Goal: Task Accomplishment & Management: Complete application form

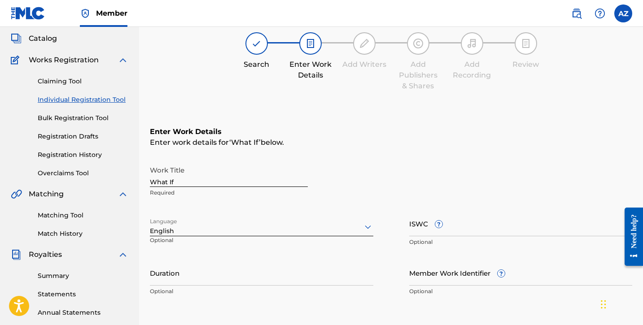
scroll to position [50, 0]
click at [428, 222] on input "ISWC ?" at bounding box center [520, 224] width 223 height 26
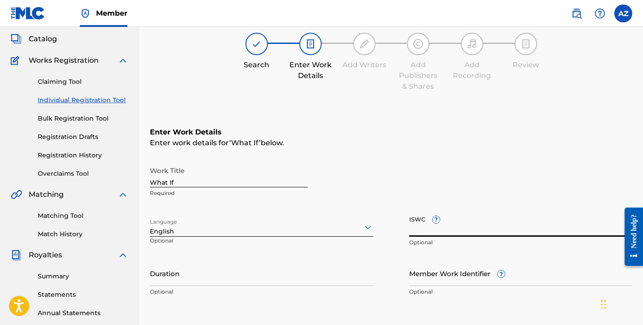
paste input "usl4q2579171"
type input "usl4q2579171"
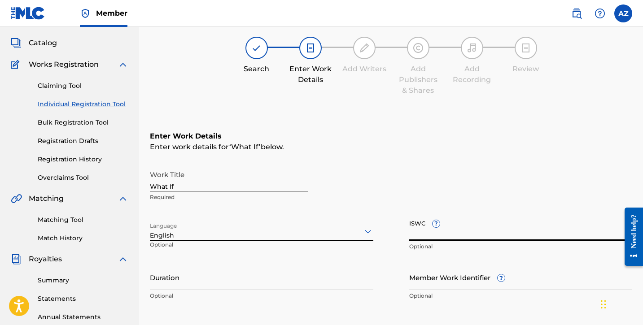
scroll to position [59, 0]
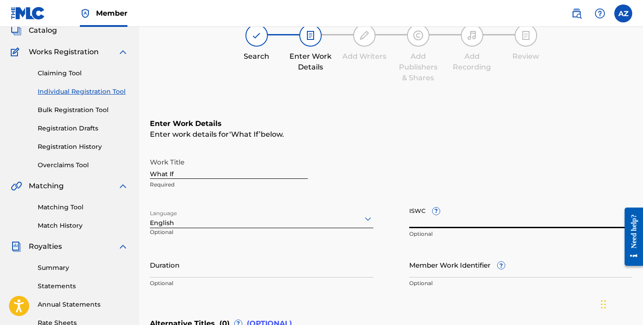
click at [177, 276] on input "Duration" at bounding box center [261, 265] width 223 height 26
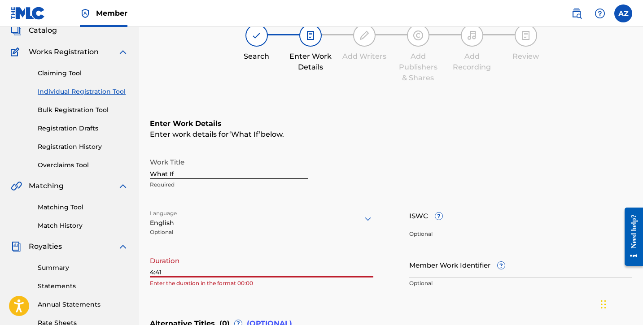
click at [151, 273] on input "4:41" at bounding box center [261, 265] width 223 height 26
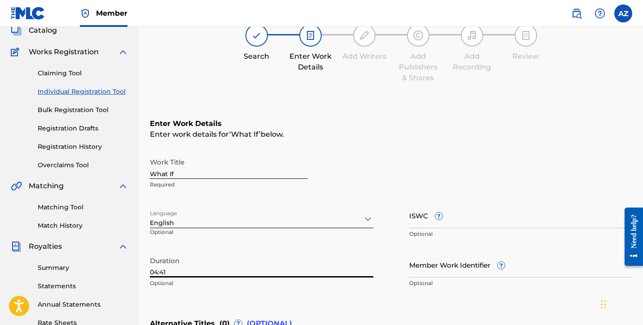
type input "04:41"
click at [312, 290] on div "Duration 04:41 Optional" at bounding box center [261, 272] width 223 height 40
click at [445, 265] on input "Member Work Identifier ?" at bounding box center [520, 265] width 223 height 26
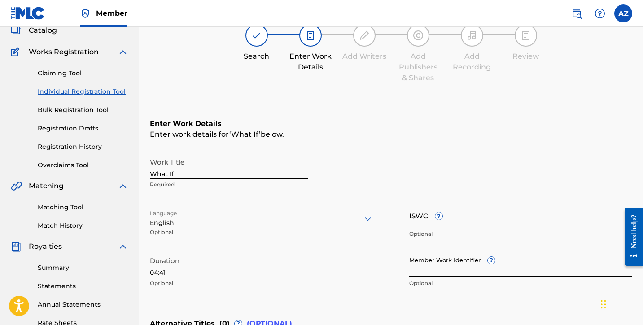
paste input "74660116"
type input "74660116"
click at [415, 225] on input "ISWC ?" at bounding box center [520, 216] width 223 height 26
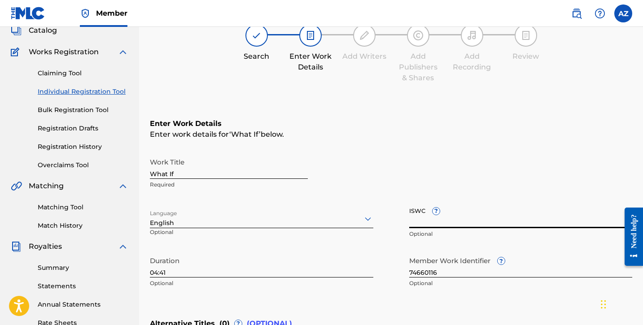
paste input "T-334.436.468-3"
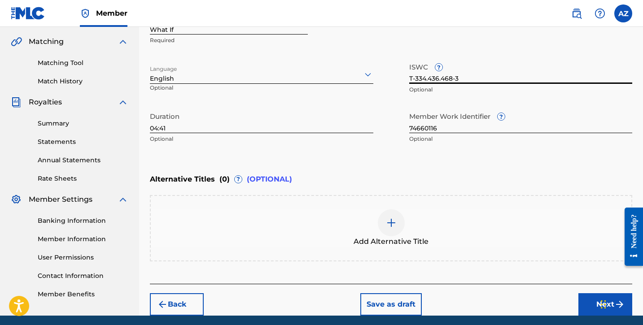
scroll to position [209, 0]
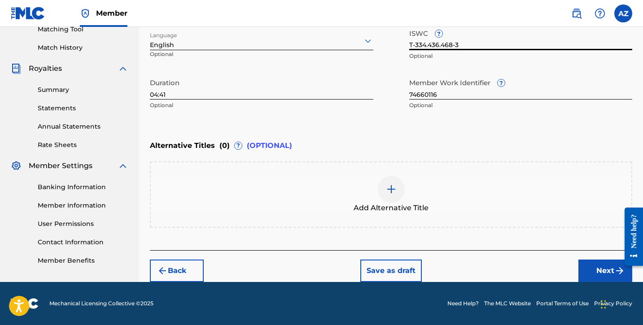
type input "T-334.436.468-3"
click at [591, 265] on button "Next" at bounding box center [605, 271] width 54 height 22
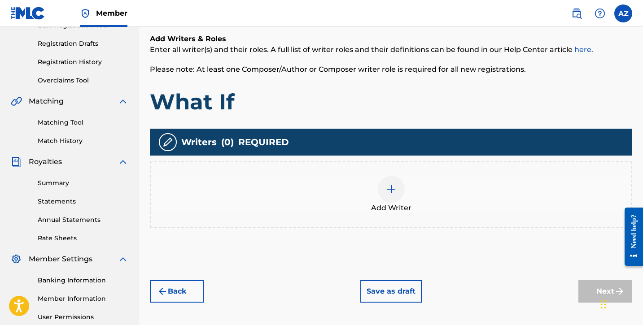
scroll to position [141, 0]
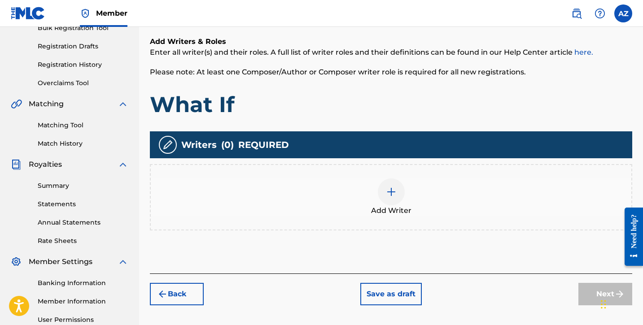
click at [384, 205] on div "Add Writer" at bounding box center [391, 198] width 480 height 38
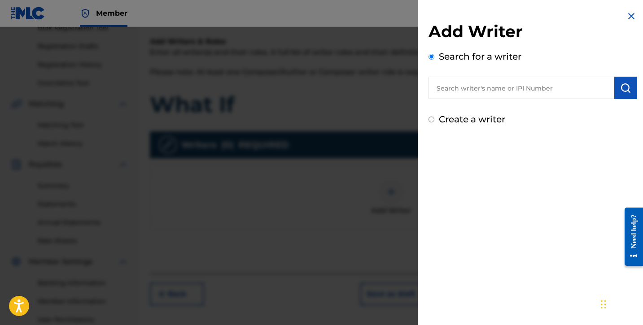
click at [493, 92] on input "text" at bounding box center [521, 88] width 186 height 22
drag, startPoint x: 493, startPoint y: 92, endPoint x: 599, endPoint y: 96, distance: 106.4
click at [599, 96] on input "[PERSON_NAME]" at bounding box center [521, 88] width 186 height 22
type input "[PERSON_NAME]"
click at [601, 85] on img at bounding box center [603, 87] width 11 height 11
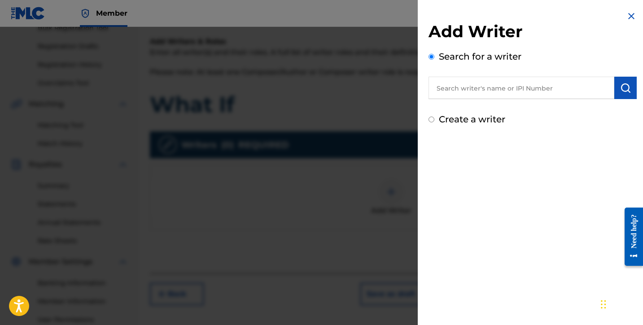
click at [626, 22] on h2 "Add Writer" at bounding box center [532, 33] width 208 height 23
click at [628, 15] on img at bounding box center [631, 16] width 11 height 11
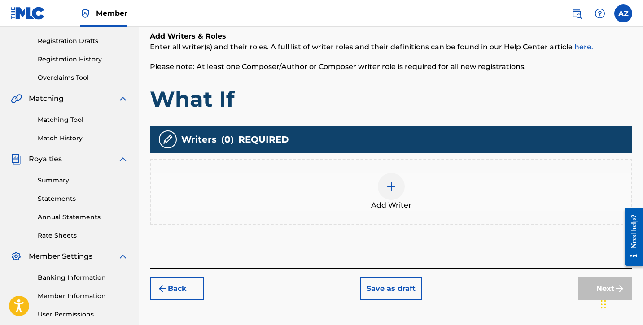
scroll to position [152, 0]
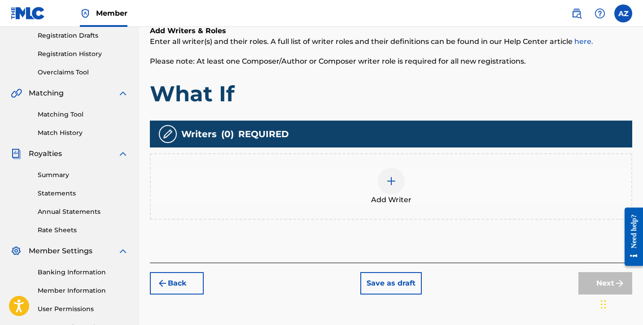
click at [398, 184] on div at bounding box center [391, 181] width 27 height 27
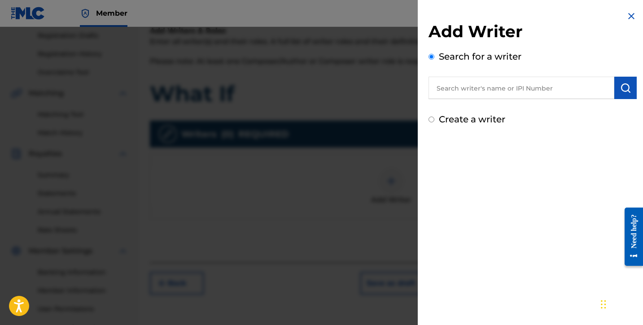
click at [481, 91] on input "text" at bounding box center [521, 88] width 186 height 22
paste input "01306083876"
type input "01306083876"
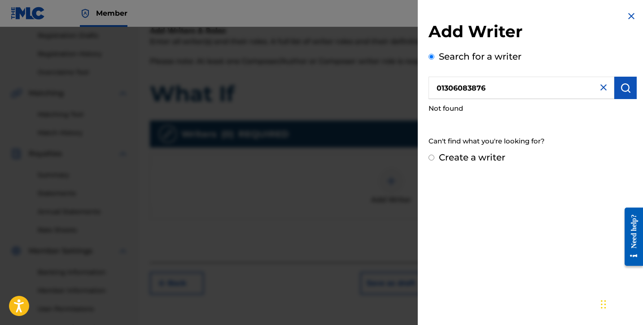
click at [432, 158] on input "Create a writer" at bounding box center [431, 158] width 6 height 6
radio input "false"
radio input "true"
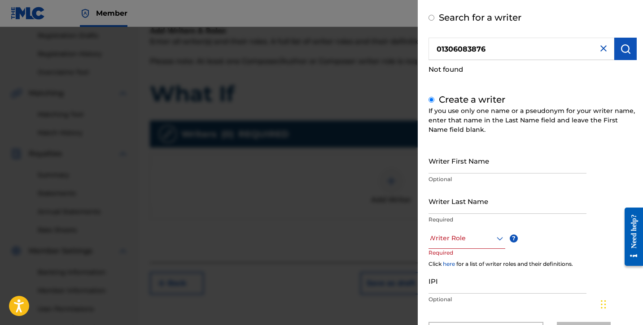
scroll to position [44, 0]
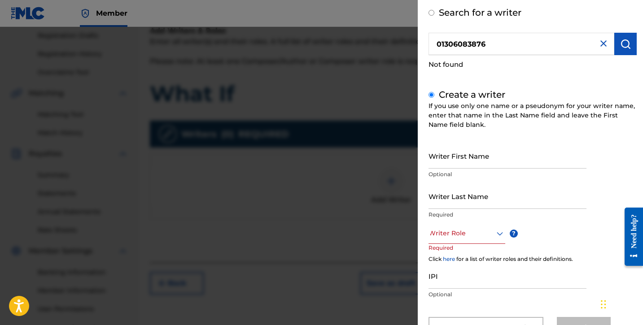
click at [470, 160] on input "Writer First Name" at bounding box center [507, 156] width 158 height 26
type input "[PERSON_NAME]"
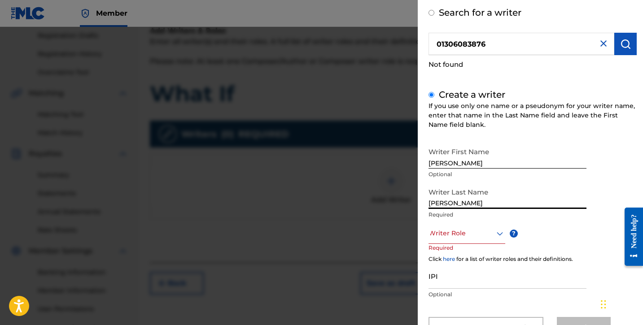
type input "[PERSON_NAME]"
click at [471, 232] on div at bounding box center [466, 233] width 77 height 11
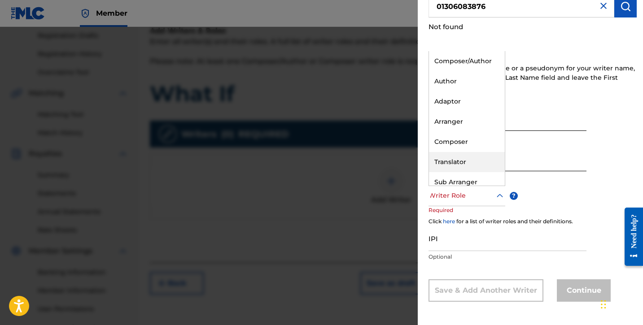
scroll to position [0, 0]
click at [468, 61] on div "Composer/Author" at bounding box center [467, 61] width 76 height 20
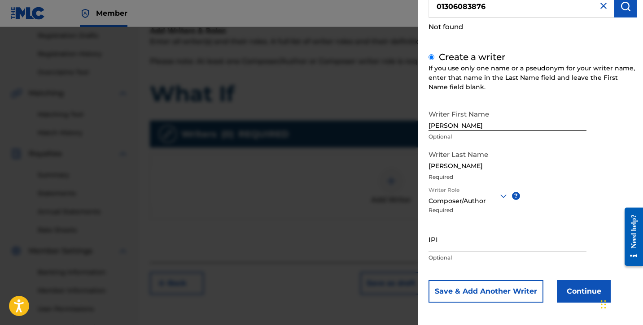
click at [447, 242] on input "IPI" at bounding box center [507, 240] width 158 height 26
paste input "01306083876"
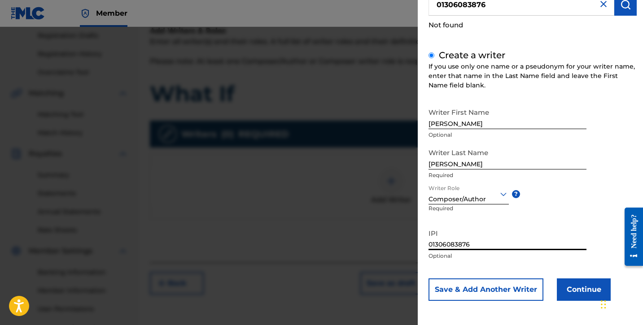
scroll to position [83, 0]
type input "01306083876"
click at [567, 291] on button "Continue" at bounding box center [584, 290] width 54 height 22
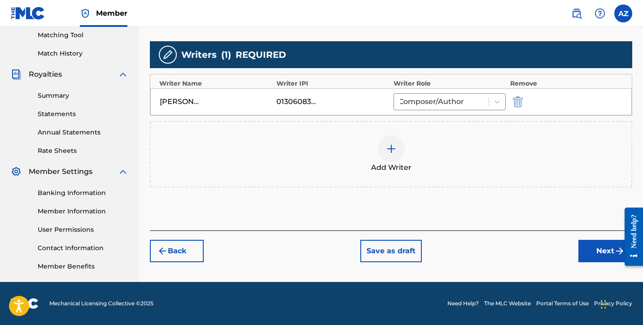
click at [593, 253] on button "Next" at bounding box center [605, 251] width 54 height 22
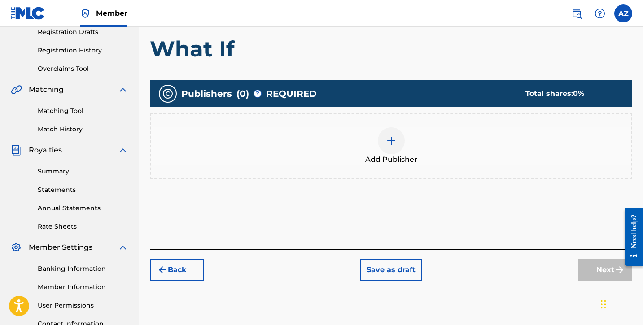
scroll to position [185, 0]
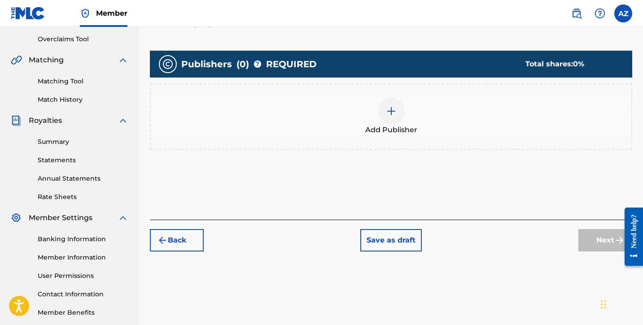
click at [388, 113] on img at bounding box center [391, 111] width 11 height 11
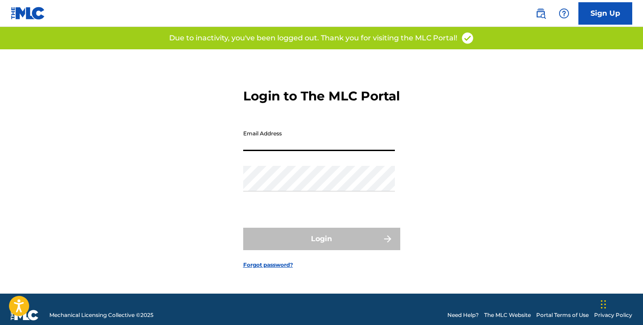
type input "[EMAIL_ADDRESS][DOMAIN_NAME]"
click at [321, 247] on button "Login" at bounding box center [321, 239] width 157 height 22
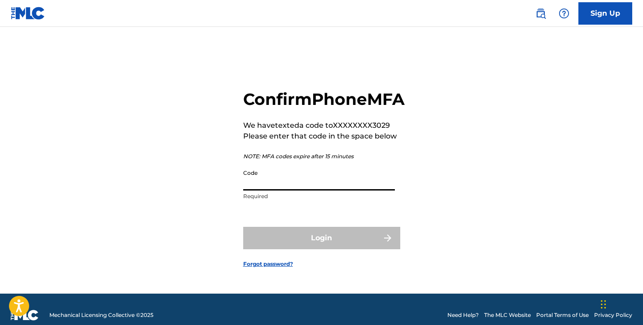
click at [306, 191] on input "Code" at bounding box center [319, 178] width 152 height 26
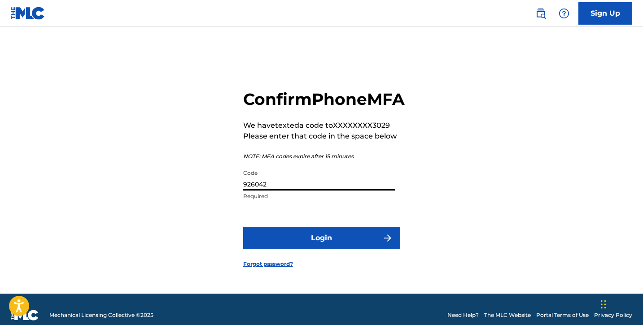
type input "926042"
click at [325, 249] on button "Login" at bounding box center [321, 238] width 157 height 22
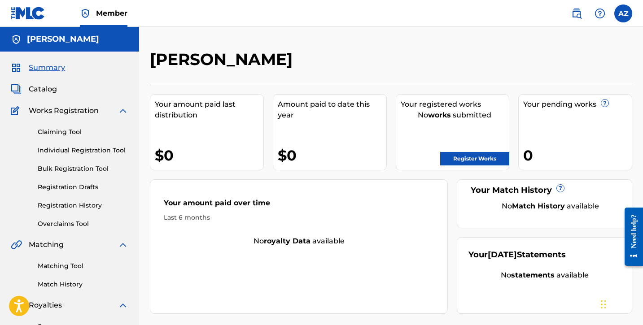
click at [482, 155] on link "Register Works" at bounding box center [474, 158] width 69 height 13
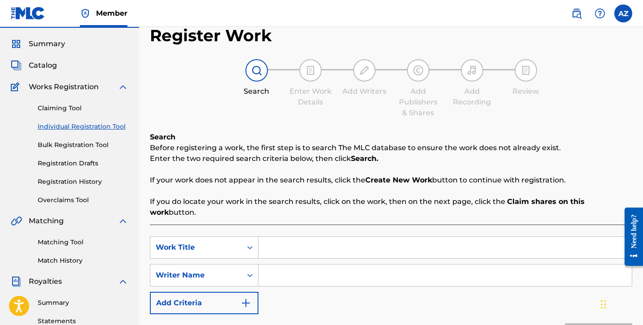
scroll to position [31, 0]
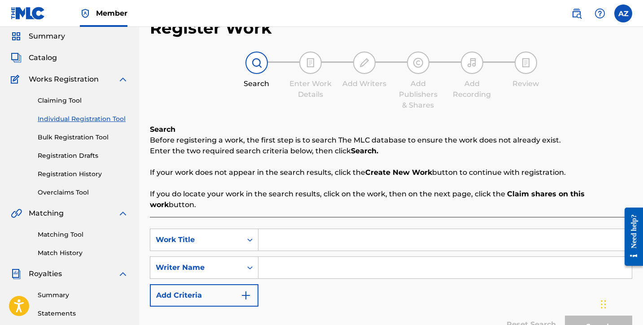
click at [350, 229] on input "Search Form" at bounding box center [444, 240] width 373 height 22
type input "What If"
click at [342, 260] on input "Search Form" at bounding box center [444, 268] width 373 height 22
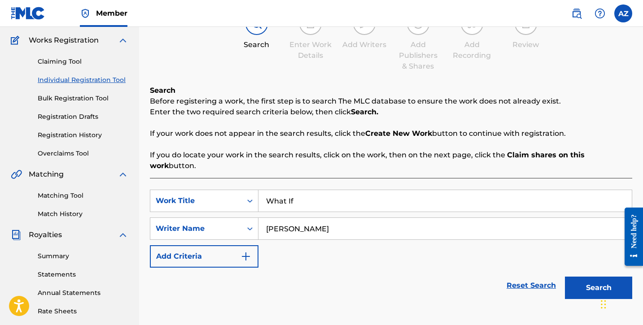
scroll to position [84, 0]
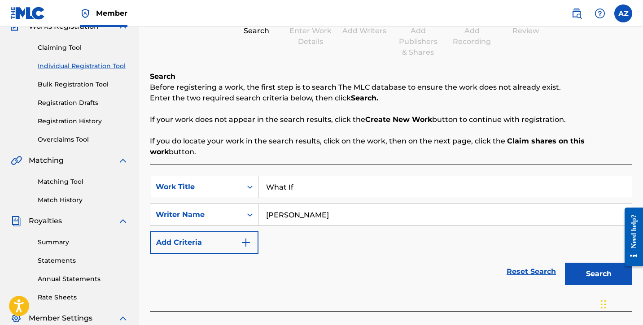
type input "[PERSON_NAME]"
click at [581, 264] on button "Search" at bounding box center [598, 274] width 67 height 22
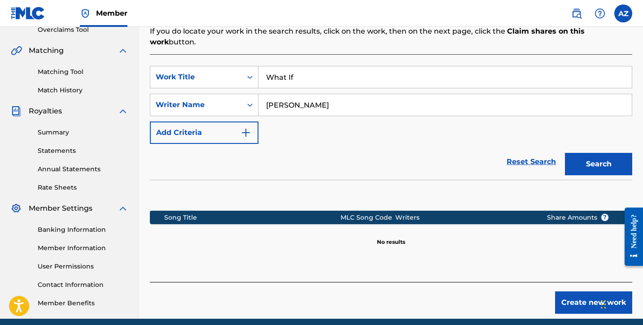
scroll to position [203, 0]
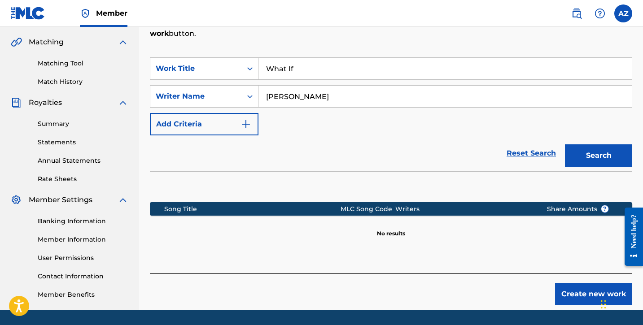
click at [589, 284] on button "Create new work" at bounding box center [593, 294] width 77 height 22
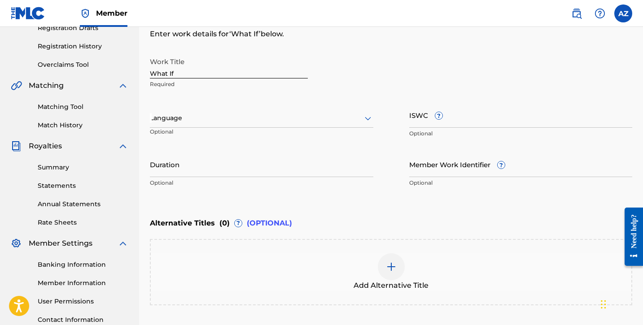
scroll to position [152, 0]
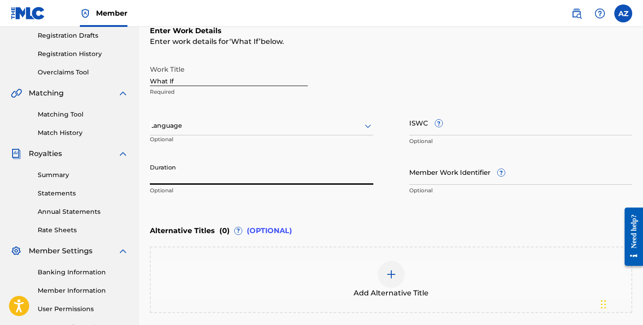
click at [317, 176] on input "Duration" at bounding box center [261, 172] width 223 height 26
type input "04:41"
click at [352, 128] on div at bounding box center [261, 125] width 223 height 11
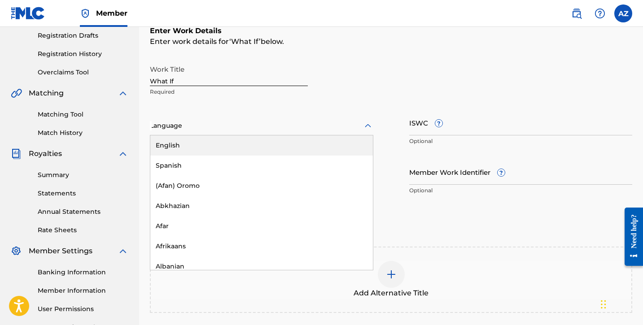
click at [323, 144] on div "English" at bounding box center [261, 145] width 223 height 20
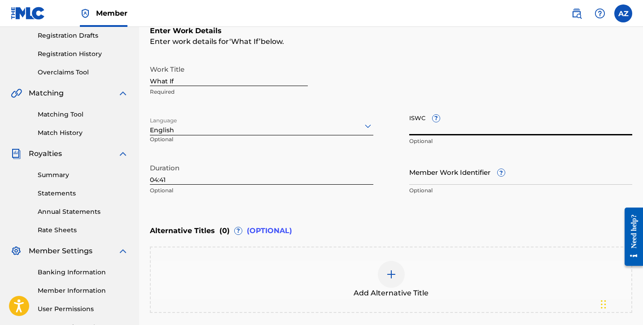
click at [461, 126] on input "ISWC ?" at bounding box center [520, 123] width 223 height 26
paste input "T-334.436.468-3"
type input "T-334.436.468-3"
click at [475, 176] on input "Member Work Identifier ?" at bounding box center [520, 172] width 223 height 26
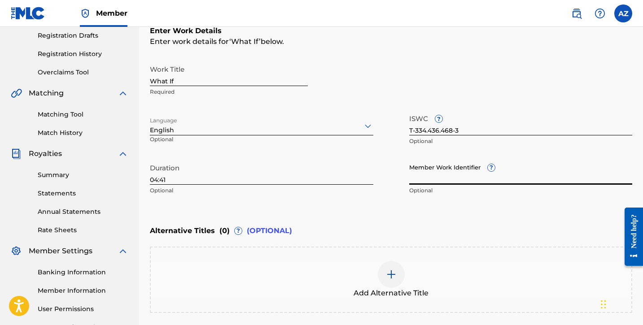
paste input "74660116"
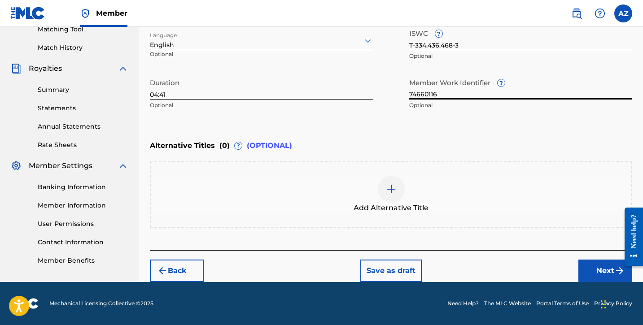
type input "74660116"
click at [594, 275] on button "Next" at bounding box center [605, 271] width 54 height 22
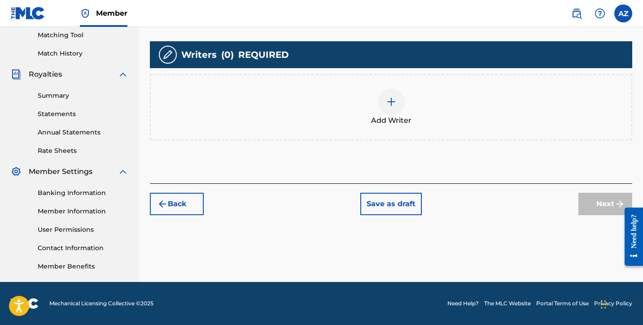
scroll to position [231, 0]
click at [400, 98] on div at bounding box center [391, 101] width 27 height 27
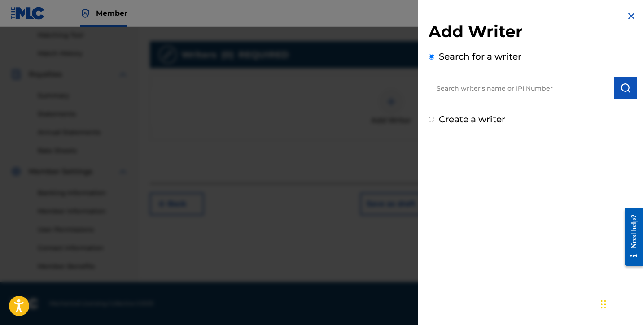
click at [467, 123] on label "Create a writer" at bounding box center [472, 119] width 66 height 11
radio input "true"
click at [434, 122] on input "Create a writer" at bounding box center [431, 120] width 6 height 6
radio input "false"
radio input "true"
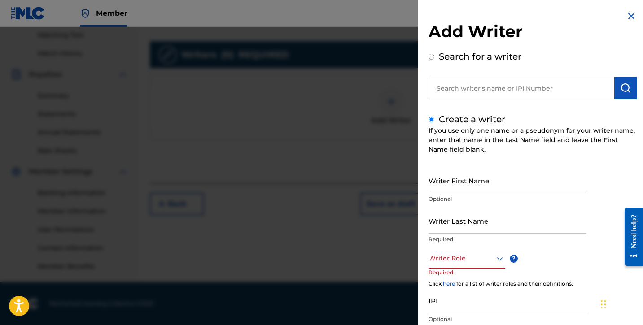
click at [465, 185] on input "Writer First Name" at bounding box center [507, 181] width 158 height 26
type input "[PERSON_NAME]"
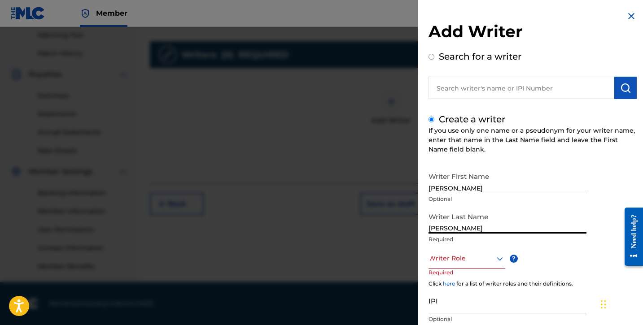
type input "[PERSON_NAME]"
click at [488, 261] on div at bounding box center [466, 258] width 77 height 11
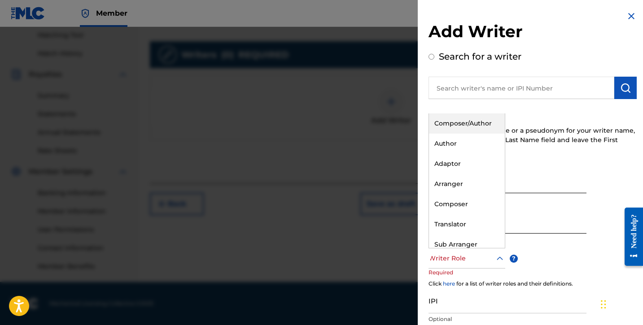
click at [481, 118] on div "Composer/Author" at bounding box center [467, 124] width 76 height 20
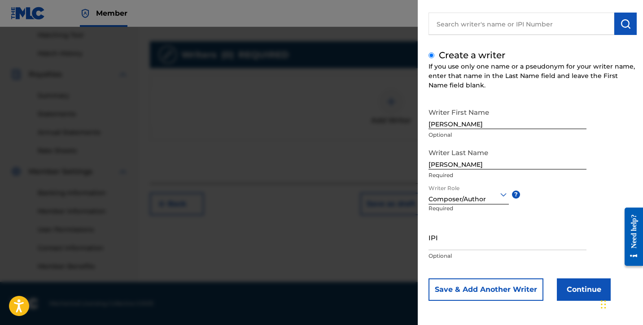
scroll to position [64, 0]
click at [450, 244] on input "IPI" at bounding box center [507, 238] width 158 height 26
paste input "01306083876"
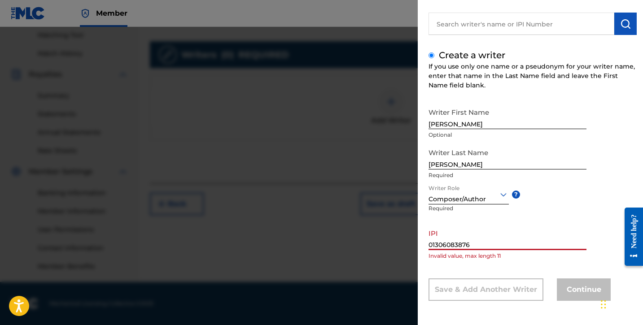
type input "01306083876"
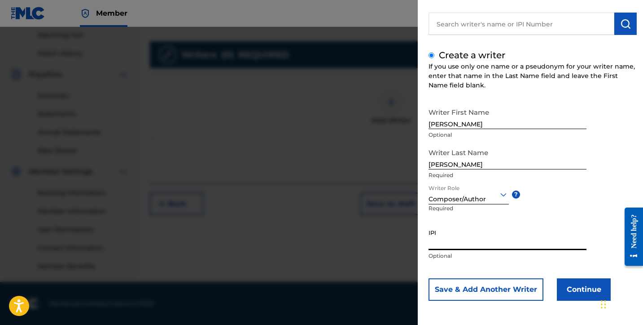
paste input "01306083876"
type input "01306083876"
click at [589, 291] on button "Continue" at bounding box center [584, 290] width 54 height 22
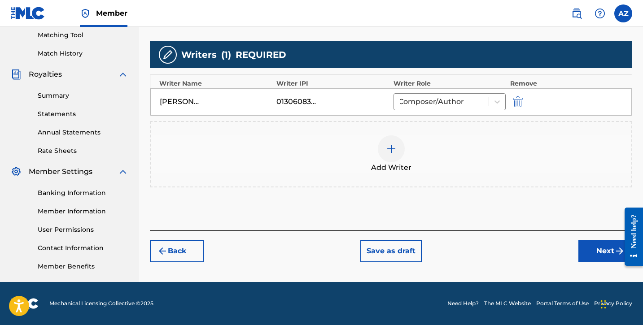
click at [590, 249] on button "Next" at bounding box center [605, 251] width 54 height 22
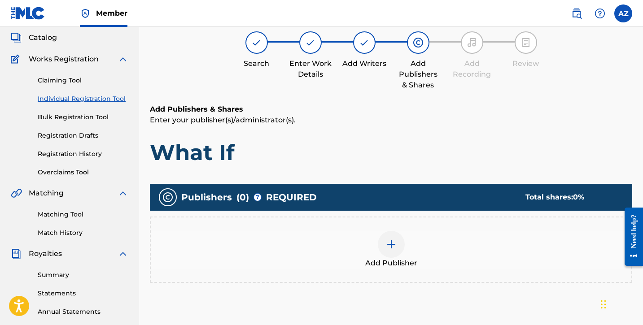
scroll to position [82, 0]
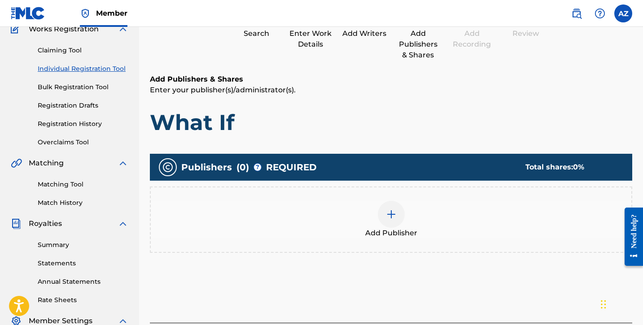
click at [380, 224] on div "Add Publisher" at bounding box center [391, 220] width 480 height 38
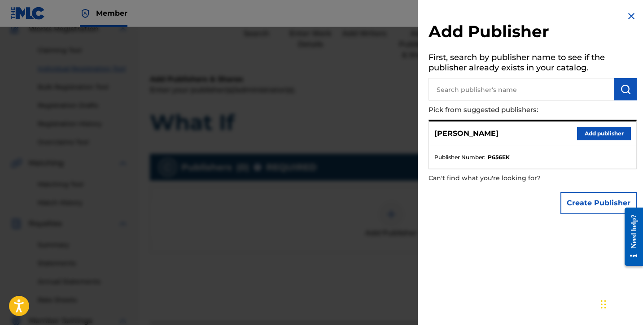
click at [608, 132] on button "Add publisher" at bounding box center [604, 133] width 54 height 13
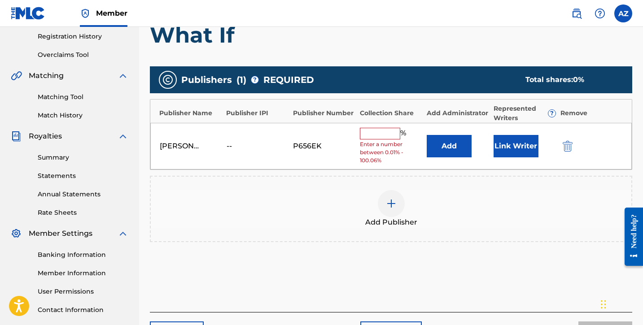
scroll to position [179, 0]
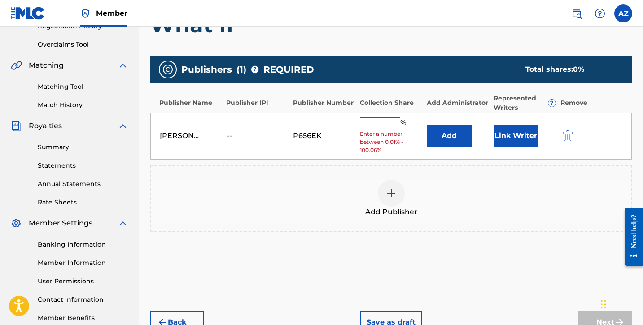
click at [383, 124] on input "text" at bounding box center [380, 124] width 40 height 12
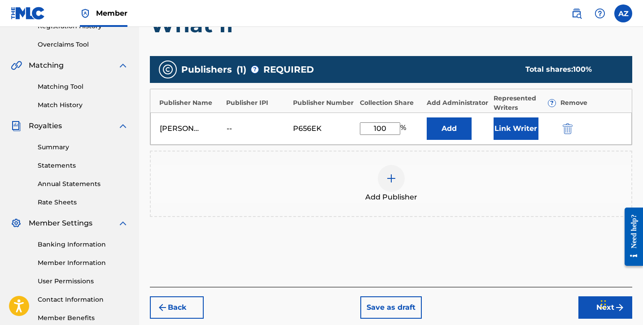
type input "100"
click at [457, 229] on div "Publishers ( 1 ) ? REQUIRED Total shares: 100 % Publisher Name Publisher IPI Pu…" at bounding box center [391, 150] width 482 height 196
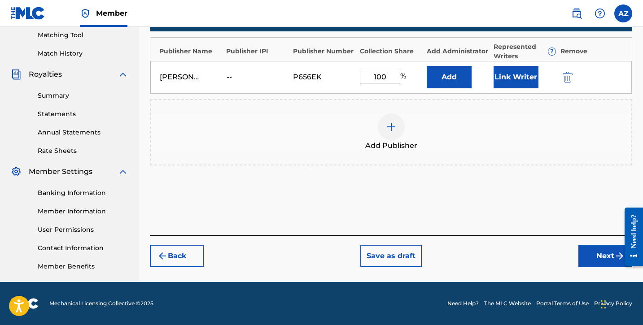
click at [593, 253] on button "Next" at bounding box center [605, 256] width 54 height 22
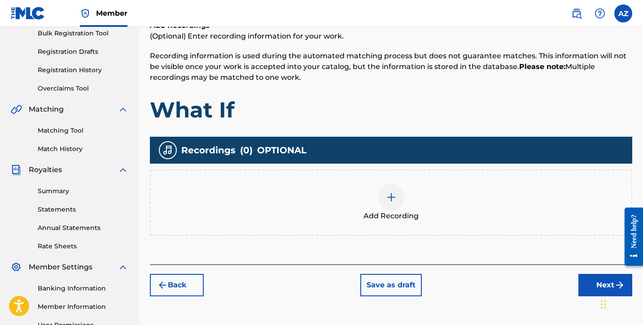
scroll to position [136, 0]
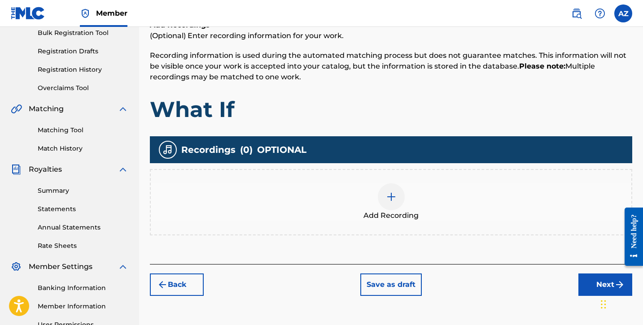
click at [383, 198] on div at bounding box center [391, 196] width 27 height 27
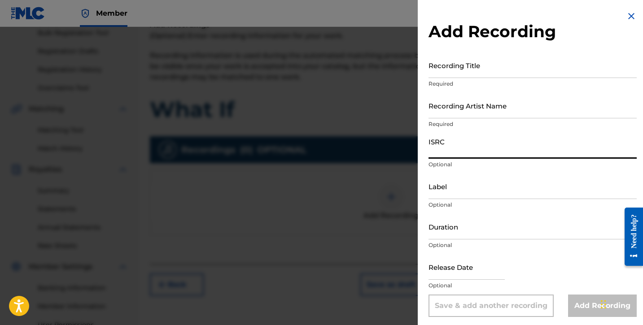
click at [454, 150] on input "ISRC" at bounding box center [532, 146] width 208 height 26
paste input "usl4q2579171"
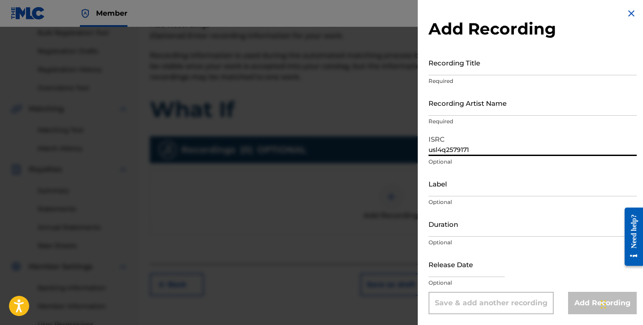
scroll to position [3, 0]
type input "usl4q2579171"
click at [450, 231] on input "Duration" at bounding box center [532, 224] width 208 height 26
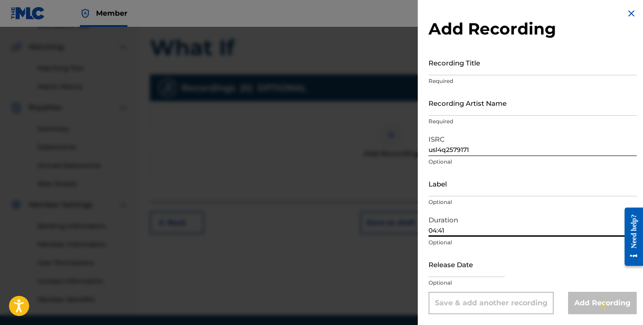
scroll to position [221, 0]
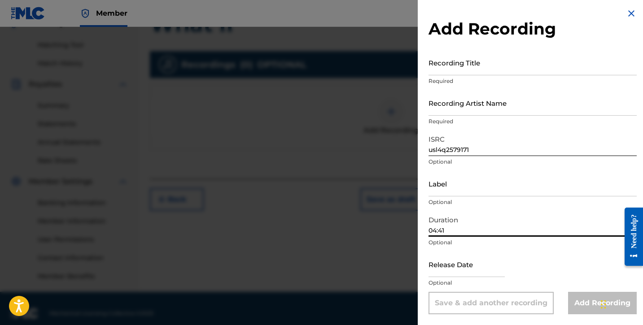
type input "04:41"
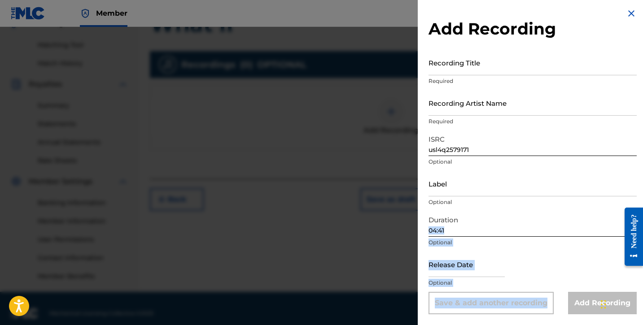
drag, startPoint x: 585, startPoint y: 306, endPoint x: 556, endPoint y: 214, distance: 96.8
click at [556, 214] on form "Recording Title Required Recording Artist Name Required ISRC usl4q2579171 Optio…" at bounding box center [532, 182] width 208 height 265
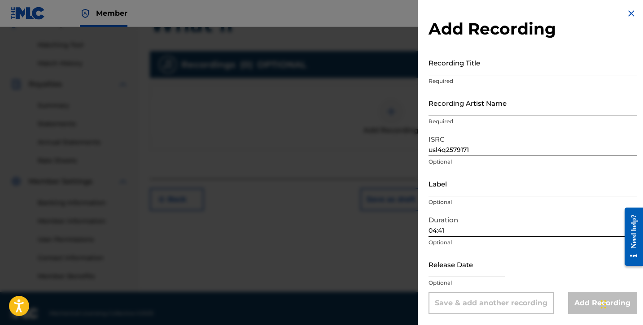
click at [504, 106] on input "Recording Artist Name" at bounding box center [532, 103] width 208 height 26
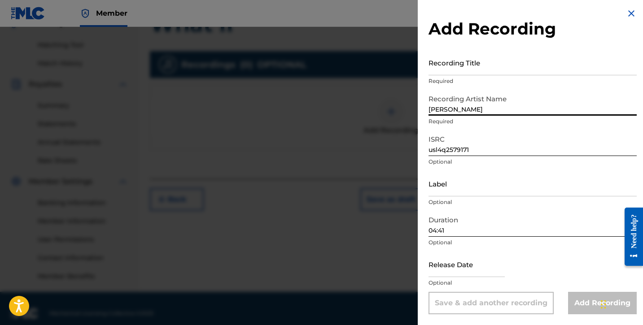
type input "[PERSON_NAME]"
click at [453, 70] on input "Recording Title" at bounding box center [532, 63] width 208 height 26
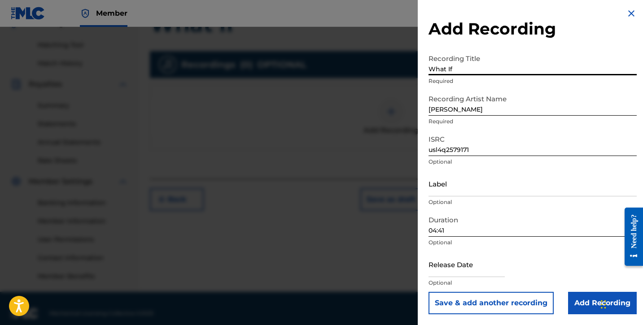
type input "What If"
click at [578, 298] on input "Add Recording" at bounding box center [602, 303] width 69 height 22
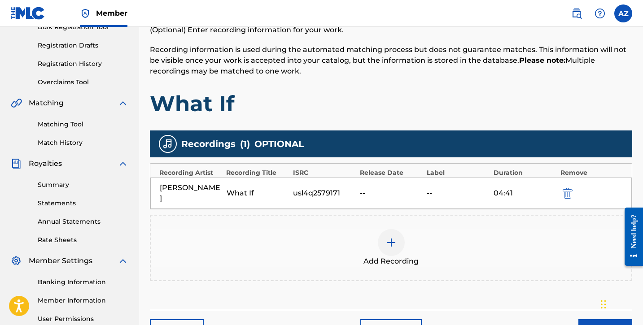
scroll to position [203, 0]
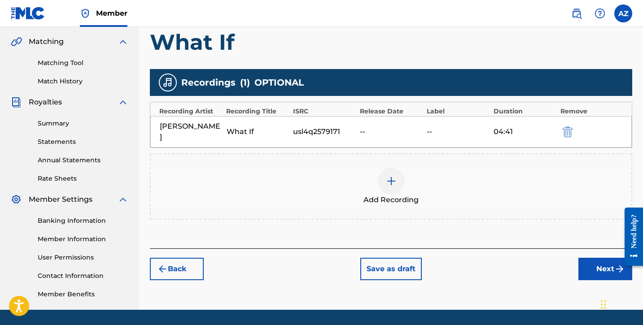
click at [598, 261] on button "Next" at bounding box center [605, 269] width 54 height 22
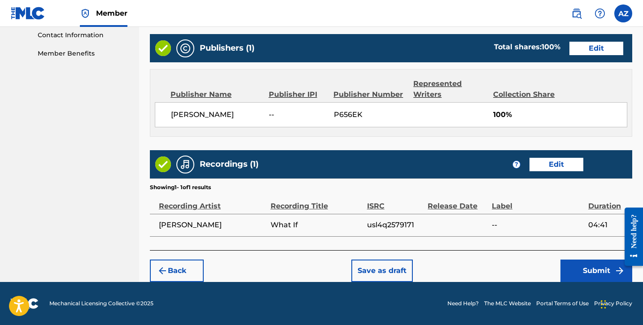
scroll to position [444, 0]
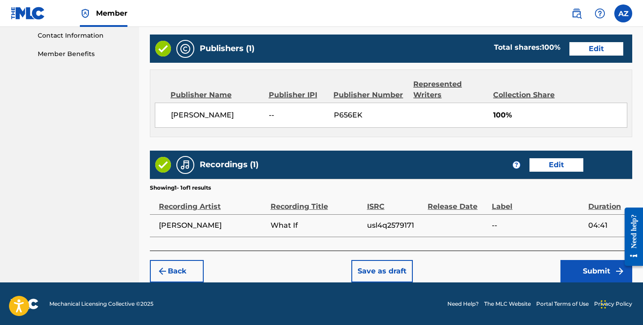
click at [580, 266] on button "Submit" at bounding box center [596, 271] width 72 height 22
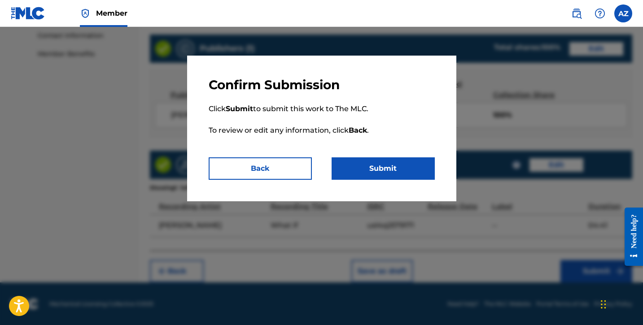
click at [401, 170] on button "Submit" at bounding box center [383, 168] width 103 height 22
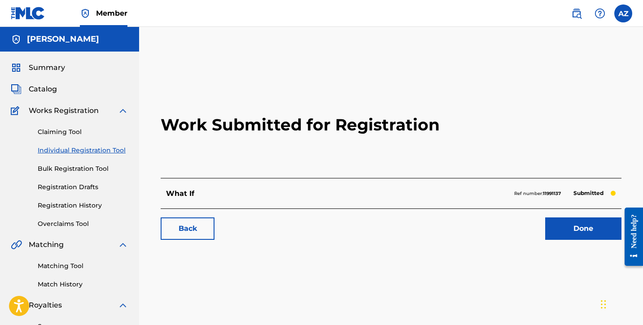
click at [590, 232] on link "Done" at bounding box center [583, 229] width 76 height 22
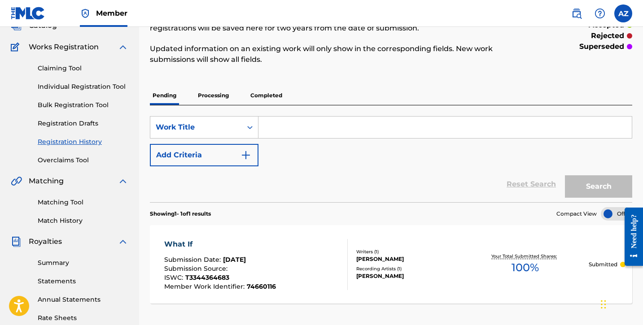
scroll to position [62, 0]
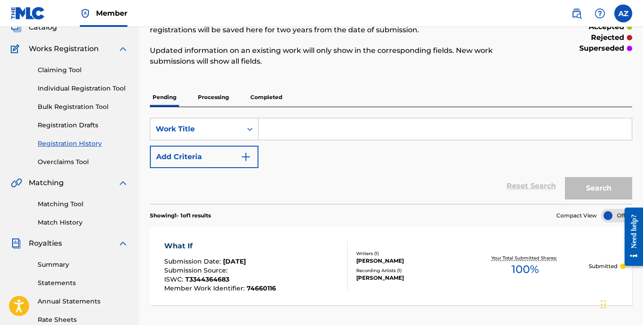
click at [291, 134] on input "Search Form" at bounding box center [444, 129] width 373 height 22
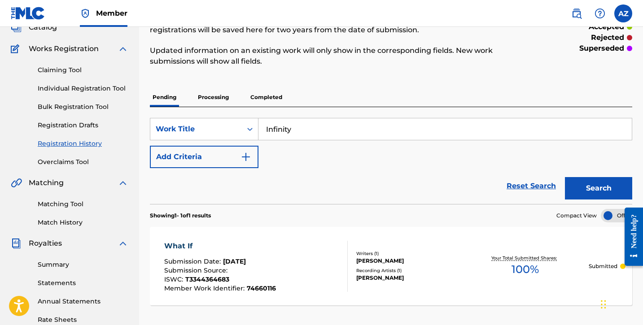
type input "Infinity"
click at [597, 196] on button "Search" at bounding box center [598, 188] width 67 height 22
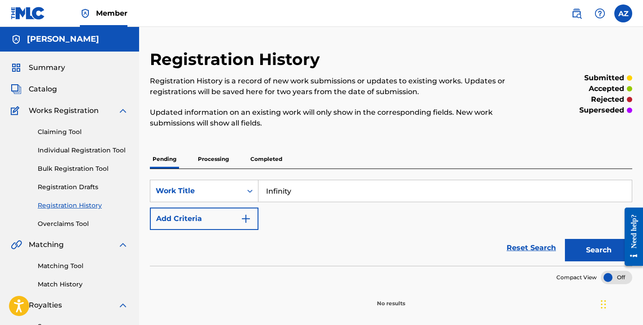
scroll to position [0, 0]
click at [70, 207] on link "Registration History" at bounding box center [83, 205] width 91 height 9
click at [72, 186] on link "Registration Drafts" at bounding box center [83, 187] width 91 height 9
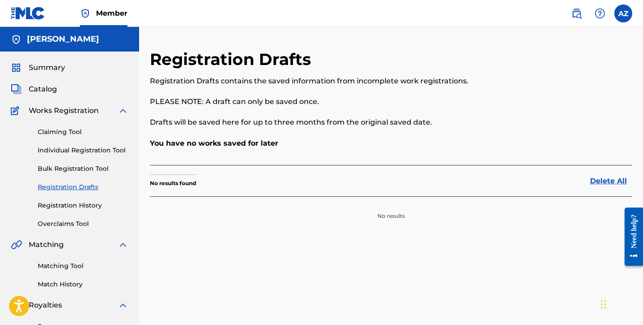
click at [48, 89] on span "Catalog" at bounding box center [43, 89] width 28 height 11
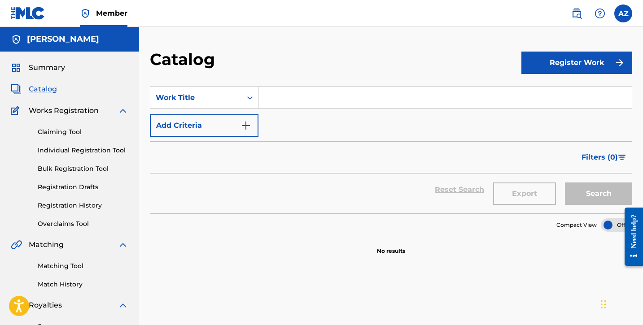
click at [557, 65] on button "Register Work" at bounding box center [576, 63] width 111 height 22
click at [415, 102] on input "Search Form" at bounding box center [444, 98] width 373 height 22
click at [560, 94] on link "Individual" at bounding box center [576, 92] width 111 height 22
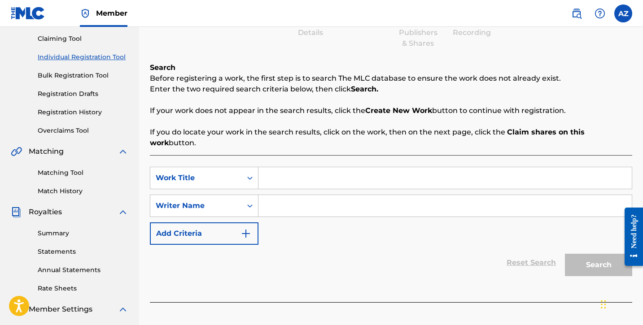
scroll to position [168, 0]
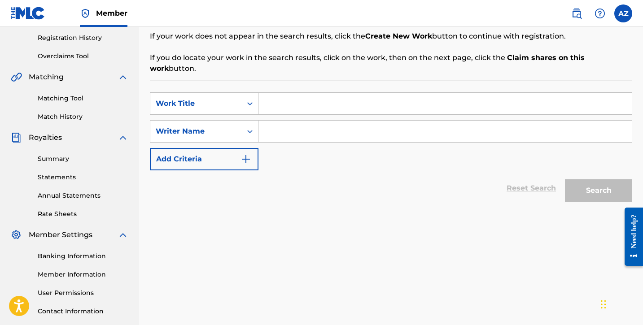
click at [350, 94] on input "Search Form" at bounding box center [444, 104] width 373 height 22
type input "Infinity"
click at [362, 121] on input "Search Form" at bounding box center [444, 132] width 373 height 22
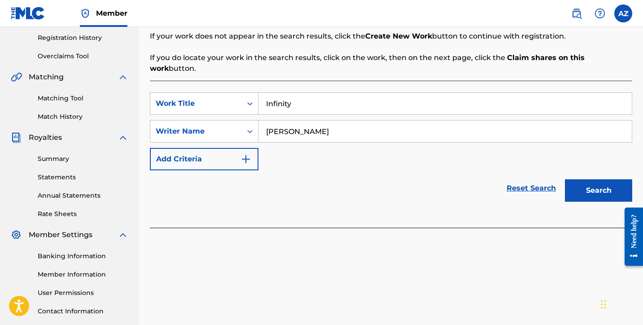
type input "[PERSON_NAME]"
click at [614, 182] on button "Search" at bounding box center [598, 190] width 67 height 22
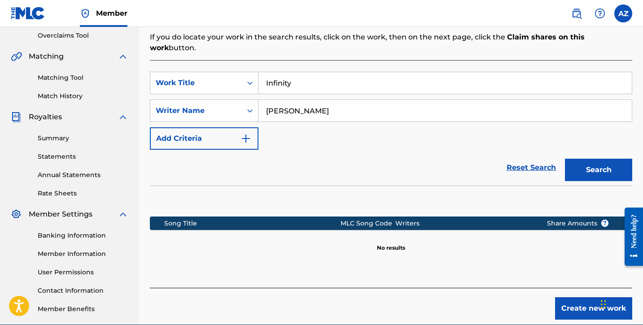
scroll to position [217, 0]
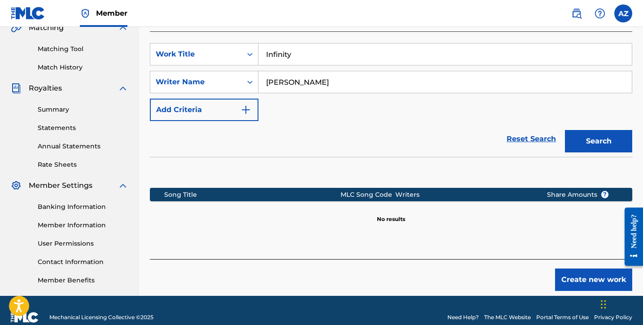
click at [568, 269] on button "Create new work" at bounding box center [593, 280] width 77 height 22
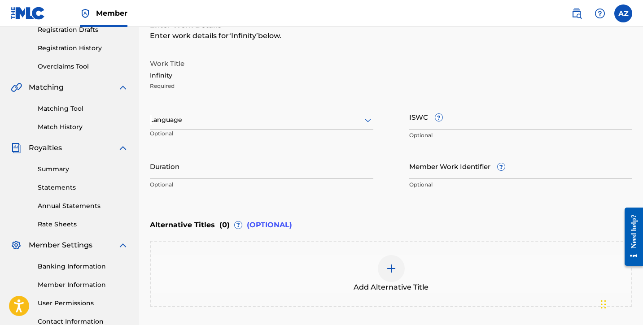
scroll to position [155, 0]
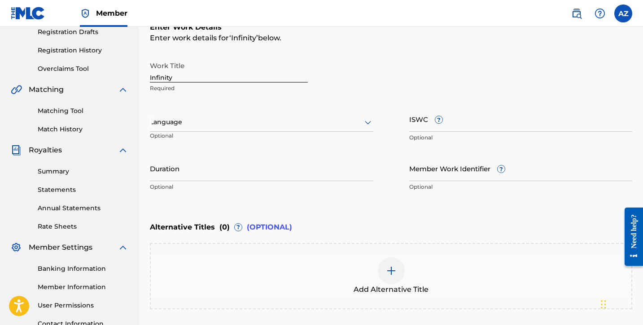
click at [220, 172] on input "Duration" at bounding box center [261, 169] width 223 height 26
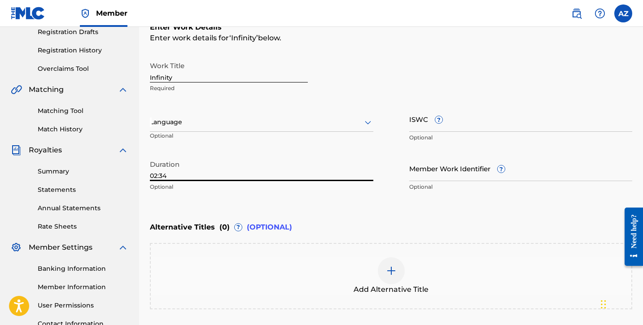
type input "02:34"
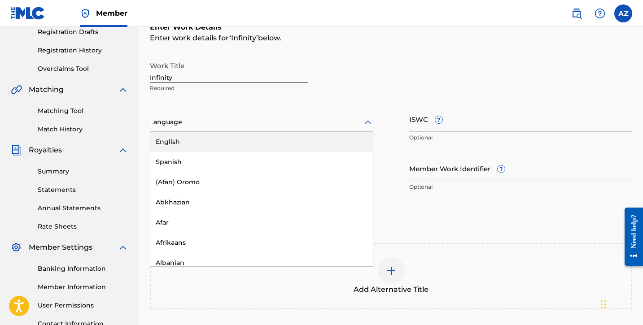
click at [176, 122] on div at bounding box center [261, 122] width 223 height 11
click at [180, 143] on div "English" at bounding box center [261, 142] width 223 height 20
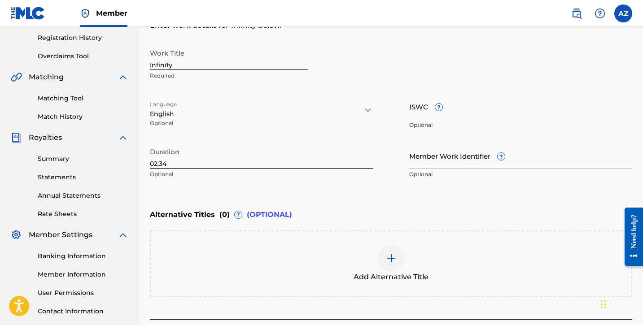
scroll to position [184, 0]
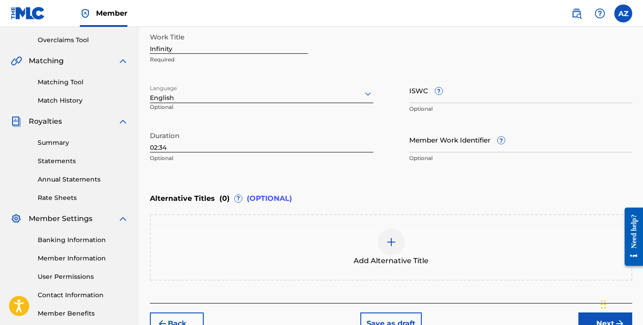
click at [452, 98] on input "ISWC ?" at bounding box center [520, 91] width 223 height 26
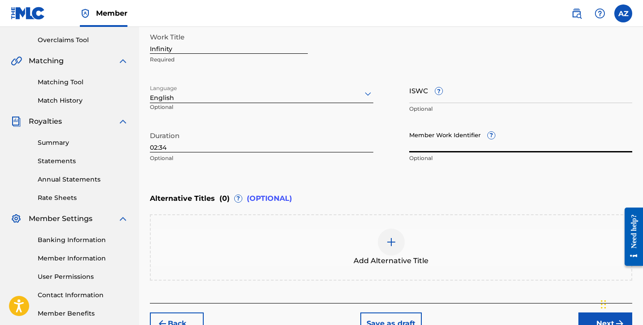
click at [451, 141] on input "Member Work Identifier ?" at bounding box center [520, 140] width 223 height 26
paste input "74660101"
type input "74660101"
click at [440, 97] on input "ISWC ?" at bounding box center [520, 91] width 223 height 26
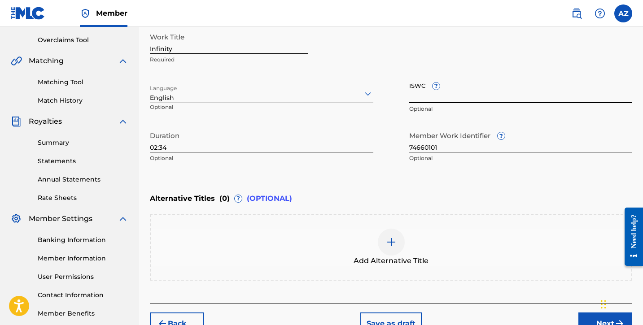
paste input "T-334.436.482-1"
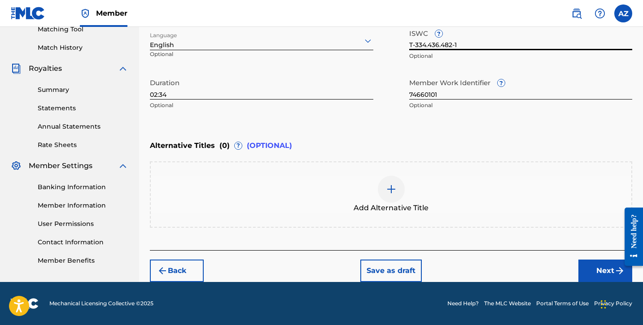
type input "T-334.436.482-1"
click at [601, 273] on button "Next" at bounding box center [605, 271] width 54 height 22
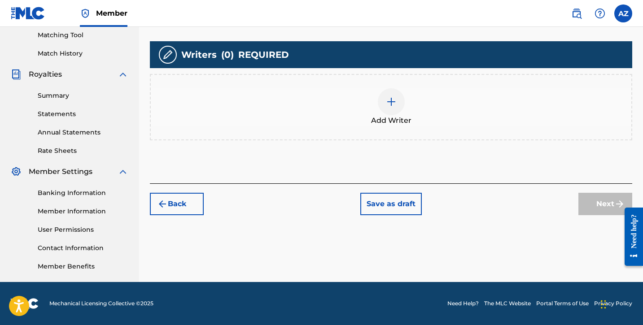
scroll to position [231, 0]
click at [382, 104] on div at bounding box center [391, 101] width 27 height 27
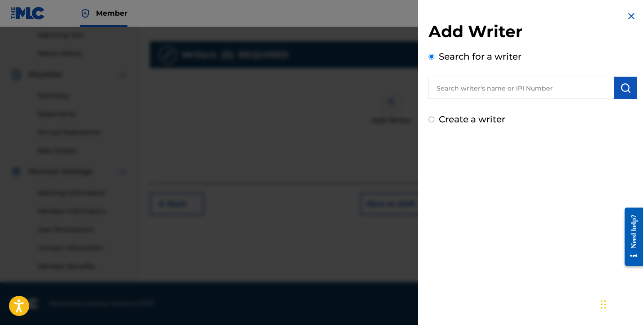
click at [492, 91] on input "text" at bounding box center [521, 88] width 186 height 22
type input "[PERSON_NAME]"
click at [491, 119] on label "Create a writer" at bounding box center [472, 119] width 66 height 11
radio input "true"
click at [434, 119] on input "Create a writer" at bounding box center [431, 120] width 6 height 6
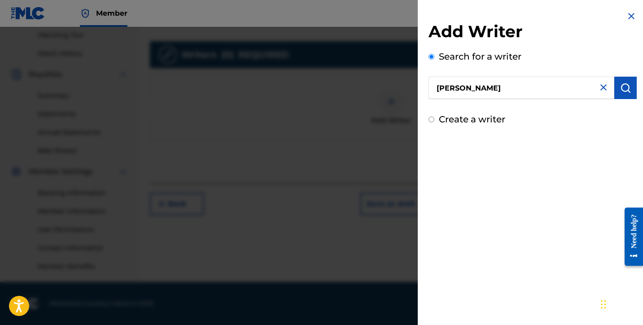
radio input "false"
radio input "true"
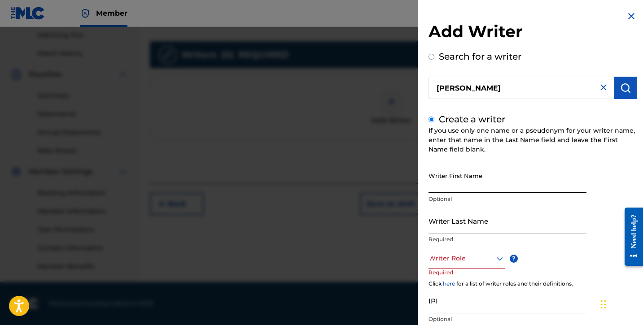
click at [452, 182] on input "Writer First Name" at bounding box center [507, 181] width 158 height 26
type input "[PERSON_NAME]"
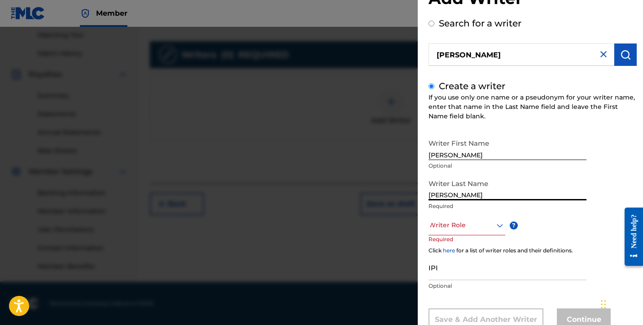
scroll to position [37, 0]
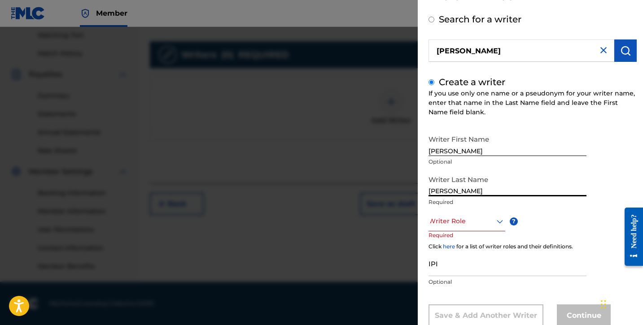
type input "[PERSON_NAME]"
click at [471, 225] on div at bounding box center [466, 221] width 77 height 11
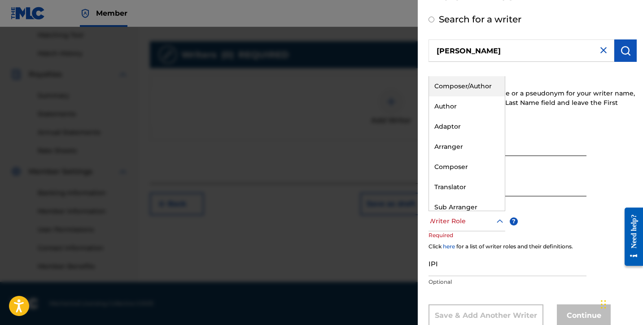
click at [467, 88] on div "Composer/Author" at bounding box center [467, 86] width 76 height 20
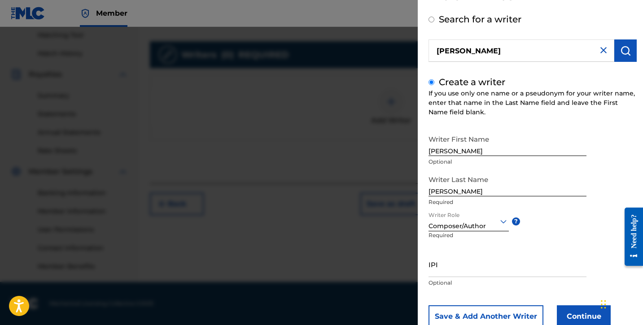
click at [450, 269] on input "IPI" at bounding box center [507, 265] width 158 height 26
paste input "01306083876"
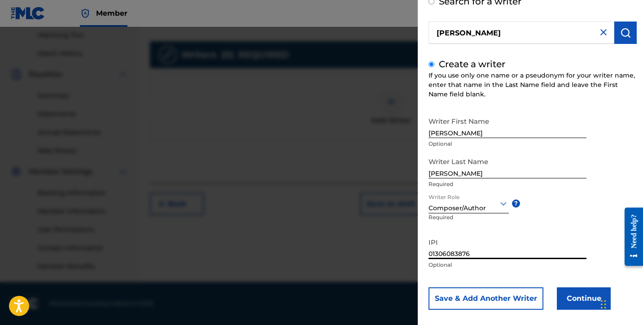
scroll to position [64, 0]
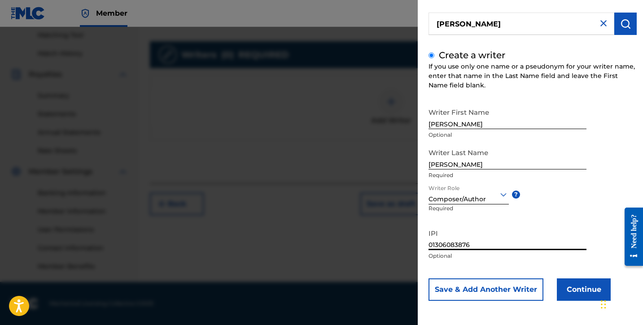
type input "01306083876"
click at [585, 294] on button "Continue" at bounding box center [584, 290] width 54 height 22
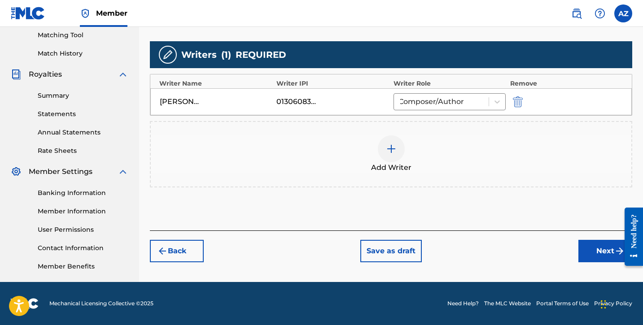
click at [591, 253] on button "Next" at bounding box center [605, 251] width 54 height 22
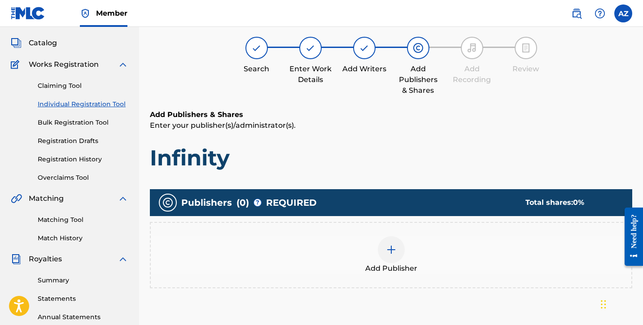
scroll to position [40, 0]
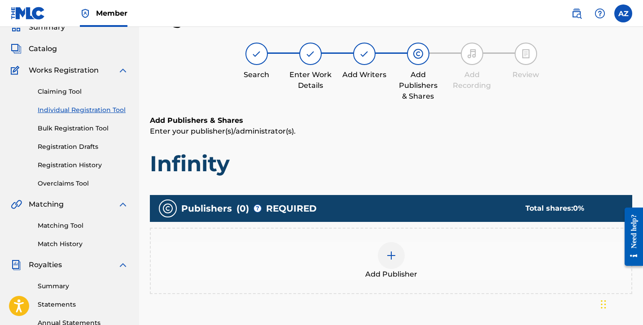
click at [380, 256] on div at bounding box center [391, 255] width 27 height 27
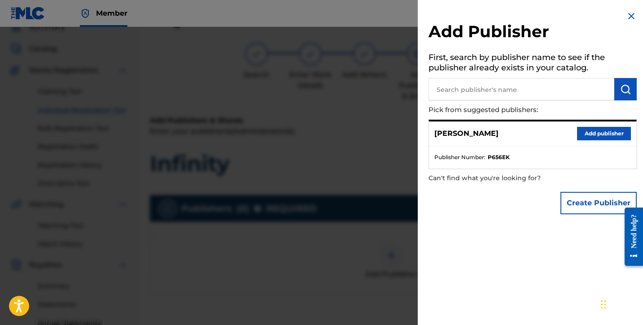
click at [590, 134] on button "Add publisher" at bounding box center [604, 133] width 54 height 13
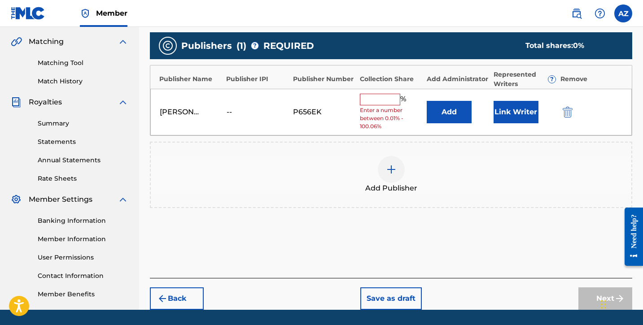
scroll to position [225, 0]
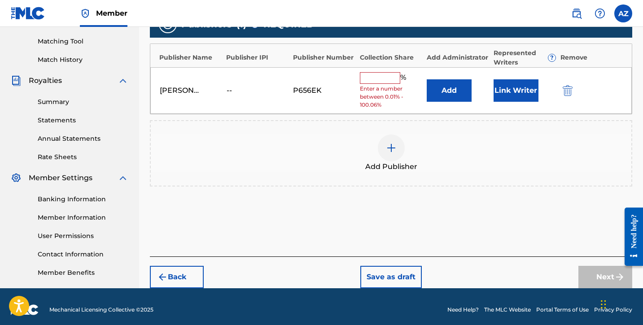
click at [380, 79] on input "text" at bounding box center [380, 78] width 40 height 12
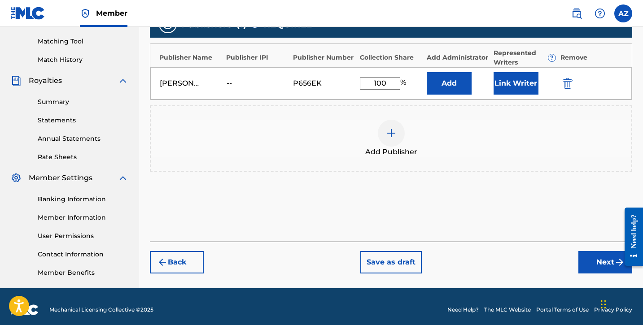
type input "100"
click at [603, 263] on button "Next" at bounding box center [605, 262] width 54 height 22
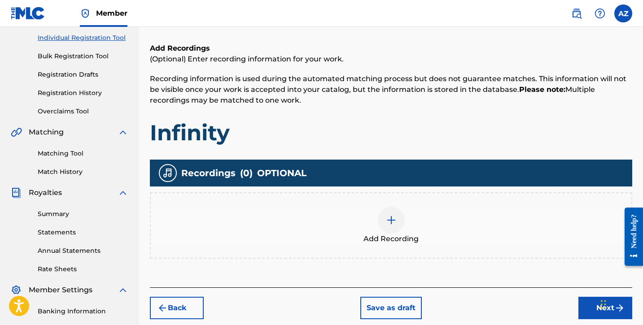
scroll to position [114, 0]
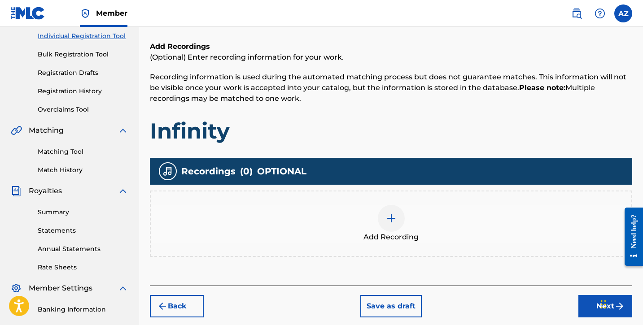
click at [376, 214] on div "Add Recording" at bounding box center [391, 224] width 480 height 38
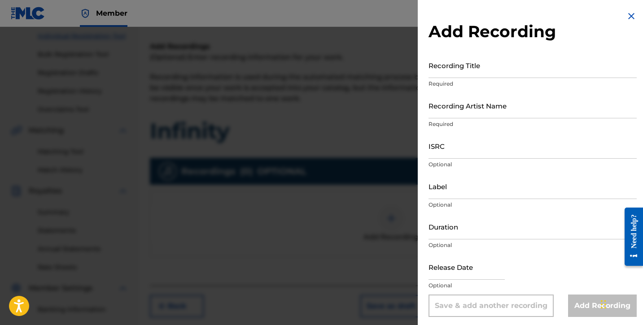
click at [470, 70] on input "Recording Title" at bounding box center [532, 65] width 208 height 26
type input "Infinity"
click at [493, 109] on input "Recording Artist Name" at bounding box center [532, 106] width 208 height 26
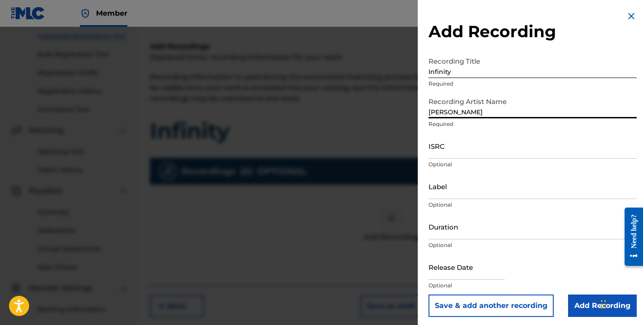
type input "[PERSON_NAME]"
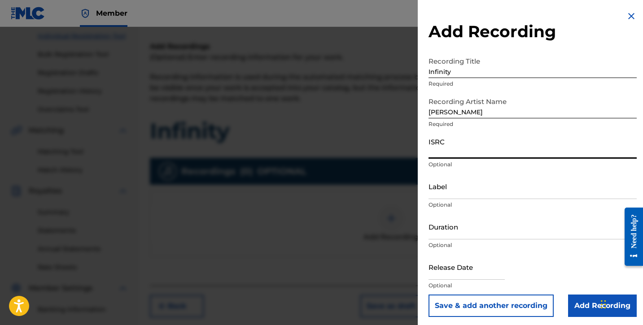
click at [463, 155] on input "ISRC" at bounding box center [532, 146] width 208 height 26
paste input "usl4q2579170"
type input "usl4q2579170"
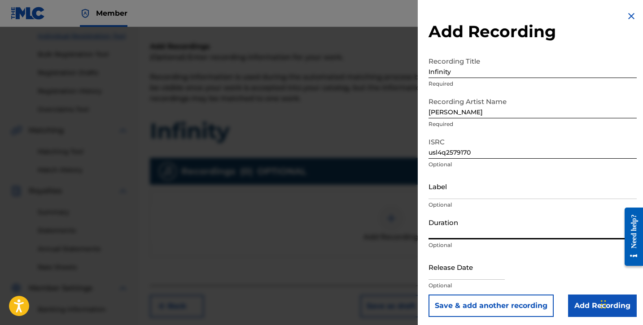
click at [454, 235] on input "Duration" at bounding box center [532, 227] width 208 height 26
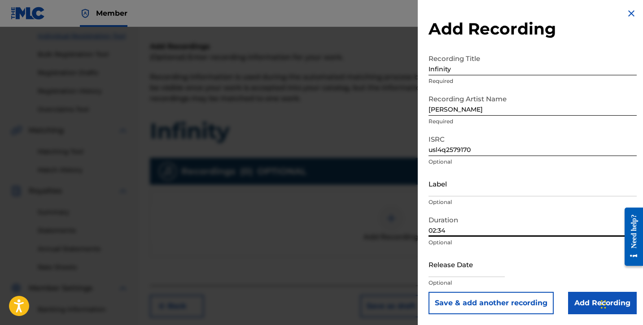
scroll to position [3, 0]
type input "02:34"
click at [460, 273] on input "text" at bounding box center [466, 265] width 76 height 26
select select "7"
select select "2025"
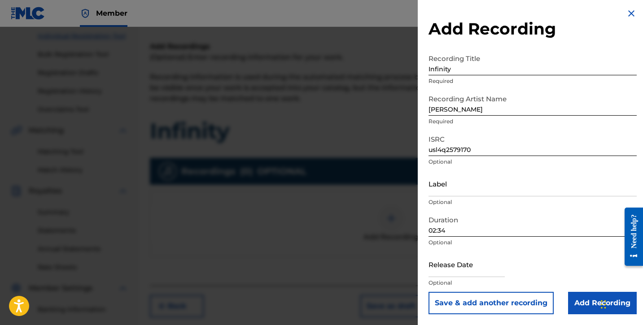
click at [578, 305] on input "Add Recording" at bounding box center [602, 303] width 69 height 22
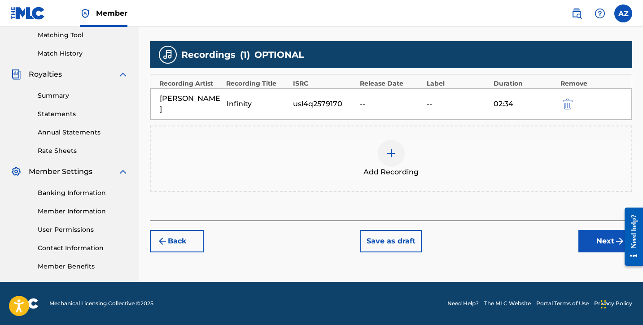
click at [590, 235] on button "Next" at bounding box center [605, 241] width 54 height 22
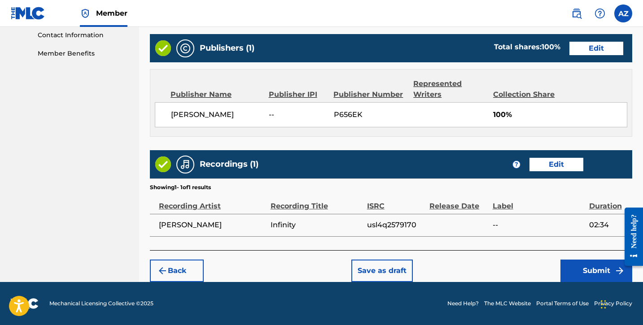
scroll to position [444, 0]
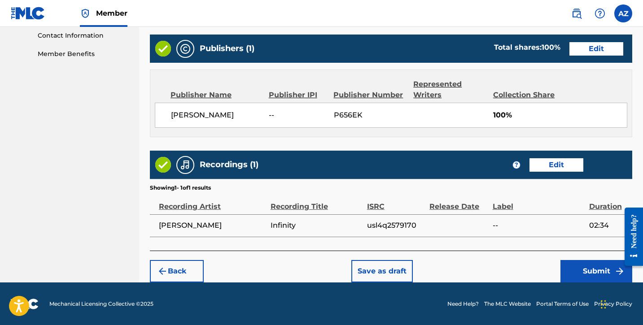
click at [576, 267] on button "Submit" at bounding box center [596, 271] width 72 height 22
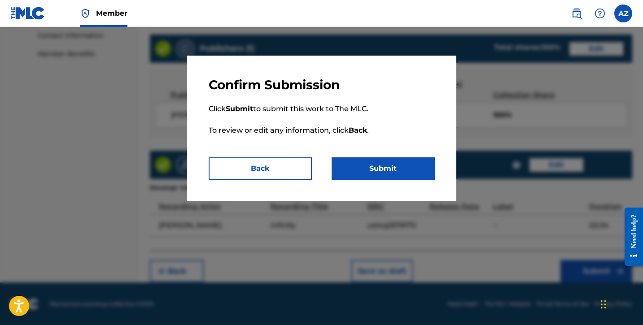
click at [383, 166] on button "Submit" at bounding box center [383, 168] width 103 height 22
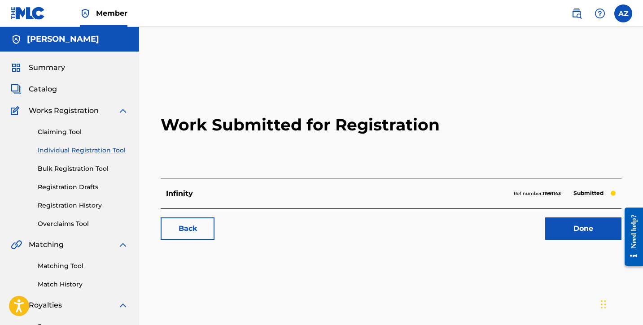
click at [589, 232] on link "Done" at bounding box center [583, 229] width 76 height 22
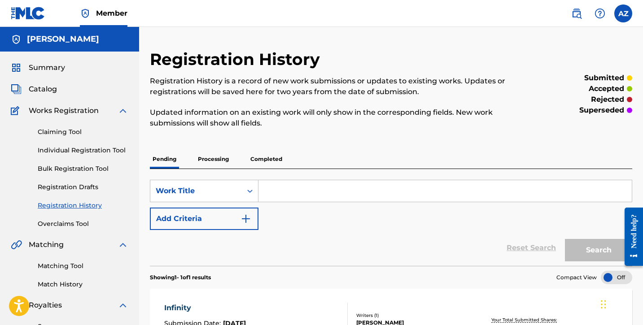
click at [83, 173] on link "Bulk Registration Tool" at bounding box center [83, 168] width 91 height 9
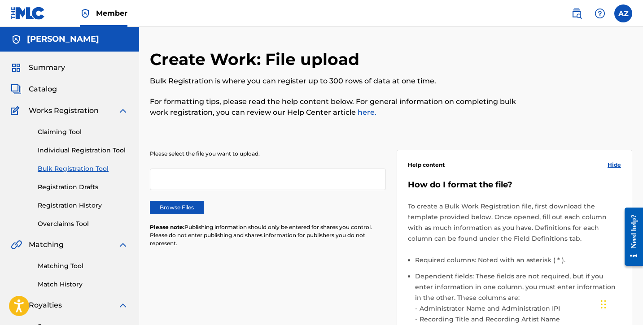
click at [77, 148] on link "Individual Registration Tool" at bounding box center [83, 150] width 91 height 9
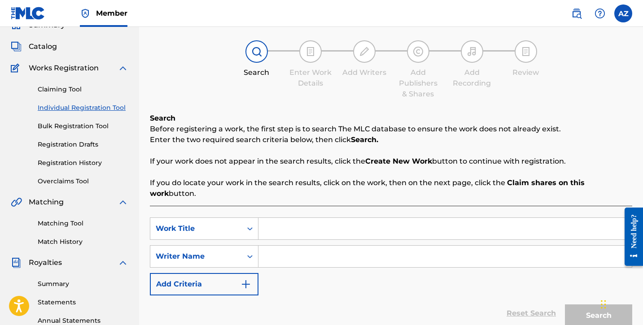
scroll to position [72, 0]
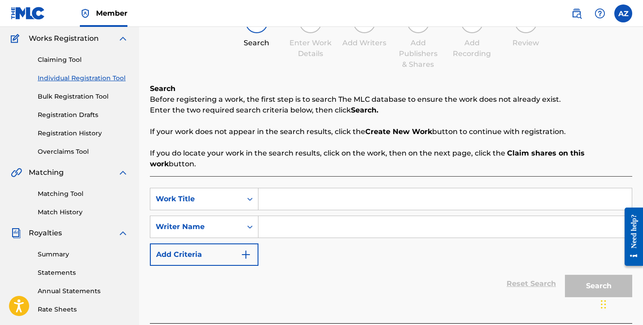
click at [283, 192] on input "Search Form" at bounding box center [444, 199] width 373 height 22
type input "White daisies"
click at [284, 216] on input "Search Form" at bounding box center [444, 227] width 373 height 22
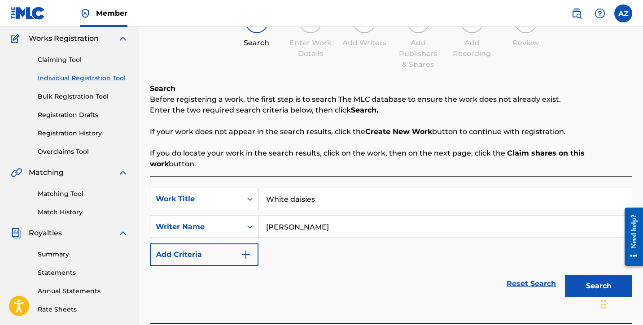
type input "[PERSON_NAME]"
click at [578, 275] on button "Search" at bounding box center [598, 286] width 67 height 22
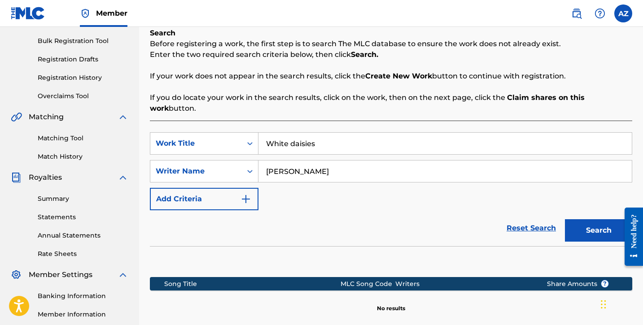
scroll to position [179, 0]
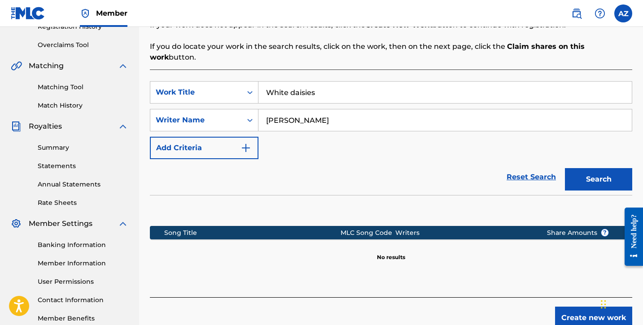
click at [587, 307] on button "Create new work" at bounding box center [593, 318] width 77 height 22
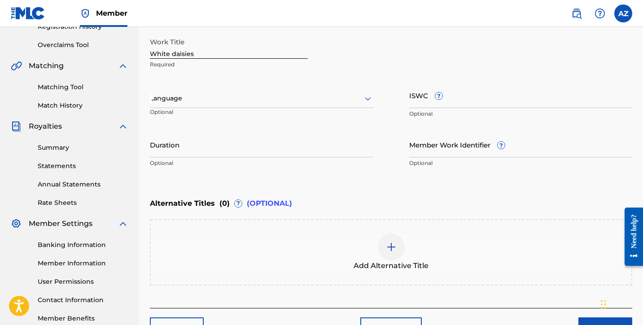
scroll to position [173, 0]
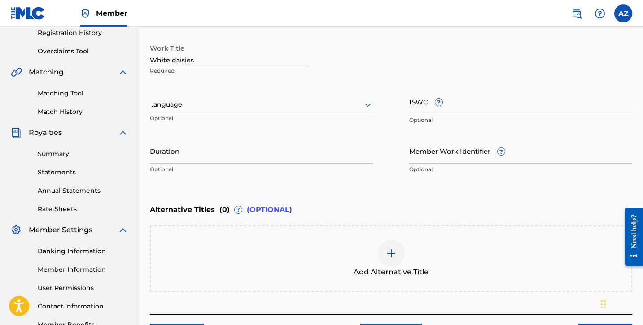
click at [244, 108] on div at bounding box center [261, 104] width 223 height 11
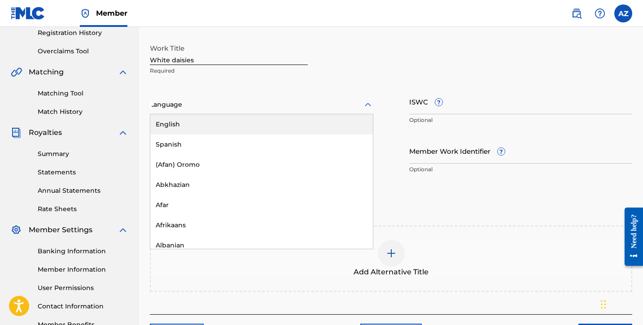
click at [228, 125] on div "English" at bounding box center [261, 124] width 223 height 20
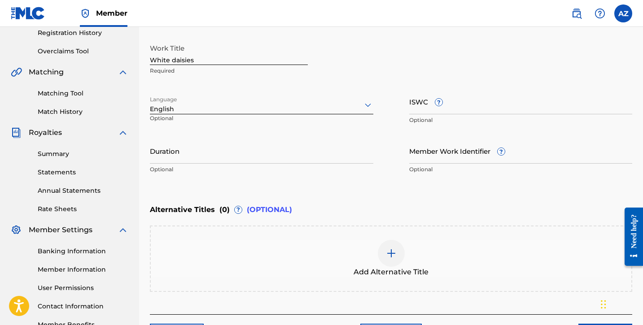
click at [220, 157] on input "Duration" at bounding box center [261, 151] width 223 height 26
type input "03:26"
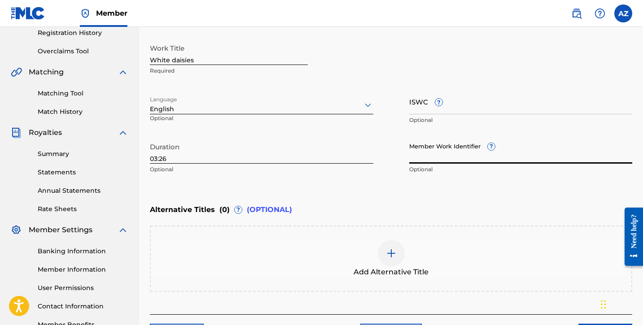
click at [431, 160] on input "Member Work Identifier ?" at bounding box center [520, 151] width 223 height 26
paste input "74660282"
type input "74660282"
click at [472, 102] on input "ISWC ?" at bounding box center [520, 102] width 223 height 26
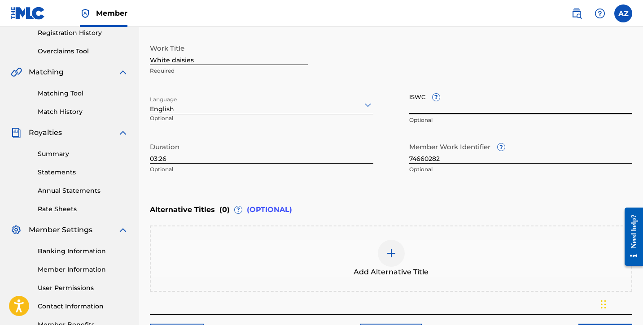
paste input "T-334.436.424-1"
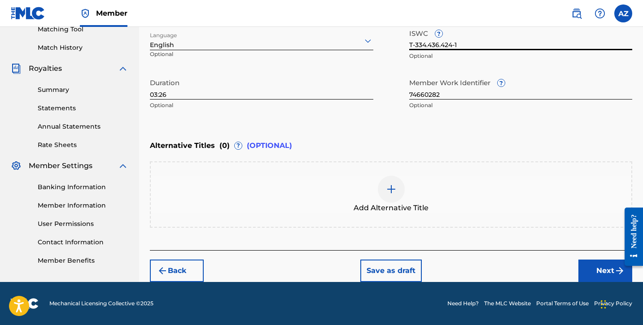
type input "T-334.436.424-1"
click at [599, 273] on button "Next" at bounding box center [605, 271] width 54 height 22
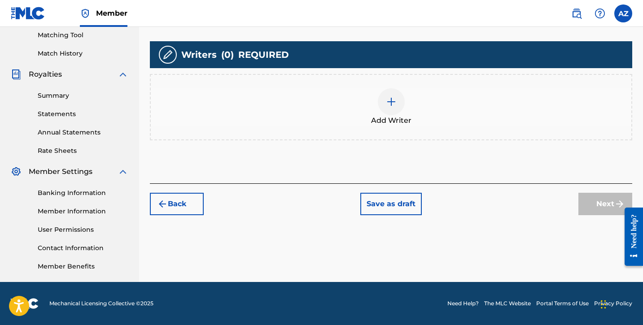
scroll to position [231, 0]
click at [381, 106] on div at bounding box center [391, 101] width 27 height 27
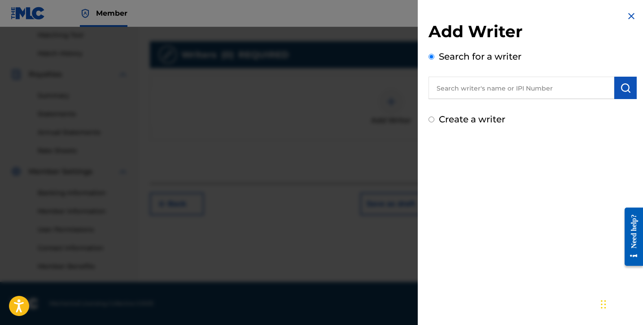
click at [458, 119] on label "Create a writer" at bounding box center [472, 119] width 66 height 11
radio input "true"
click at [434, 119] on input "Create a writer" at bounding box center [431, 120] width 6 height 6
radio input "false"
radio input "true"
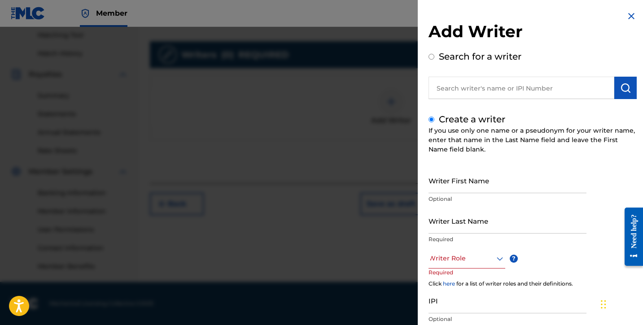
click at [444, 184] on input "Writer First Name" at bounding box center [507, 181] width 158 height 26
type input "[PERSON_NAME]"
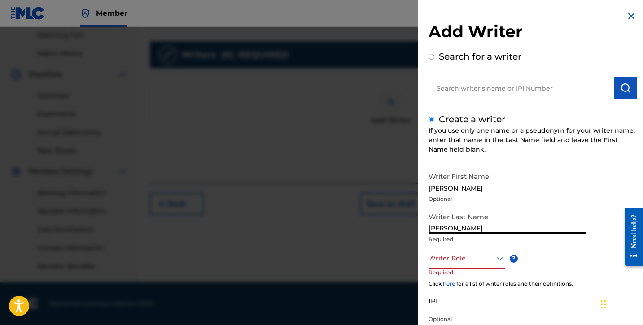
type input "[PERSON_NAME]"
click at [473, 262] on div at bounding box center [466, 258] width 77 height 11
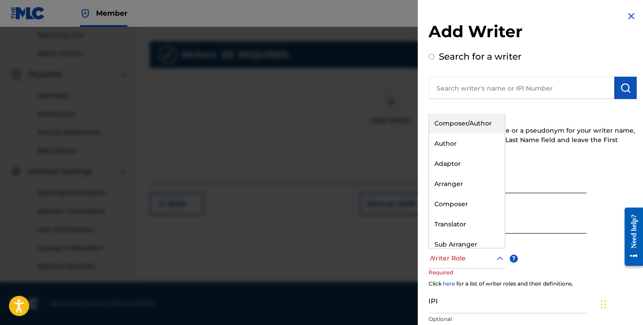
click at [451, 122] on div "Composer/Author" at bounding box center [467, 124] width 76 height 20
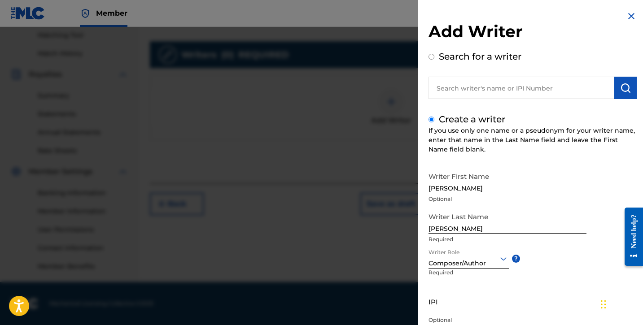
scroll to position [49, 0]
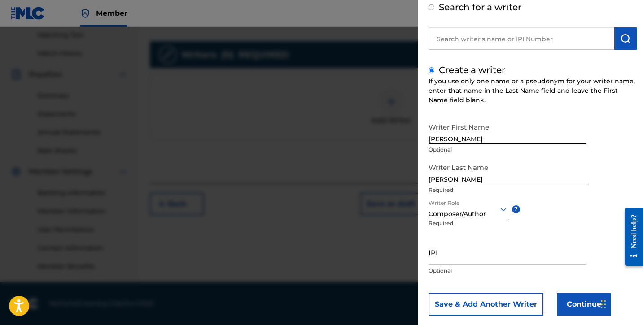
click at [448, 260] on input "IPI" at bounding box center [507, 253] width 158 height 26
paste input "01306083876"
type input "01306083876"
paste input "01306083876"
type input "01306083876"
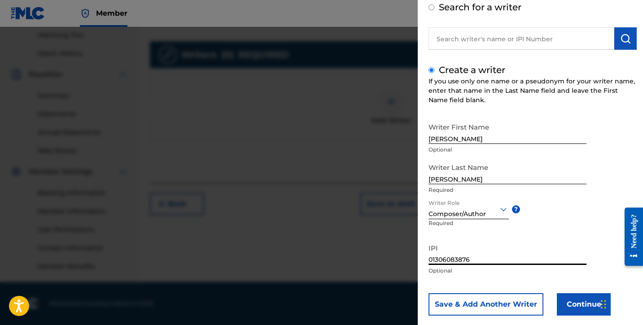
click at [574, 303] on button "Continue" at bounding box center [584, 304] width 54 height 22
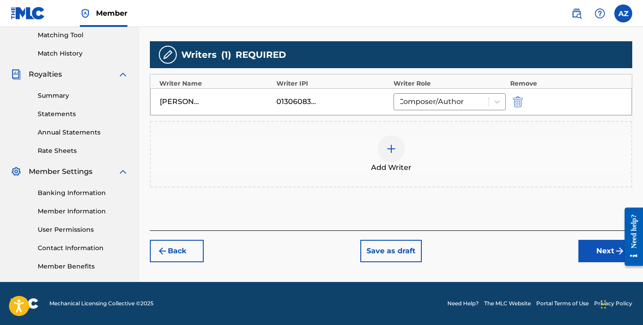
click at [598, 251] on button "Next" at bounding box center [605, 251] width 54 height 22
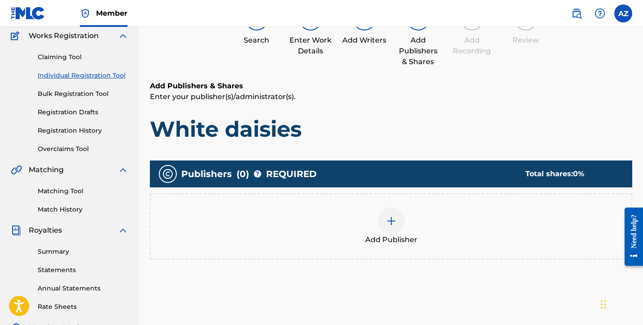
scroll to position [77, 0]
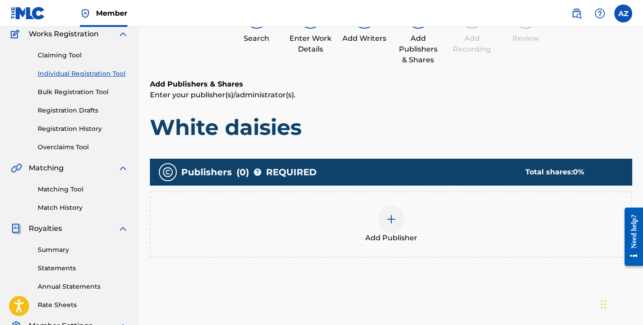
click at [404, 216] on div at bounding box center [391, 219] width 27 height 27
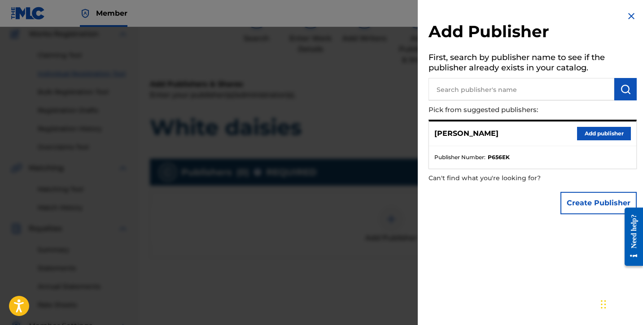
click at [589, 135] on button "Add publisher" at bounding box center [604, 133] width 54 height 13
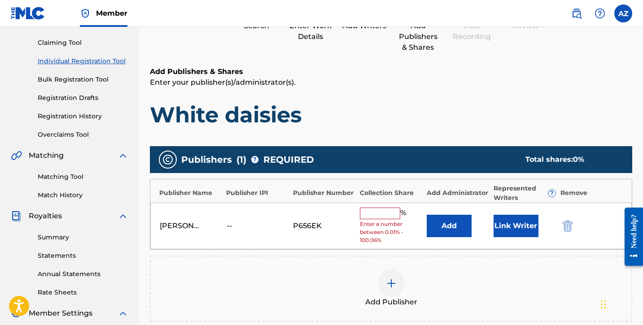
scroll to position [124, 0]
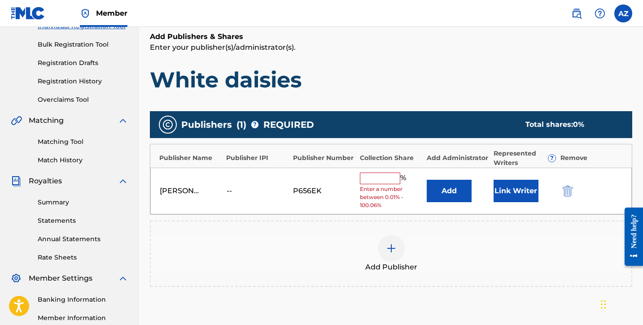
click at [378, 174] on input "text" at bounding box center [380, 179] width 40 height 12
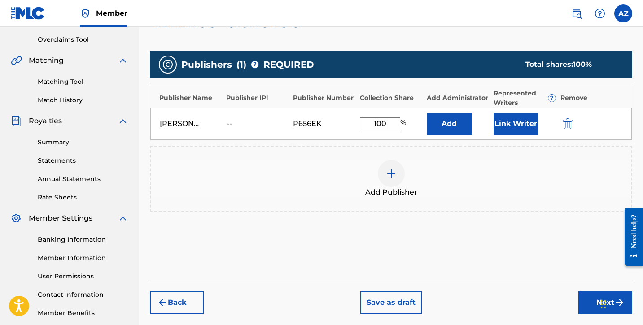
type input "100"
click at [582, 301] on button "Next" at bounding box center [605, 303] width 54 height 22
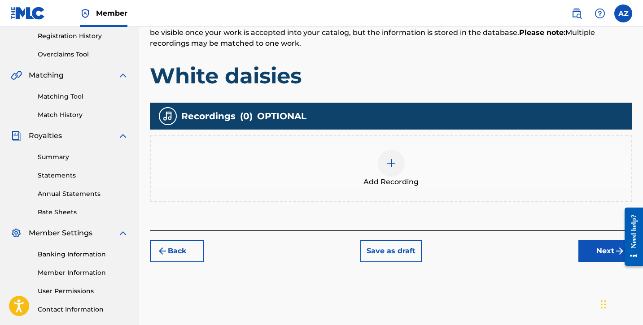
scroll to position [182, 0]
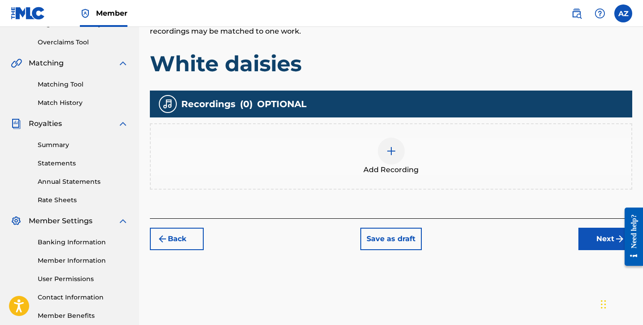
click at [389, 152] on img at bounding box center [391, 151] width 11 height 11
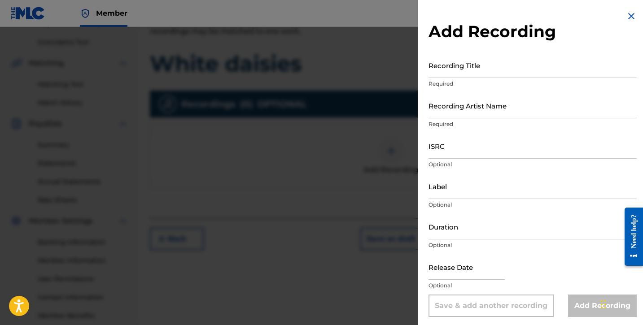
click at [470, 75] on input "Recording Title" at bounding box center [532, 65] width 208 height 26
type input "White Daisies"
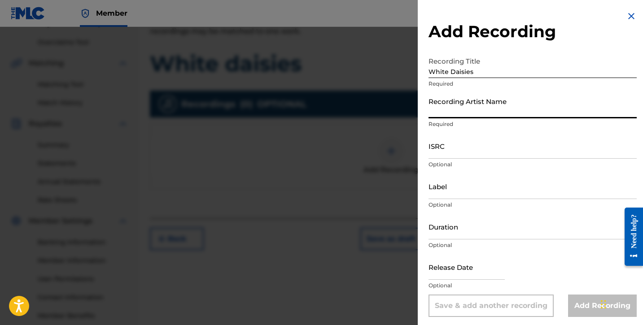
click at [485, 113] on input "Recording Artist Name" at bounding box center [532, 106] width 208 height 26
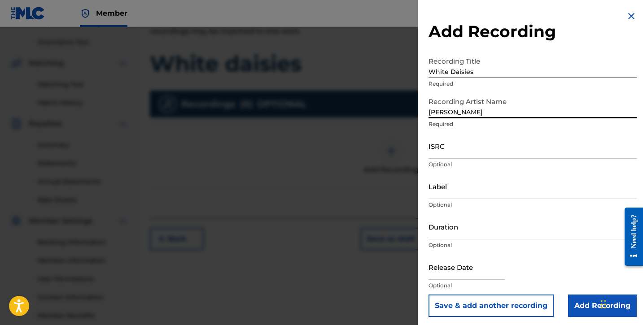
type input "[PERSON_NAME]"
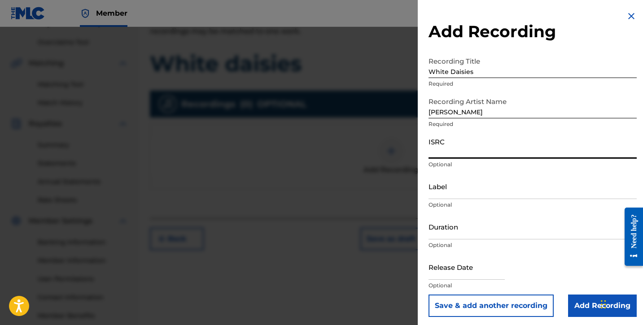
paste input "usl4q2579172"
type input "usl4q2579172"
click at [443, 236] on input "Duration" at bounding box center [532, 227] width 208 height 26
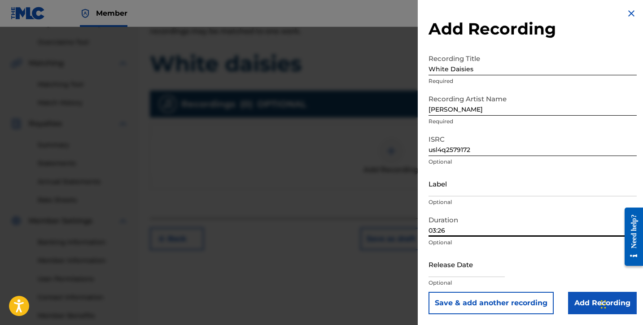
scroll to position [3, 0]
type input "03:26"
click at [578, 301] on input "Add Recording" at bounding box center [602, 303] width 69 height 22
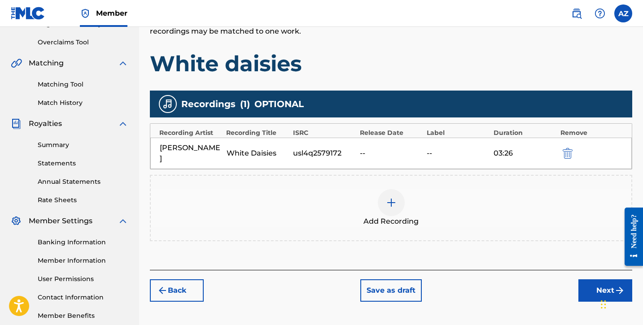
click at [590, 279] on button "Next" at bounding box center [605, 290] width 54 height 22
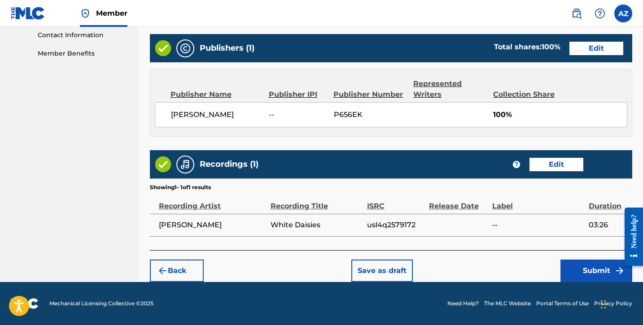
scroll to position [444, 0]
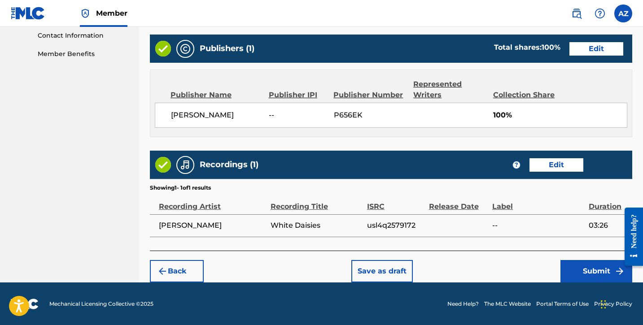
click at [574, 273] on button "Submit" at bounding box center [596, 271] width 72 height 22
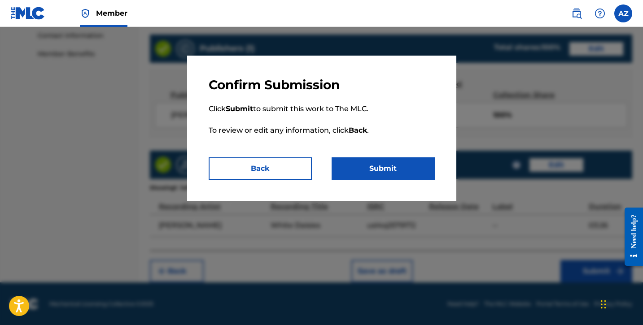
click at [415, 175] on button "Submit" at bounding box center [383, 168] width 103 height 22
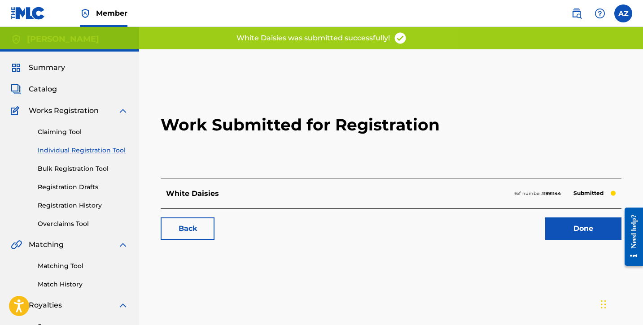
click at [567, 230] on link "Done" at bounding box center [583, 229] width 76 height 22
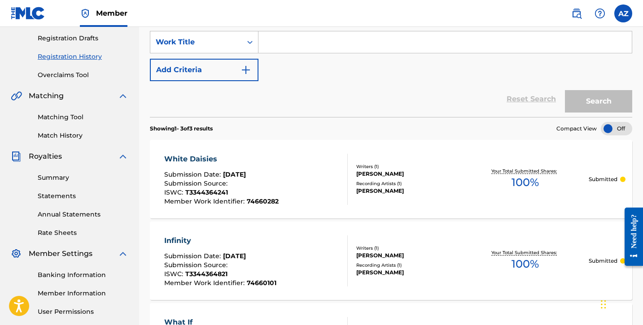
scroll to position [66, 0]
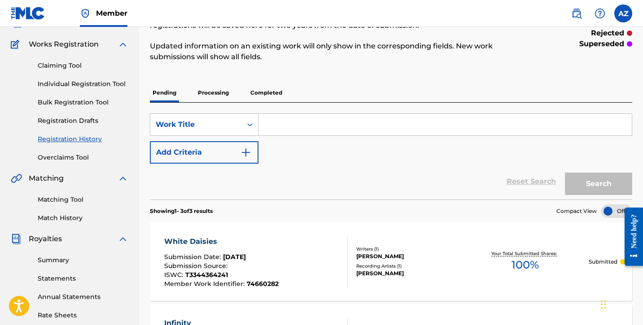
click at [90, 83] on link "Individual Registration Tool" at bounding box center [83, 83] width 91 height 9
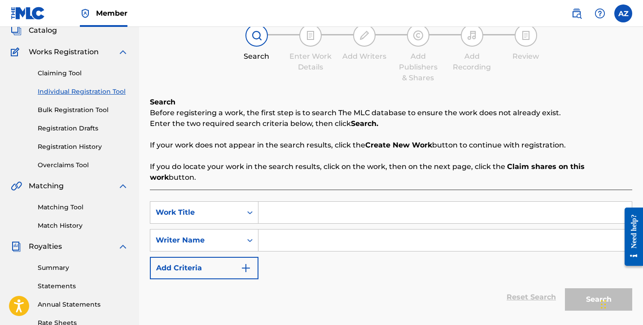
scroll to position [95, 0]
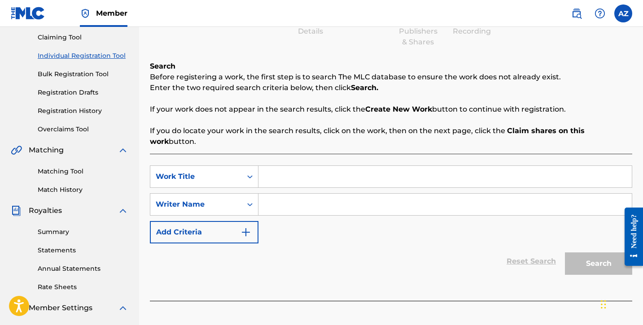
click at [297, 166] on input "Search Form" at bounding box center [444, 177] width 373 height 22
type input "You Jump I Jump"
click at [323, 199] on input "Search Form" at bounding box center [444, 205] width 373 height 22
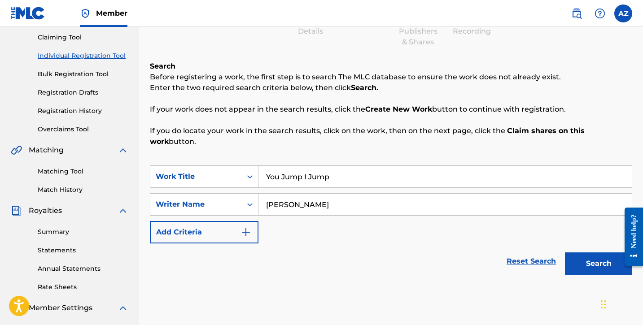
type input "[PERSON_NAME]"
click at [583, 253] on button "Search" at bounding box center [598, 264] width 67 height 22
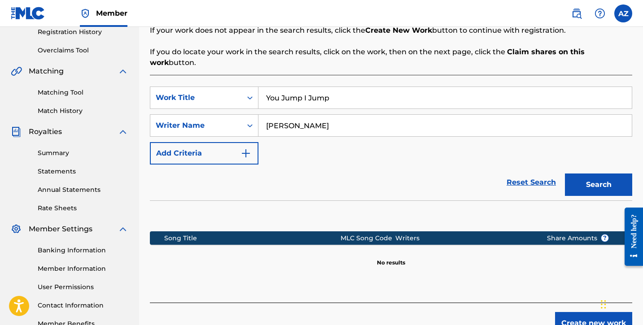
scroll to position [188, 0]
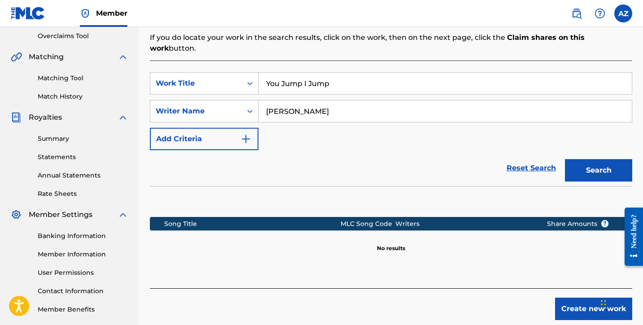
click at [580, 298] on button "Create new work" at bounding box center [593, 309] width 77 height 22
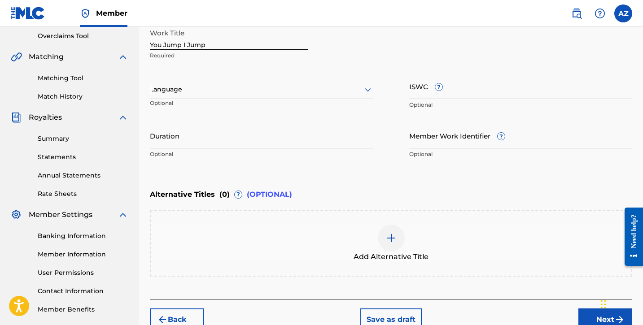
click at [270, 95] on div at bounding box center [261, 89] width 223 height 11
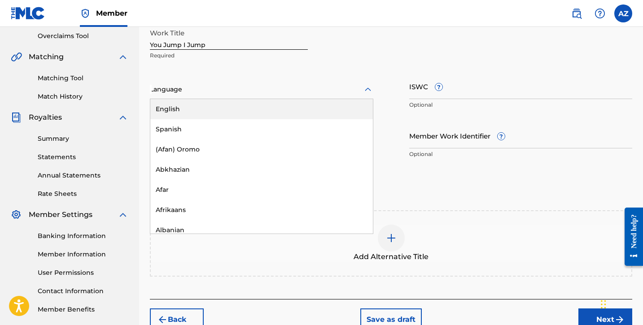
click at [262, 113] on div "English" at bounding box center [261, 109] width 223 height 20
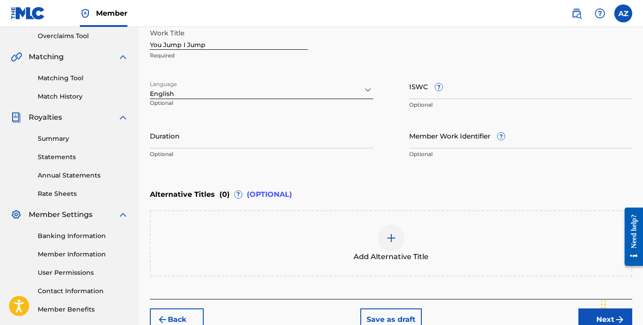
click at [242, 142] on input "Duration" at bounding box center [261, 136] width 223 height 26
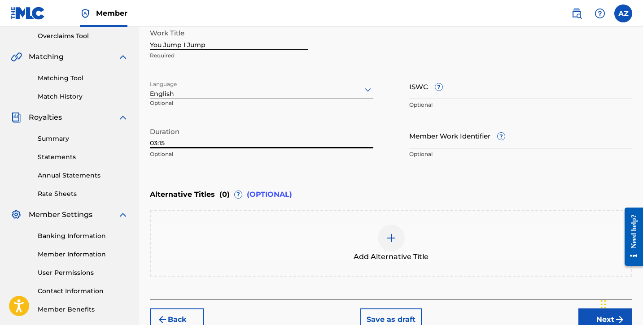
type input "03:15"
click at [426, 92] on input "ISWC ?" at bounding box center [520, 87] width 223 height 26
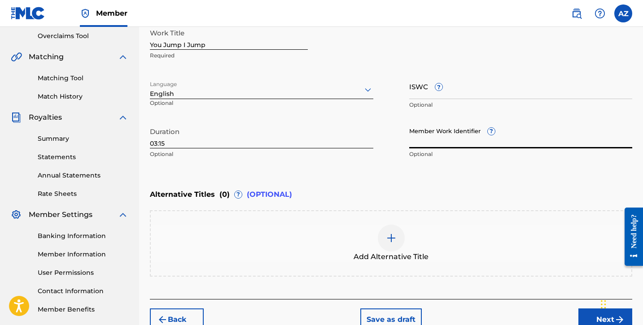
click at [474, 142] on input "Member Work Identifier ?" at bounding box center [520, 136] width 223 height 26
paste input "74660276"
type input "74660276"
click at [471, 92] on input "ISWC ?" at bounding box center [520, 87] width 223 height 26
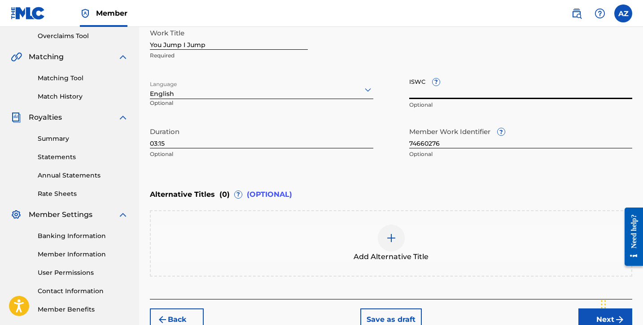
paste input "T-334.443.507-6"
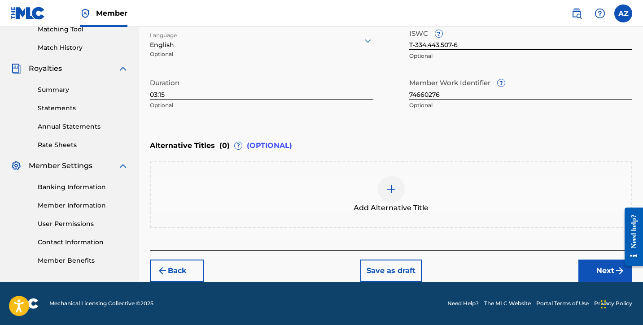
type input "T-334.443.507-6"
click at [594, 268] on button "Next" at bounding box center [605, 271] width 54 height 22
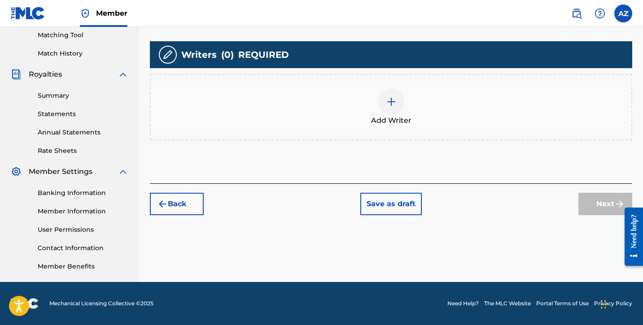
click at [369, 113] on div "Add Writer" at bounding box center [391, 107] width 480 height 38
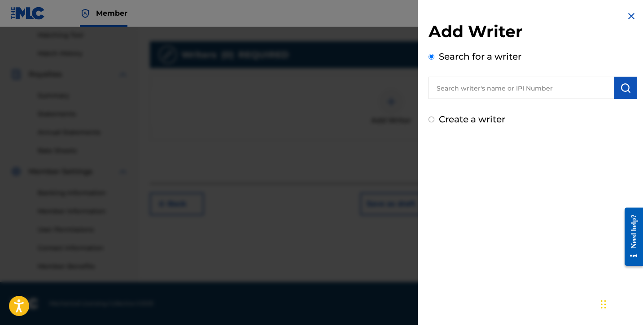
click at [440, 119] on label "Create a writer" at bounding box center [472, 119] width 66 height 11
radio input "true"
click at [434, 119] on input "Create a writer" at bounding box center [431, 120] width 6 height 6
radio input "false"
radio input "true"
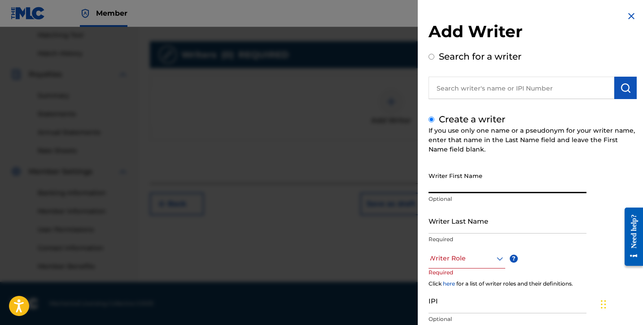
click at [443, 185] on input "Writer First Name" at bounding box center [507, 181] width 158 height 26
type input "[PERSON_NAME]"
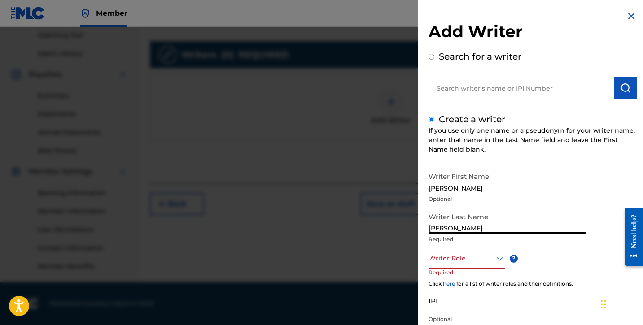
type input "[PERSON_NAME]"
click at [465, 262] on div at bounding box center [466, 258] width 77 height 11
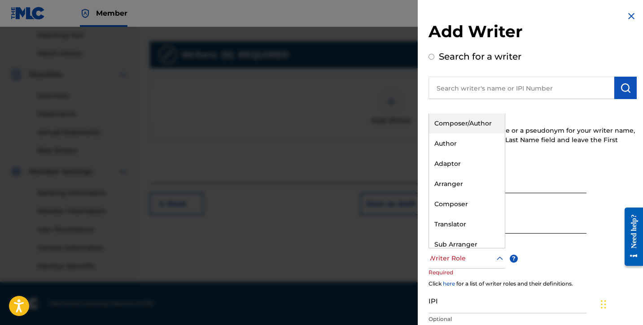
click at [464, 129] on div "Composer/Author" at bounding box center [467, 124] width 76 height 20
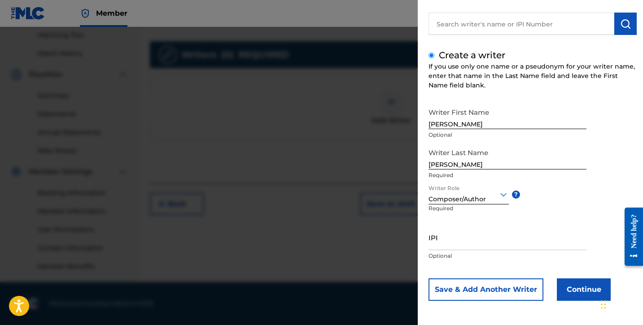
scroll to position [64, 0]
click at [450, 236] on input "IPI" at bounding box center [507, 238] width 158 height 26
paste input "01306083876"
type input "01306083876"
click at [572, 291] on button "Continue" at bounding box center [584, 290] width 54 height 22
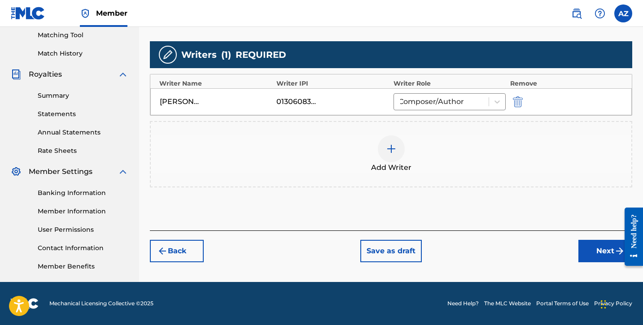
click at [594, 253] on button "Next" at bounding box center [605, 251] width 54 height 22
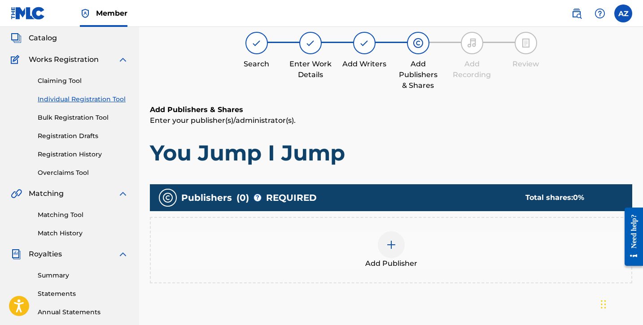
scroll to position [58, 0]
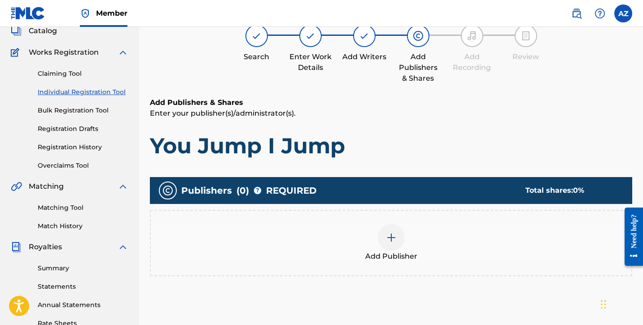
click at [386, 239] on img at bounding box center [391, 237] width 11 height 11
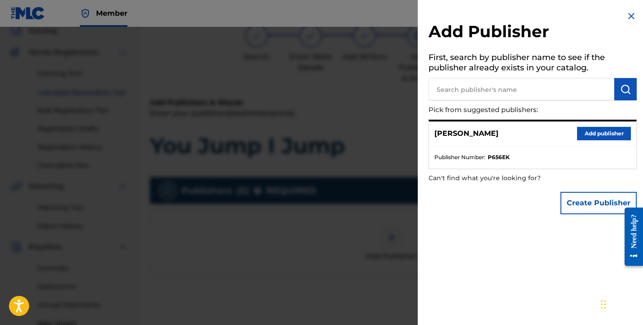
click at [596, 134] on button "Add publisher" at bounding box center [604, 133] width 54 height 13
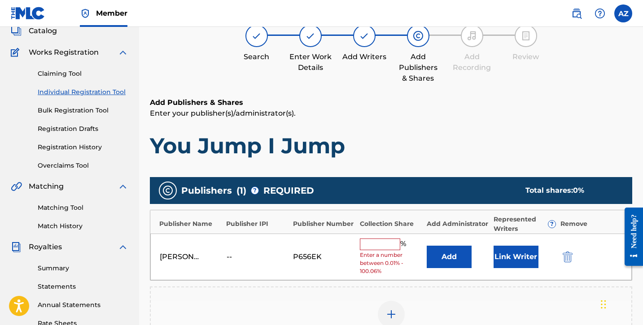
click at [386, 245] on input "text" at bounding box center [380, 245] width 40 height 12
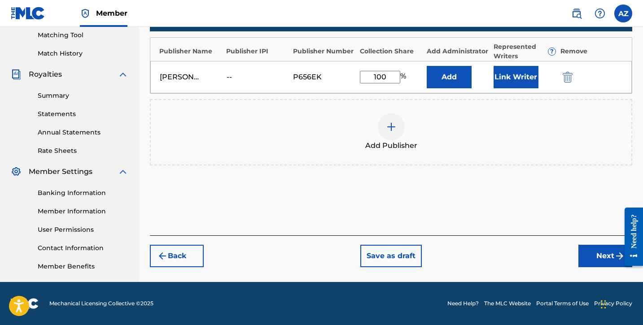
type input "100"
click at [612, 255] on button "Next" at bounding box center [605, 256] width 54 height 22
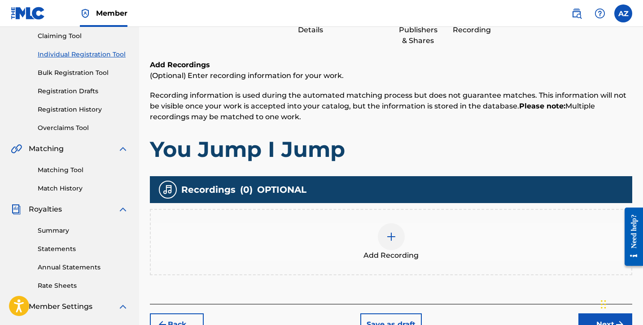
scroll to position [148, 0]
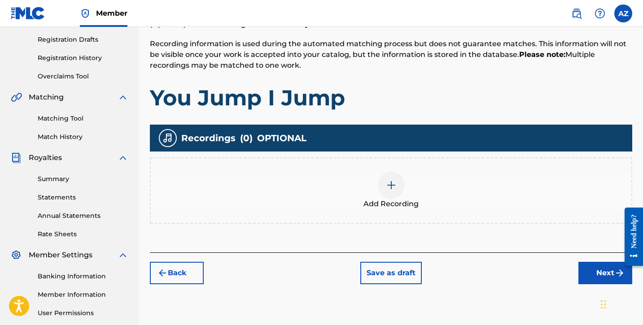
click at [370, 188] on div "Add Recording" at bounding box center [391, 191] width 480 height 38
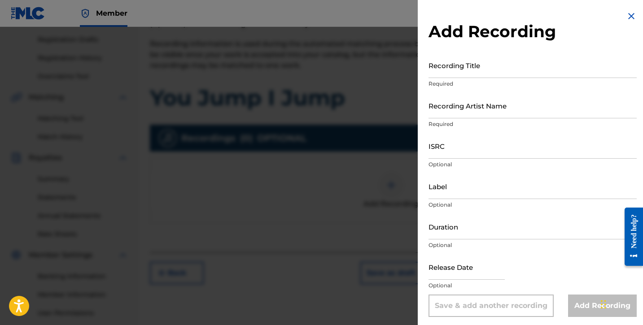
click at [523, 69] on input "Recording Title" at bounding box center [532, 65] width 208 height 26
type input "You Jump I Jump"
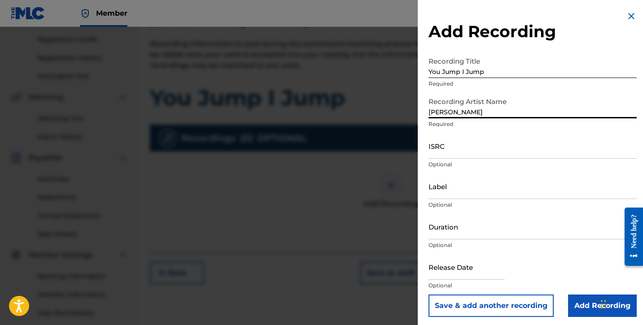
type input "[PERSON_NAME]"
click at [463, 148] on input "ISRC" at bounding box center [532, 146] width 208 height 26
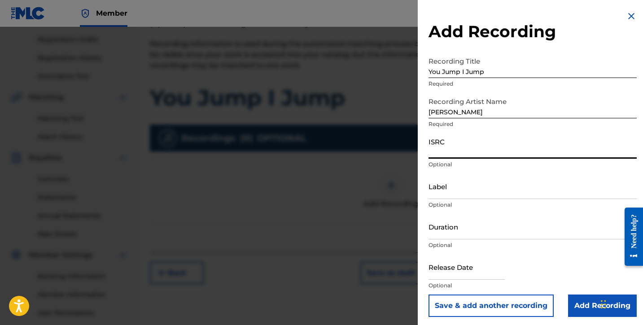
paste input "usl4q2579173"
type input "usl4q2579173"
click at [469, 228] on input "Duration" at bounding box center [532, 227] width 208 height 26
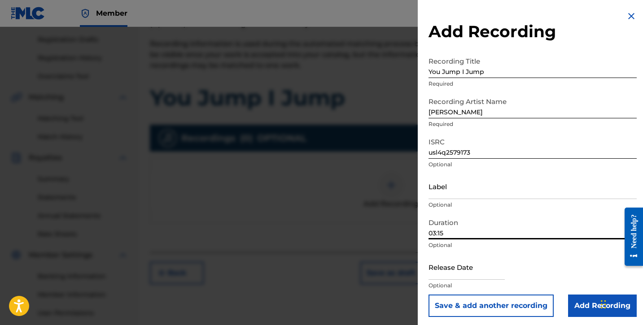
type input "03:15"
click at [581, 307] on input "Add Recording" at bounding box center [602, 306] width 69 height 22
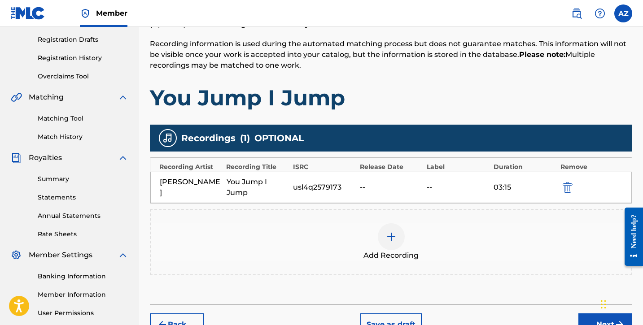
click at [588, 318] on button "Next" at bounding box center [605, 325] width 54 height 22
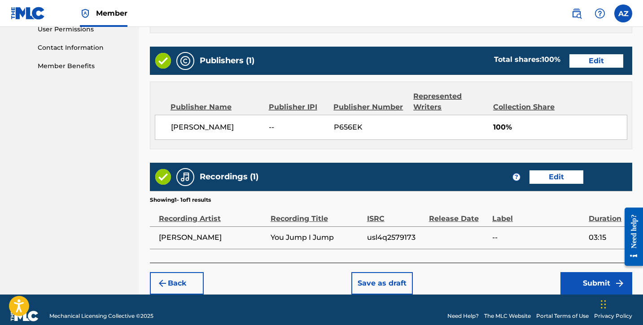
scroll to position [443, 0]
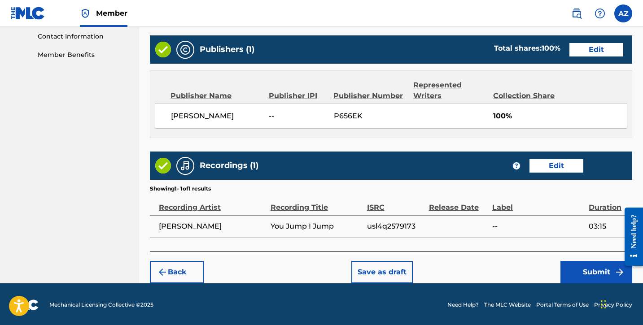
click at [581, 271] on button "Submit" at bounding box center [596, 272] width 72 height 22
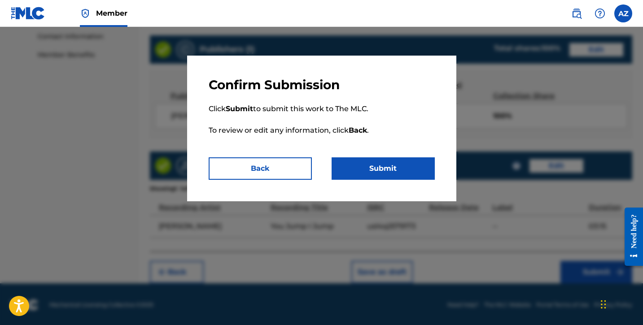
click at [380, 167] on button "Submit" at bounding box center [383, 168] width 103 height 22
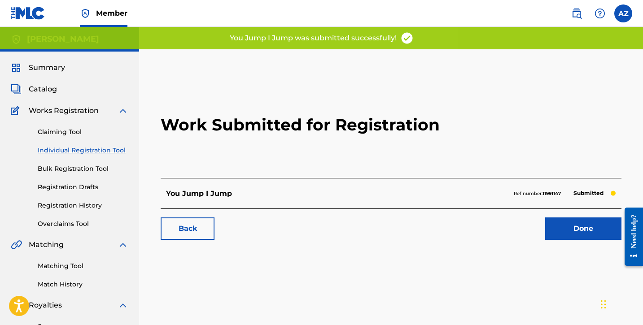
click at [572, 231] on link "Done" at bounding box center [583, 229] width 76 height 22
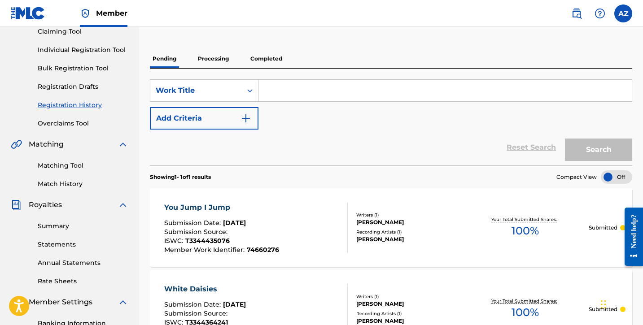
scroll to position [50, 0]
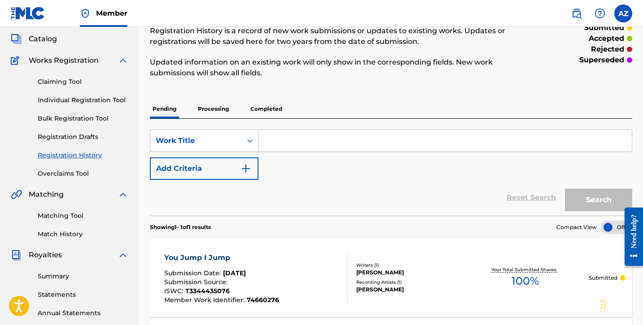
click at [101, 101] on link "Individual Registration Tool" at bounding box center [83, 100] width 91 height 9
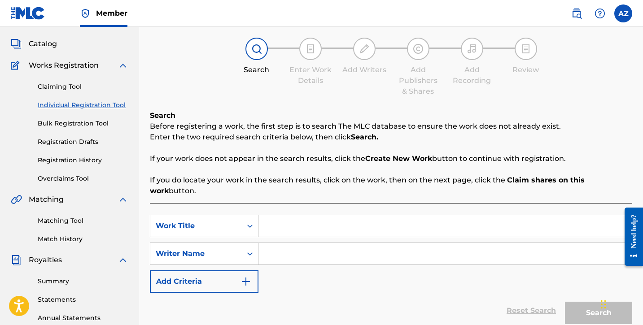
scroll to position [70, 0]
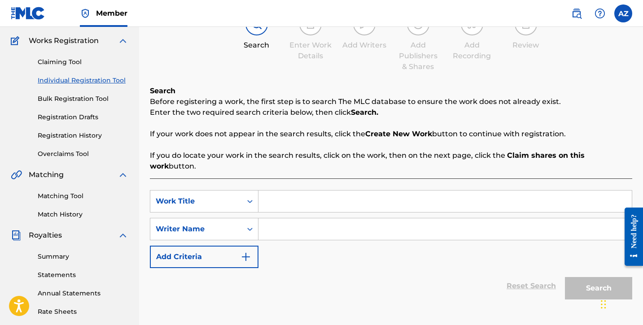
click at [299, 196] on input "Search Form" at bounding box center [444, 202] width 373 height 22
type input "If You Could Call Us Friends"
click at [314, 229] on input "Search Form" at bounding box center [444, 229] width 373 height 22
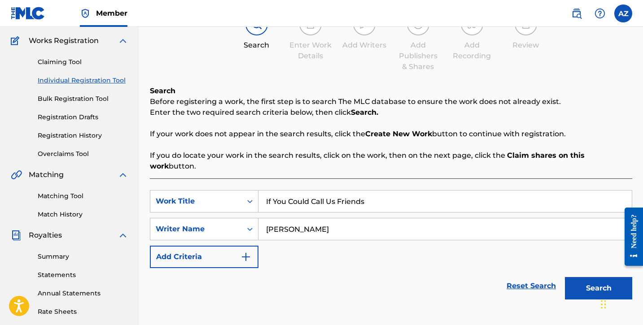
type input "[PERSON_NAME]"
click at [603, 280] on button "Search" at bounding box center [598, 288] width 67 height 22
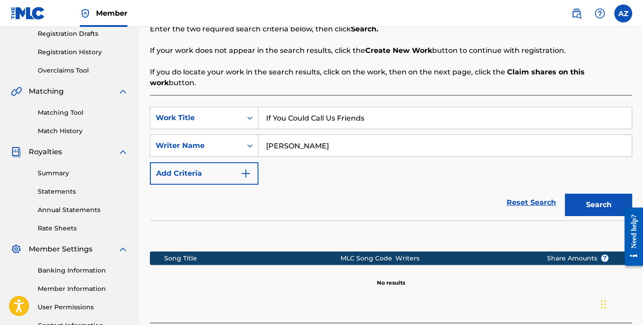
scroll to position [231, 0]
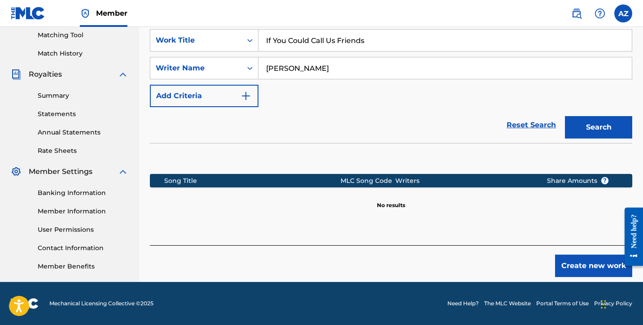
click at [586, 259] on button "Create new work" at bounding box center [593, 266] width 77 height 22
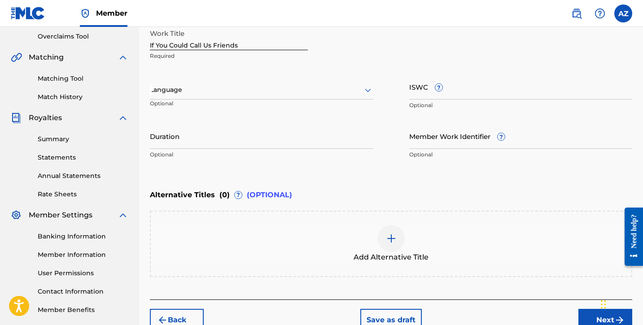
scroll to position [182, 0]
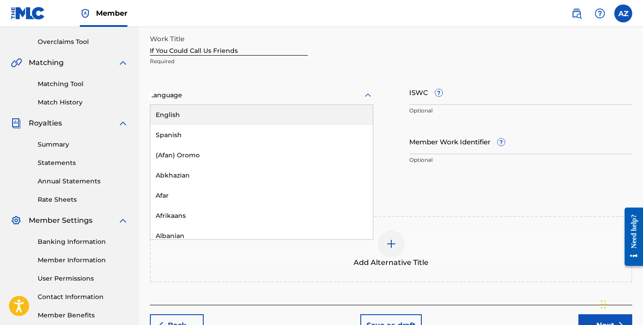
click at [260, 98] on div at bounding box center [261, 95] width 223 height 11
click at [237, 118] on div "English" at bounding box center [261, 115] width 223 height 20
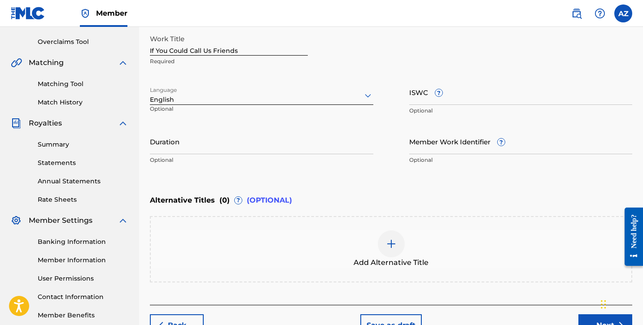
click at [300, 148] on input "Duration" at bounding box center [261, 142] width 223 height 26
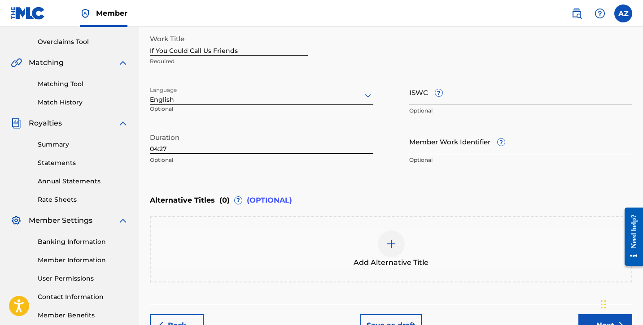
type input "04:27"
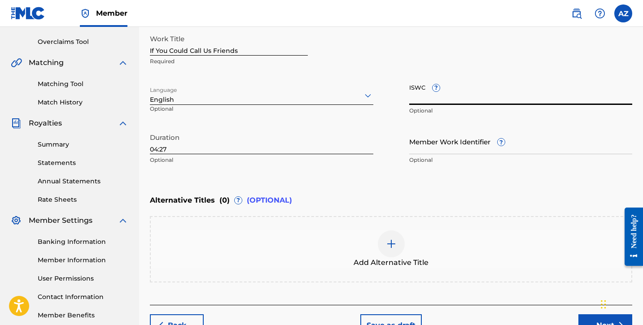
click at [477, 98] on input "ISWC ?" at bounding box center [520, 92] width 223 height 26
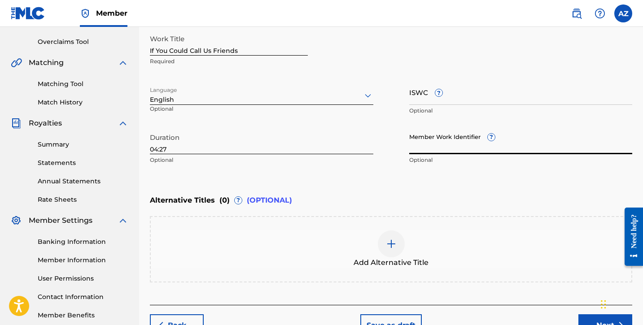
click at [462, 141] on input "Member Work Identifier ?" at bounding box center [520, 142] width 223 height 26
paste input "74660262"
type input "74660262"
click at [453, 96] on input "ISWC ?" at bounding box center [520, 92] width 223 height 26
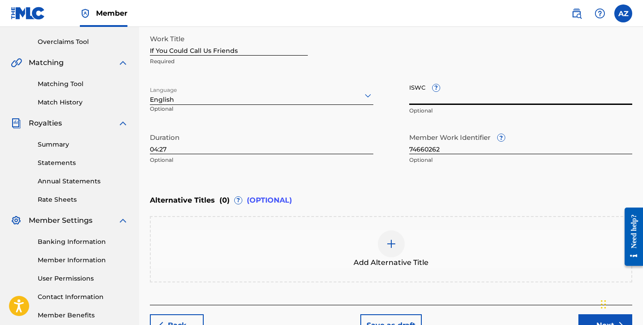
paste input "T-334.436.418-3"
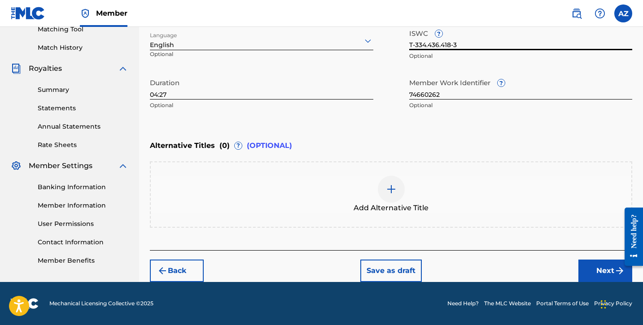
type input "T-334.436.418-3"
click at [593, 276] on button "Next" at bounding box center [605, 271] width 54 height 22
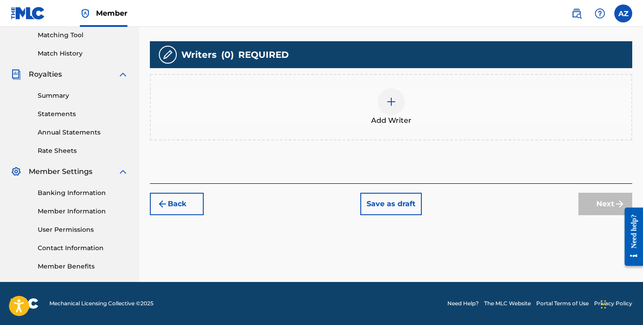
click at [400, 92] on div at bounding box center [391, 101] width 27 height 27
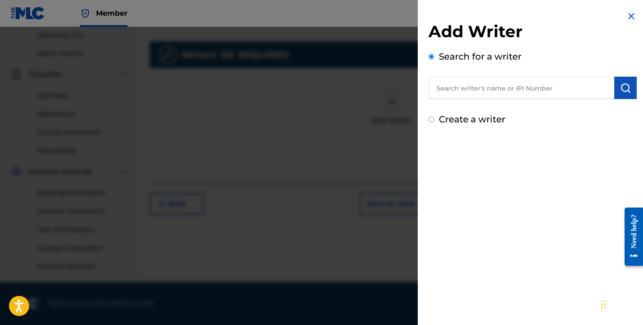
click at [474, 119] on label "Create a writer" at bounding box center [472, 119] width 66 height 11
radio input "true"
click at [434, 119] on input "Create a writer" at bounding box center [431, 120] width 6 height 6
radio input "false"
radio input "true"
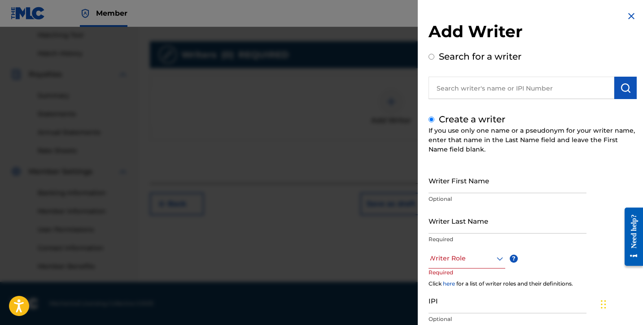
click at [443, 185] on input "Writer First Name" at bounding box center [507, 181] width 158 height 26
type input "[PERSON_NAME]"
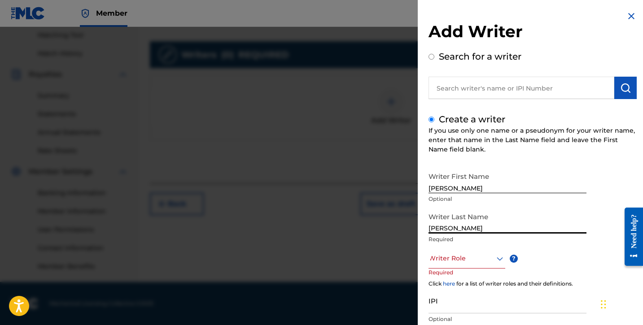
type input "[PERSON_NAME]"
click at [472, 263] on div at bounding box center [466, 258] width 77 height 11
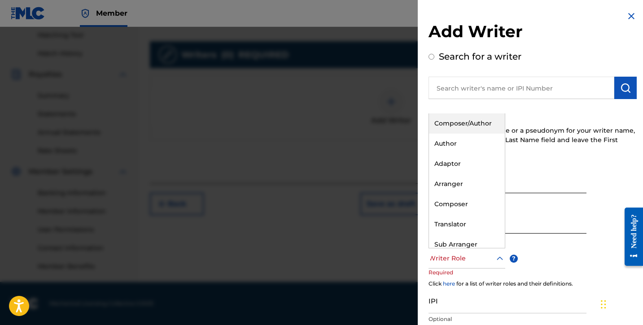
click at [467, 124] on div "Composer/Author" at bounding box center [467, 124] width 76 height 20
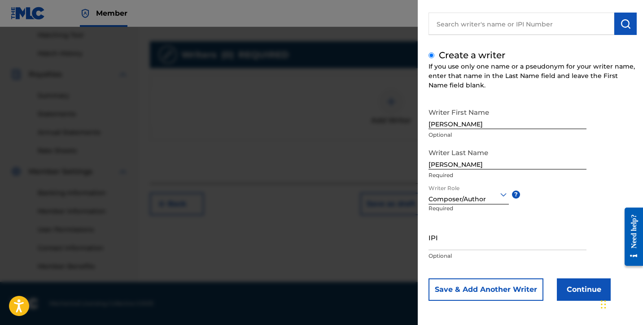
scroll to position [64, 0]
click at [454, 244] on input "IPI" at bounding box center [507, 238] width 158 height 26
paste input "01306083876"
type input "01306083876"
click at [576, 289] on button "Continue" at bounding box center [584, 290] width 54 height 22
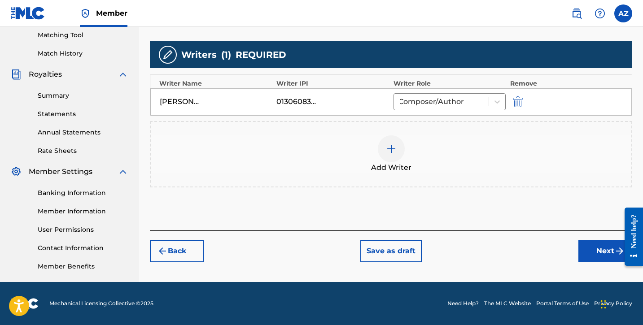
click at [596, 248] on button "Next" at bounding box center [605, 251] width 54 height 22
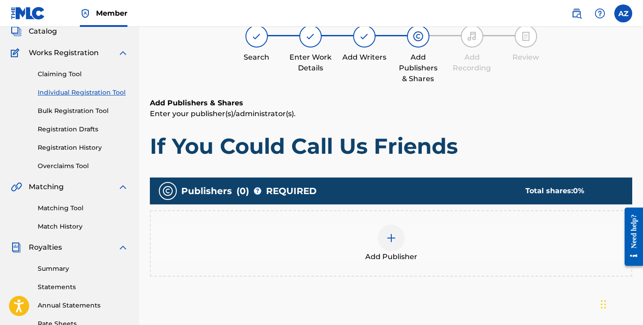
scroll to position [61, 0]
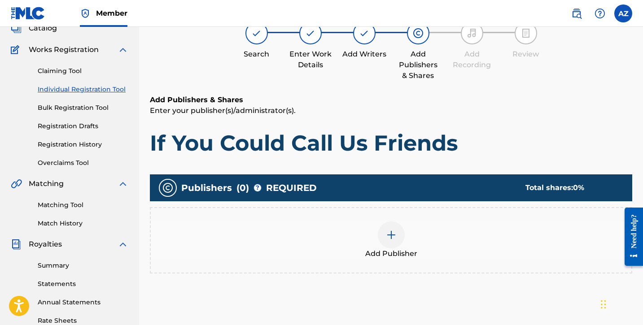
click at [385, 230] on div at bounding box center [391, 235] width 27 height 27
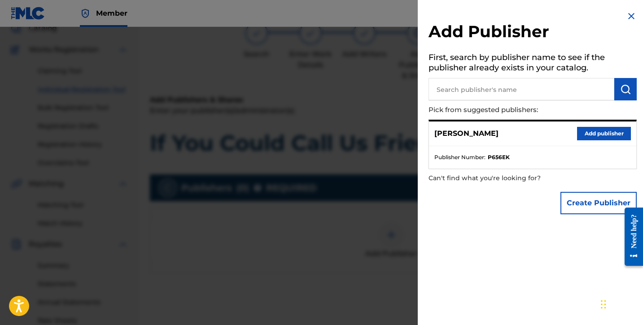
click at [598, 130] on button "Add publisher" at bounding box center [604, 133] width 54 height 13
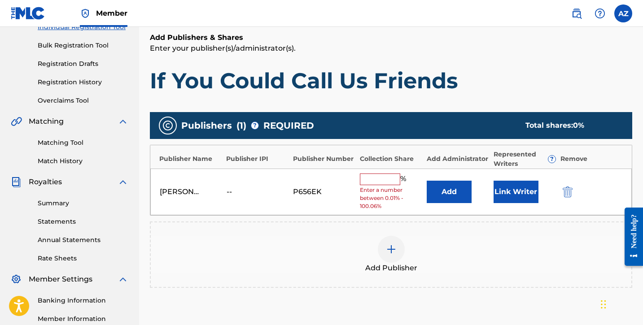
scroll to position [149, 0]
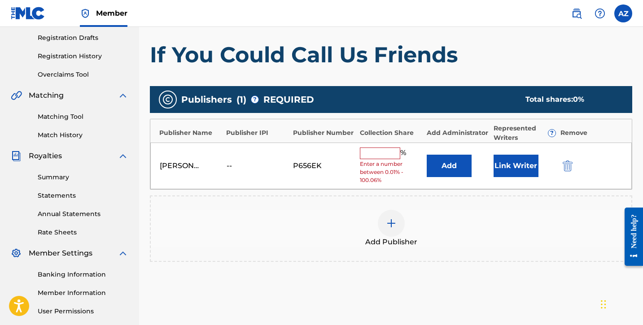
click at [378, 151] on input "text" at bounding box center [380, 154] width 40 height 12
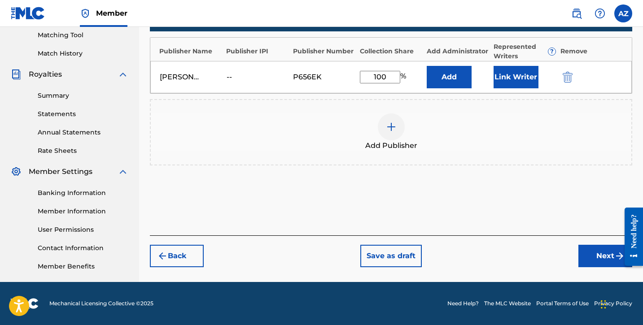
type input "100"
click at [598, 256] on button "Next" at bounding box center [605, 256] width 54 height 22
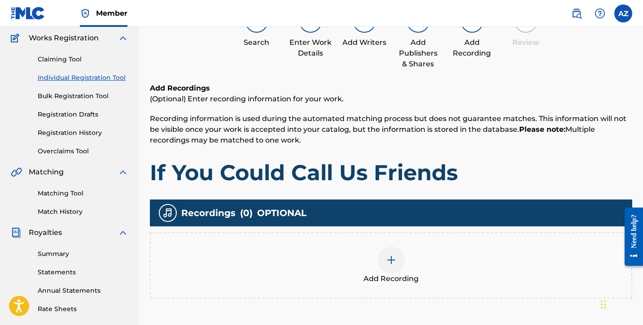
scroll to position [109, 0]
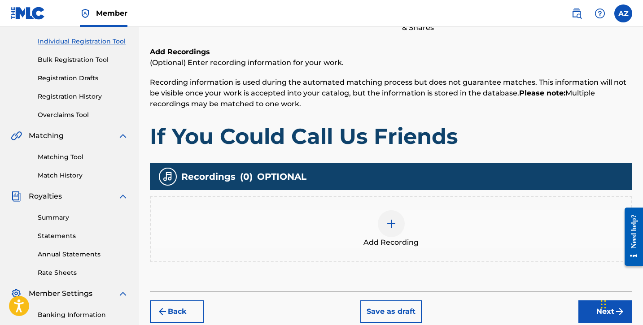
click at [415, 225] on div "Add Recording" at bounding box center [391, 229] width 480 height 38
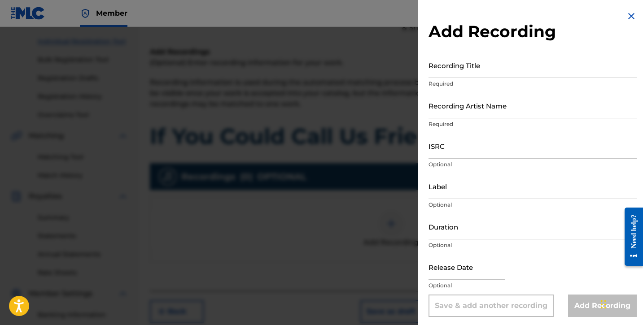
click at [483, 73] on input "Recording Title" at bounding box center [532, 65] width 208 height 26
type input "If You Could Call Us Friends"
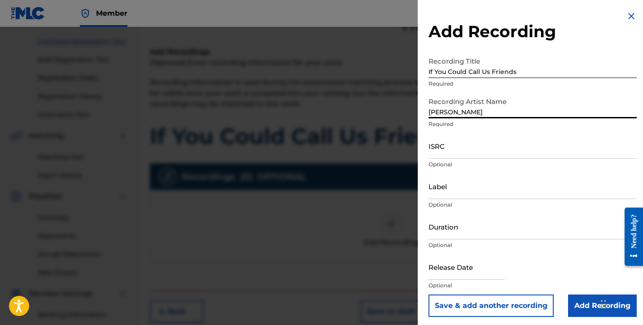
type input "[PERSON_NAME]"
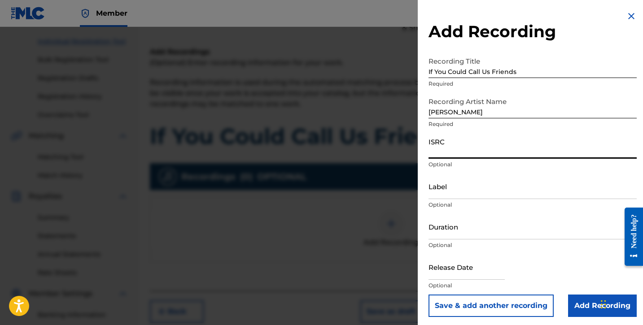
paste input "usl4q2579175"
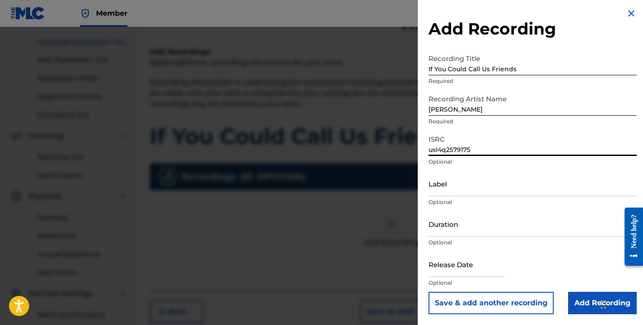
scroll to position [3, 0]
type input "usl4q2579175"
click at [451, 232] on input "Duration" at bounding box center [532, 224] width 208 height 26
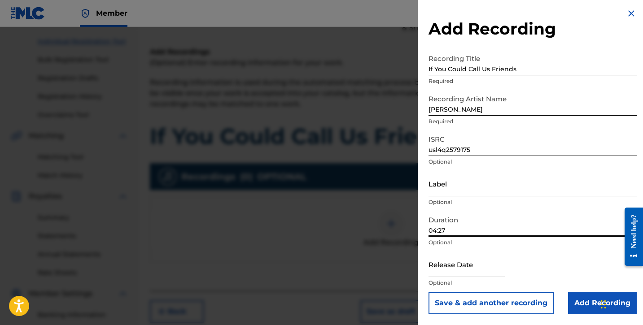
type input "04:27"
click at [579, 298] on input "Add Recording" at bounding box center [602, 303] width 69 height 22
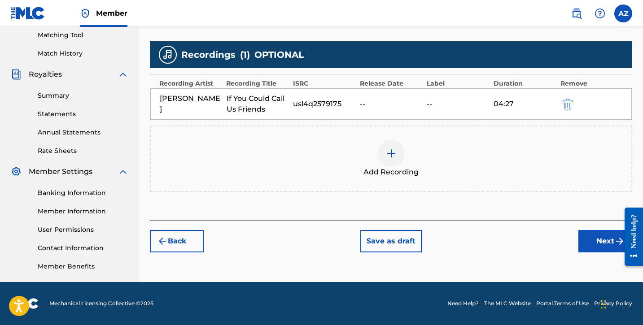
click at [611, 239] on button "Next" at bounding box center [605, 241] width 54 height 22
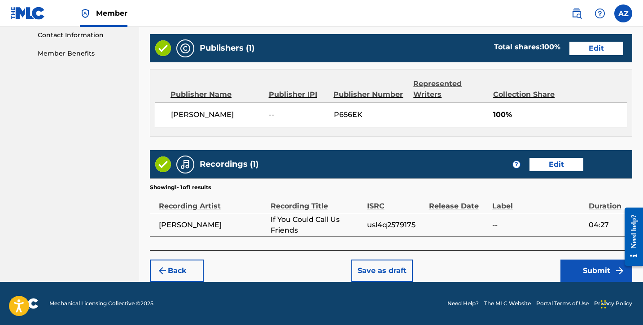
scroll to position [444, 0]
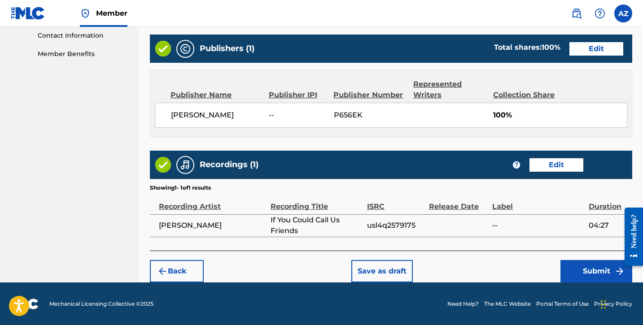
click at [584, 271] on button "Submit" at bounding box center [596, 271] width 72 height 22
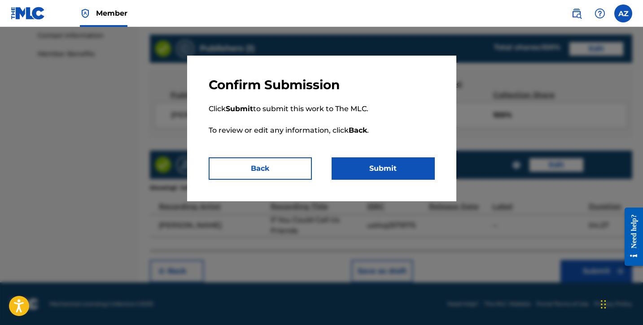
click at [387, 163] on button "Submit" at bounding box center [383, 168] width 103 height 22
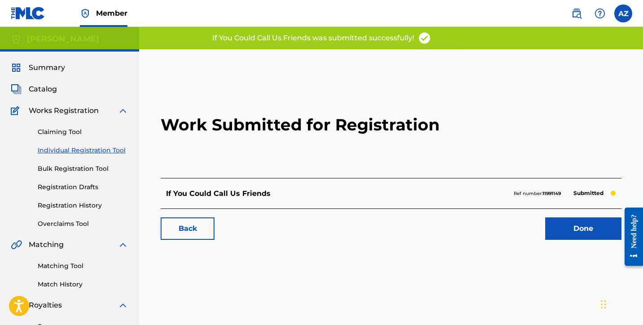
click at [568, 231] on link "Done" at bounding box center [583, 229] width 76 height 22
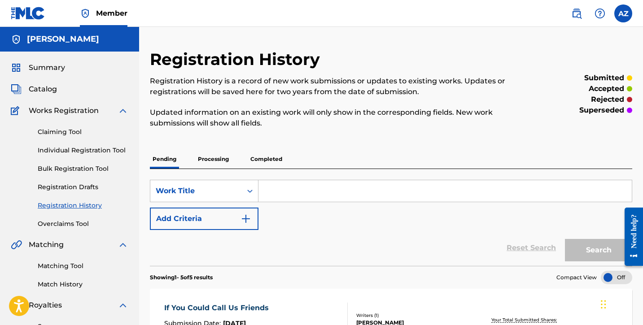
click at [92, 148] on link "Individual Registration Tool" at bounding box center [83, 150] width 91 height 9
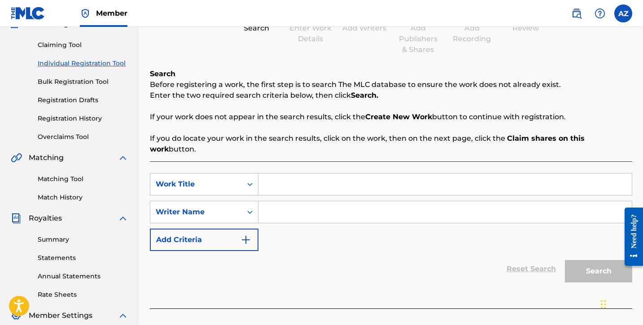
scroll to position [122, 0]
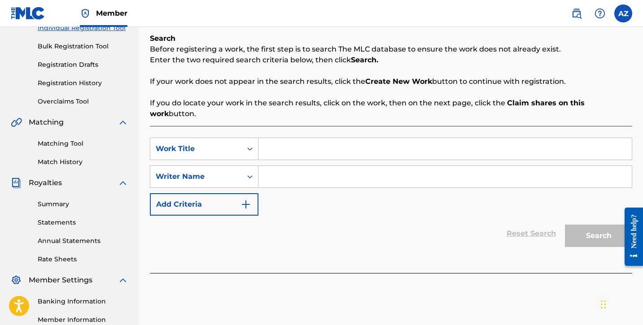
click at [284, 141] on input "Search Form" at bounding box center [444, 149] width 373 height 22
type input "I Love You More"
click at [311, 166] on input "Search Form" at bounding box center [444, 177] width 373 height 22
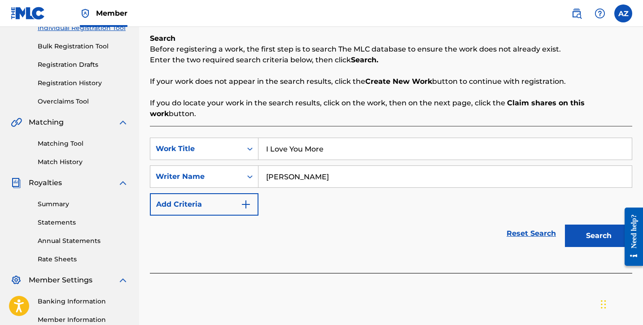
type input "[PERSON_NAME]"
click at [605, 233] on button "Search" at bounding box center [598, 236] width 67 height 22
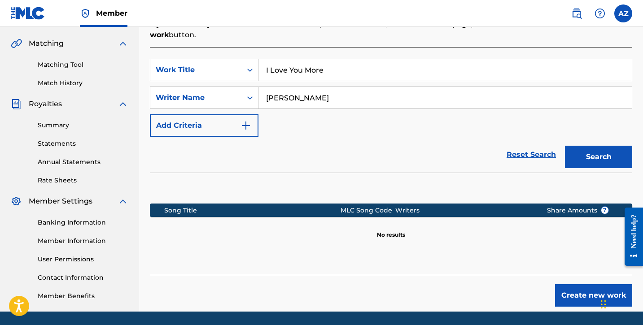
scroll to position [227, 0]
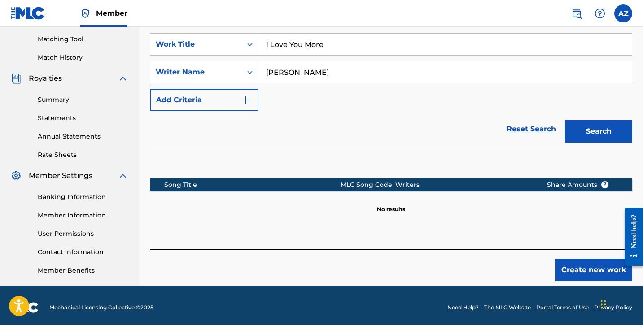
click at [592, 260] on button "Create new work" at bounding box center [593, 270] width 77 height 22
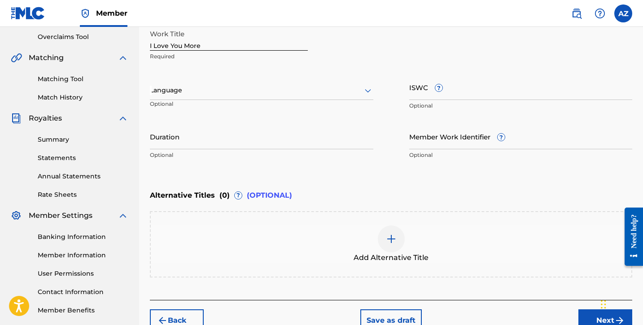
scroll to position [157, 0]
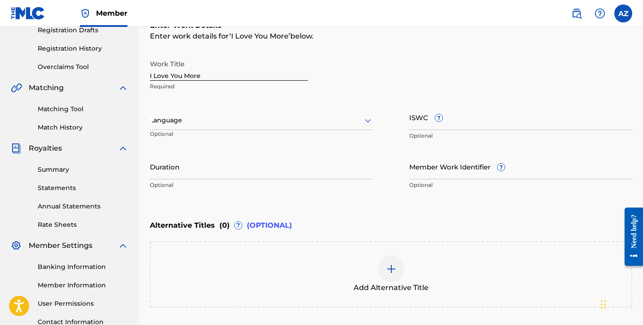
click at [353, 118] on div at bounding box center [261, 120] width 223 height 11
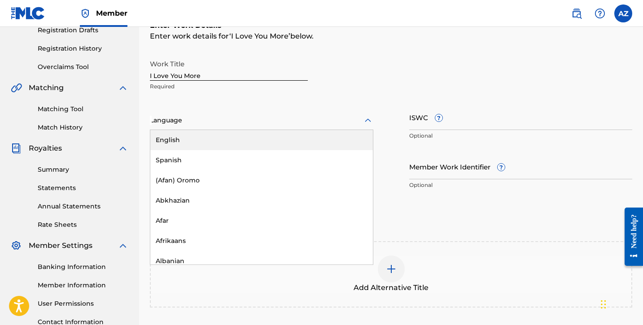
click at [226, 135] on div "English" at bounding box center [261, 140] width 223 height 20
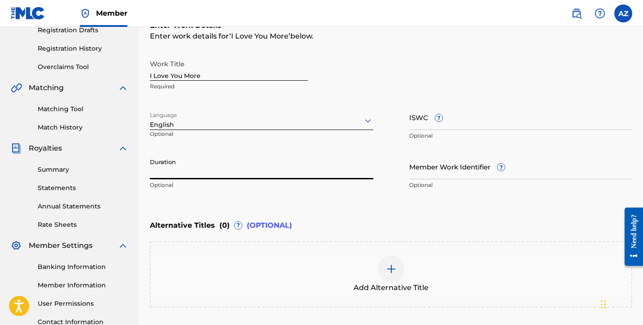
click at [217, 169] on input "Duration" at bounding box center [261, 167] width 223 height 26
type input "02:22"
click at [460, 127] on input "ISWC ?" at bounding box center [520, 118] width 223 height 26
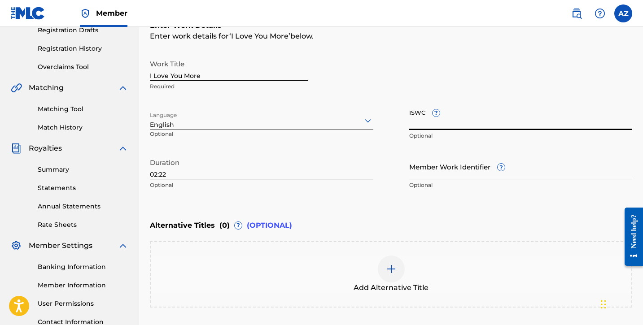
click at [482, 176] on input "Member Work Identifier ?" at bounding box center [520, 167] width 223 height 26
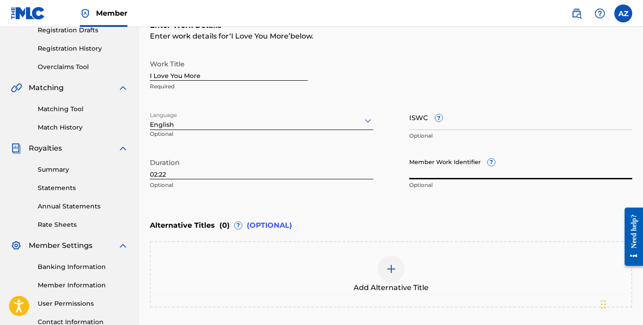
paste input "74660224"
type input "74660224"
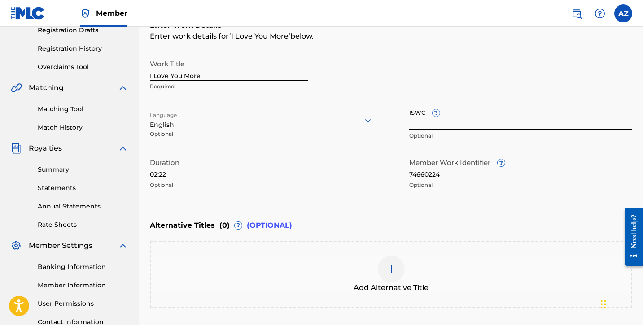
click at [480, 120] on input "ISWC ?" at bounding box center [520, 118] width 223 height 26
paste input "T-334.436.483-2"
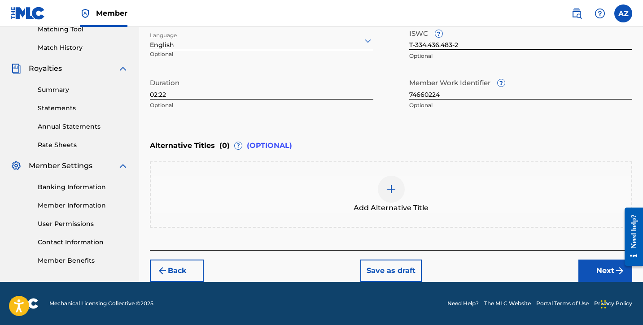
type input "T-334.436.483-2"
click at [598, 275] on button "Next" at bounding box center [605, 271] width 54 height 22
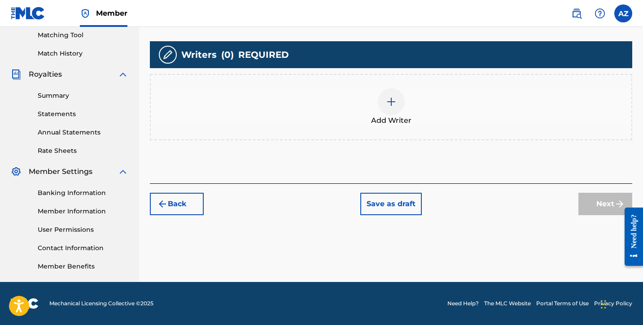
click at [383, 109] on div at bounding box center [391, 101] width 27 height 27
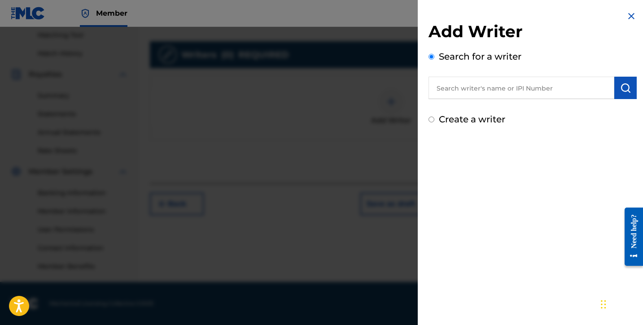
click at [431, 120] on input "Create a writer" at bounding box center [431, 120] width 6 height 6
radio input "false"
radio input "true"
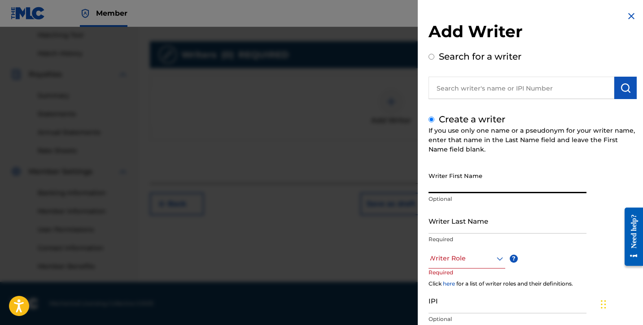
click at [481, 183] on input "Writer First Name" at bounding box center [507, 181] width 158 height 26
type input "[PERSON_NAME]"
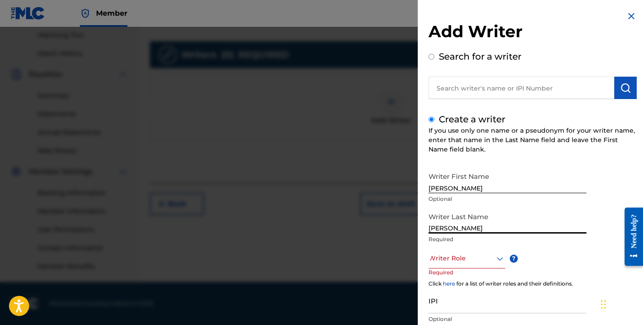
type input "[PERSON_NAME]"
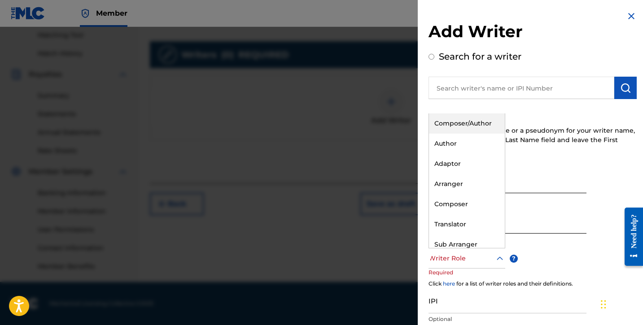
click at [474, 263] on div at bounding box center [466, 258] width 77 height 11
click at [465, 122] on div "Composer/Author" at bounding box center [467, 124] width 76 height 20
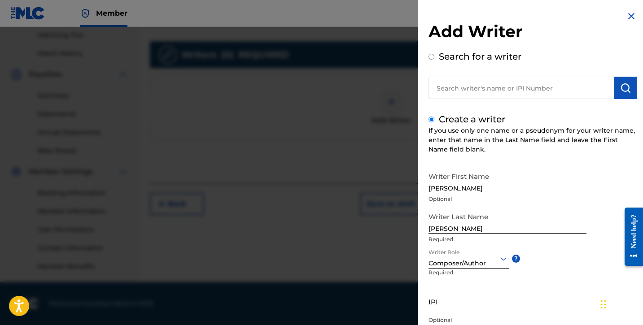
scroll to position [62, 0]
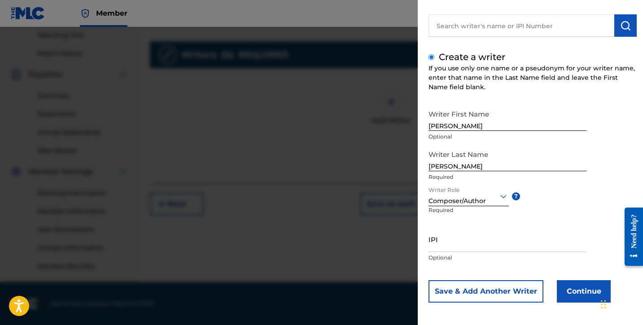
click at [445, 252] on div "IPI Optional" at bounding box center [507, 247] width 158 height 40
click at [448, 247] on input "IPI" at bounding box center [507, 240] width 158 height 26
paste input "01306083876"
type input "01306083876"
click at [577, 294] on button "Continue" at bounding box center [584, 291] width 54 height 22
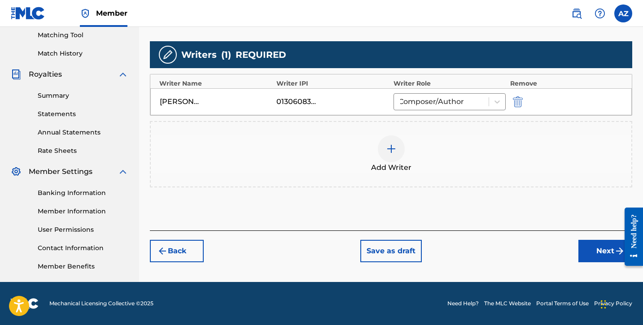
click at [599, 248] on button "Next" at bounding box center [605, 251] width 54 height 22
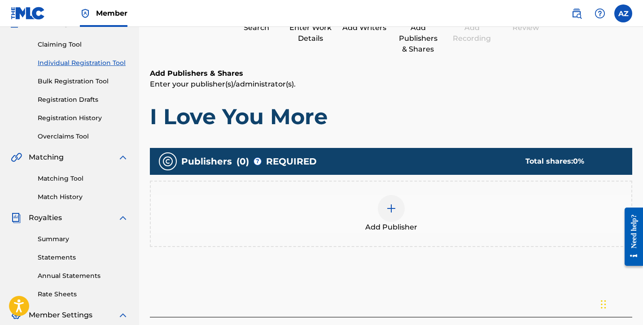
scroll to position [40, 0]
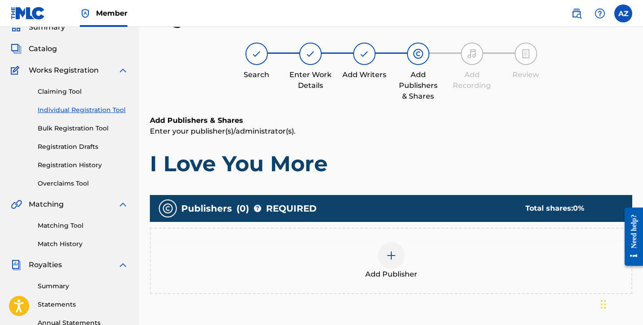
click at [382, 259] on div at bounding box center [391, 255] width 27 height 27
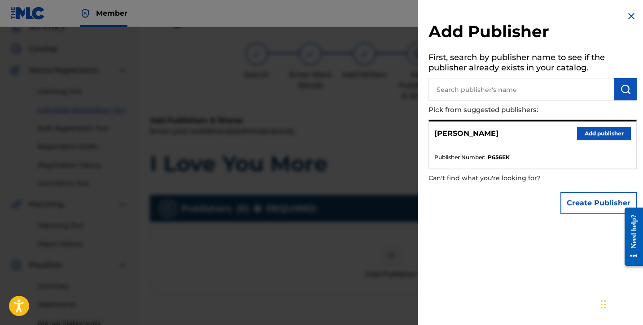
click at [603, 134] on button "Add publisher" at bounding box center [604, 133] width 54 height 13
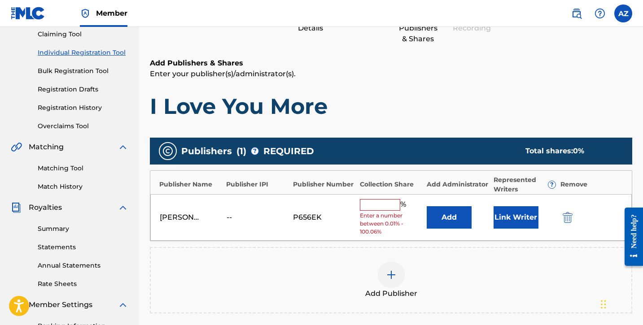
scroll to position [122, 0]
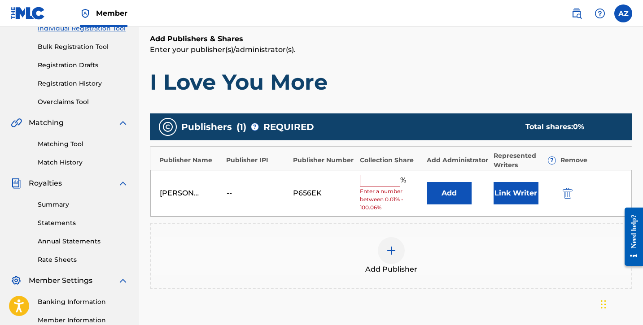
click at [362, 179] on input "text" at bounding box center [380, 181] width 40 height 12
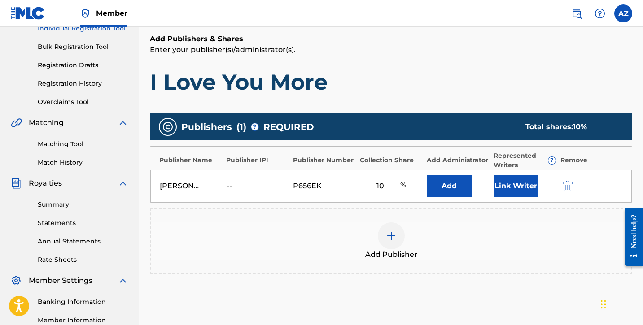
type input "100"
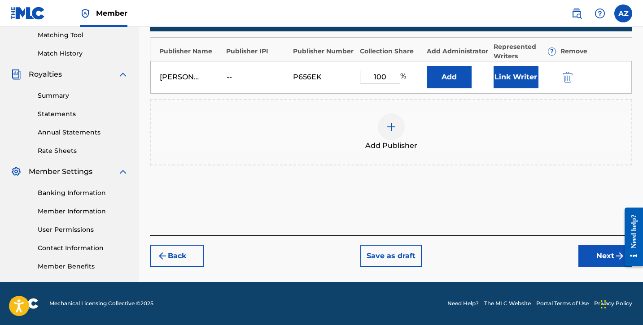
click at [594, 253] on button "Next" at bounding box center [605, 256] width 54 height 22
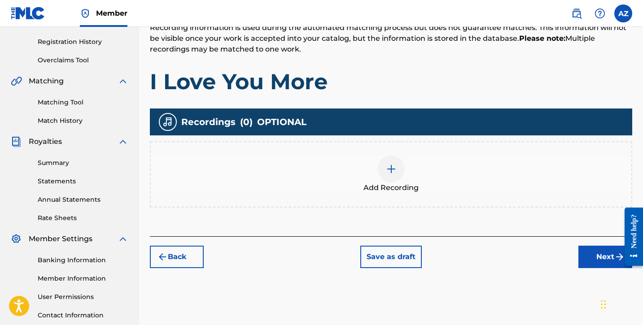
scroll to position [175, 0]
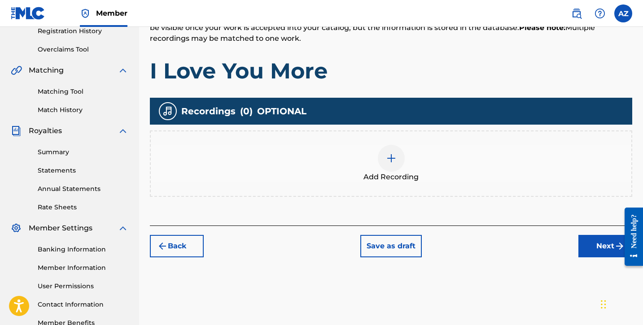
click at [404, 161] on div "Add Recording" at bounding box center [391, 164] width 480 height 38
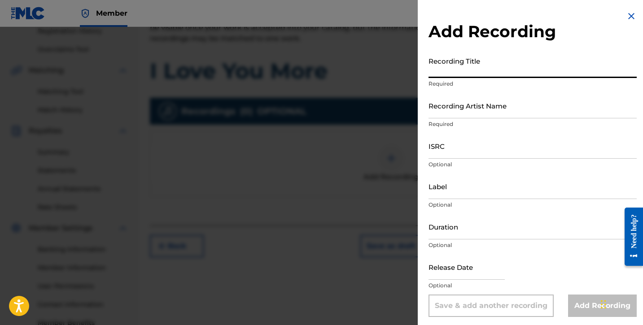
click at [477, 75] on input "Recording Title" at bounding box center [532, 65] width 208 height 26
type input "I Love You More"
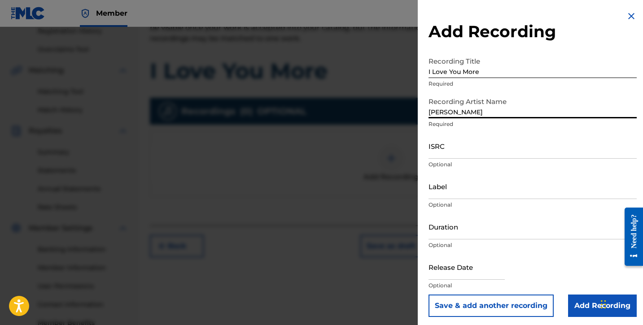
type input "[PERSON_NAME]"
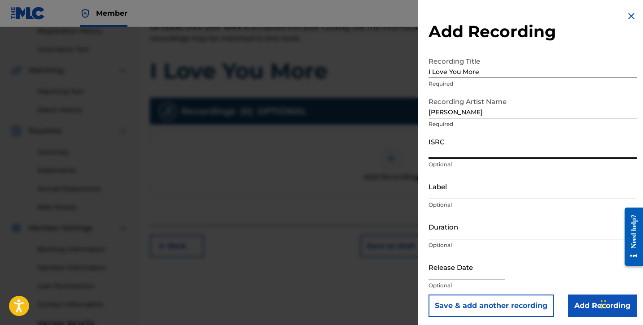
paste input "usl4q2579177"
type input "usl4q2579177"
click at [464, 230] on input "Duration" at bounding box center [532, 227] width 208 height 26
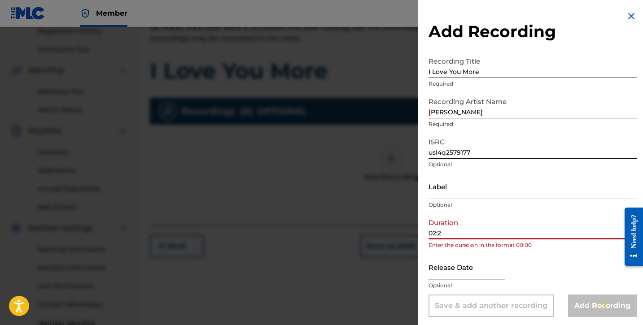
type input "02:22"
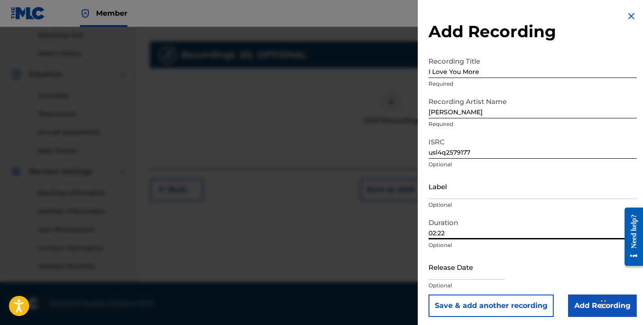
scroll to position [231, 0]
click at [591, 311] on input "Add Recording" at bounding box center [602, 306] width 69 height 22
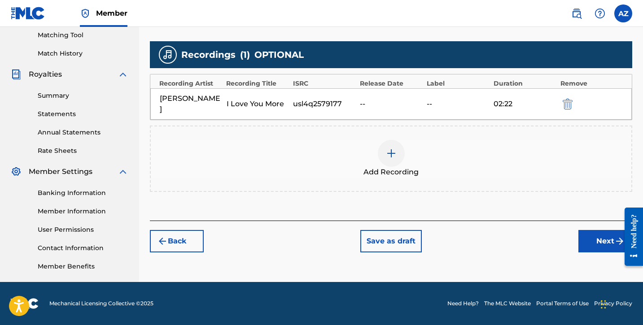
click at [600, 235] on button "Next" at bounding box center [605, 241] width 54 height 22
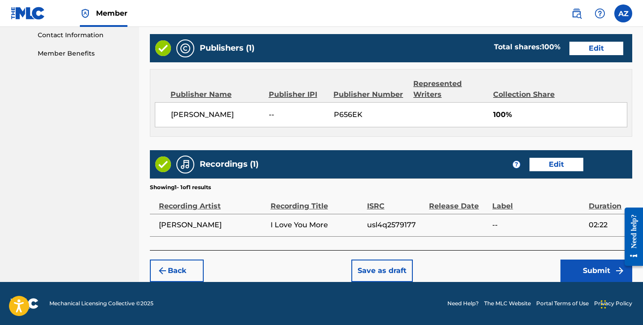
scroll to position [444, 0]
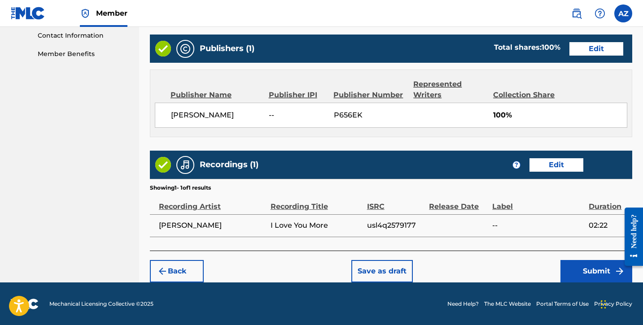
click at [586, 270] on button "Submit" at bounding box center [596, 271] width 72 height 22
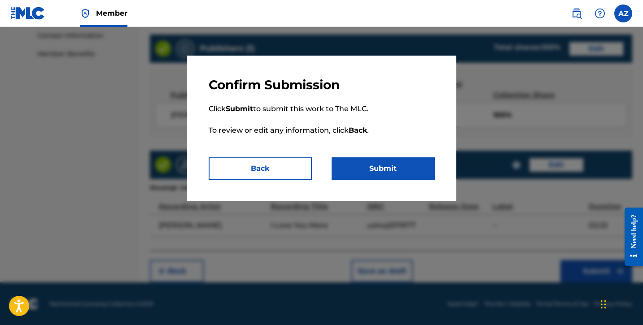
click at [393, 174] on button "Submit" at bounding box center [383, 168] width 103 height 22
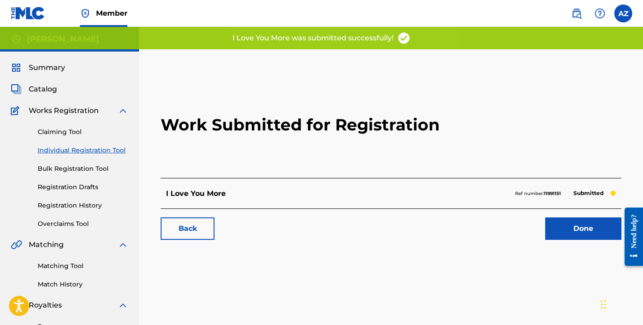
click at [581, 228] on link "Done" at bounding box center [583, 229] width 76 height 22
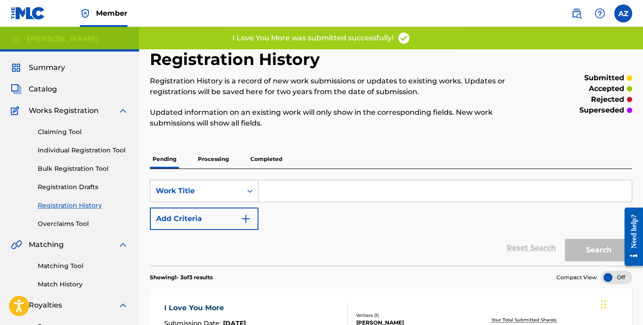
click at [112, 151] on link "Individual Registration Tool" at bounding box center [83, 150] width 91 height 9
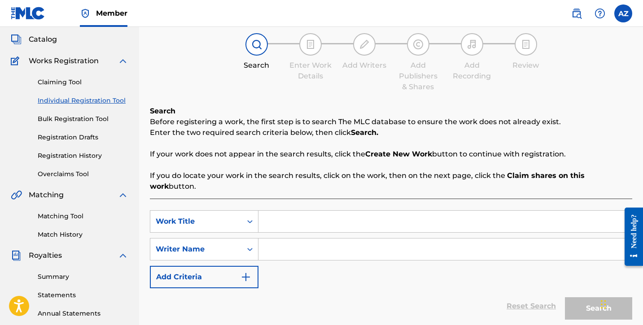
scroll to position [41, 0]
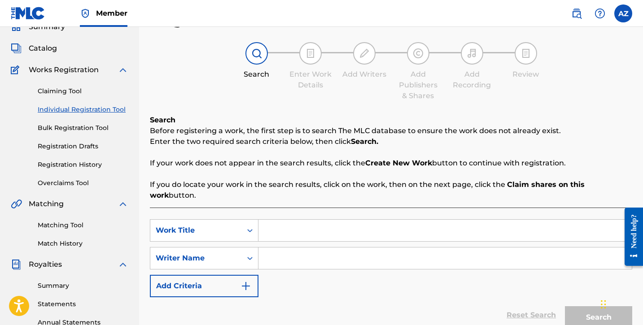
click at [286, 223] on input "Search Form" at bounding box center [444, 231] width 373 height 22
type input "Lately"
click at [307, 261] on div "SearchWithCriteria51e74543-0c54-4104-b4c5-85287cb1df15 Work Title Lately Search…" at bounding box center [391, 258] width 482 height 78
click at [307, 248] on input "Search Form" at bounding box center [444, 259] width 373 height 22
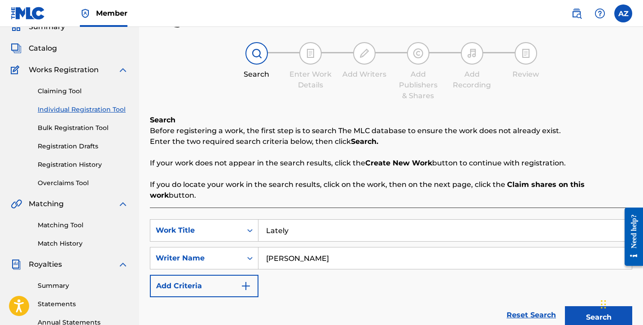
type input "[PERSON_NAME]"
click at [576, 307] on button "Search" at bounding box center [598, 317] width 67 height 22
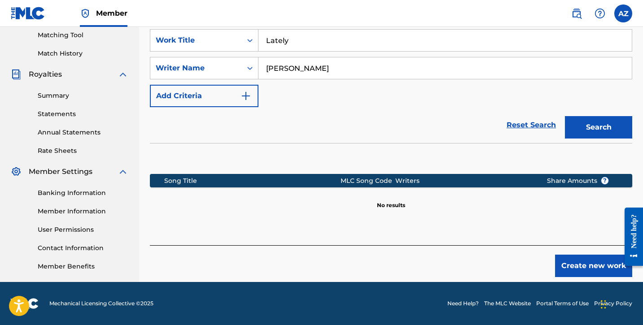
scroll to position [231, 0]
click at [580, 255] on button "Create new work" at bounding box center [593, 266] width 77 height 22
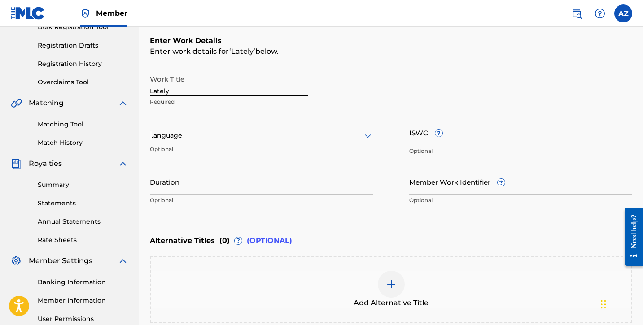
scroll to position [135, 0]
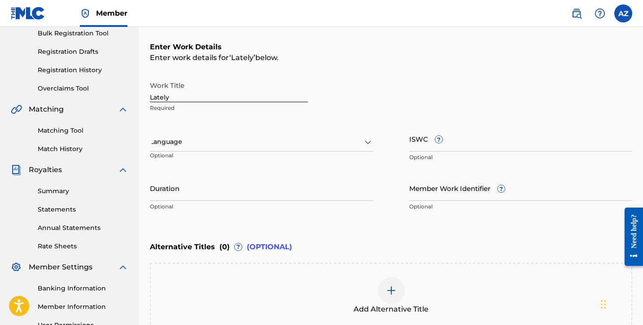
click at [342, 143] on div at bounding box center [261, 141] width 223 height 11
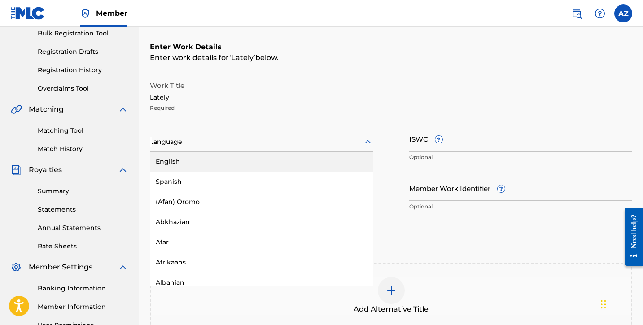
click at [275, 159] on div "English" at bounding box center [261, 162] width 223 height 20
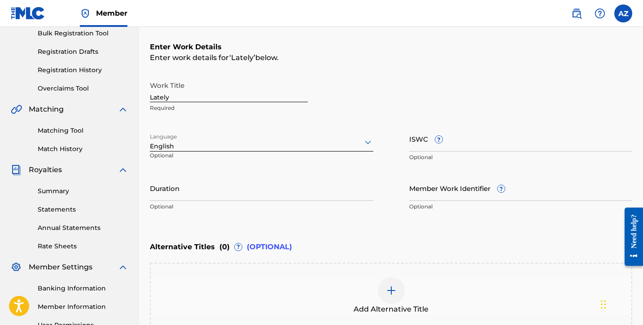
click at [218, 195] on input "Duration" at bounding box center [261, 188] width 223 height 26
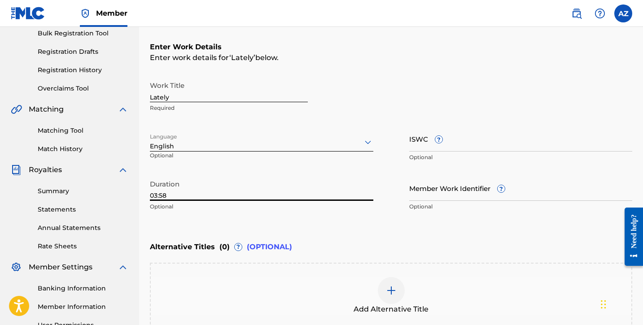
type input "03:58"
click at [441, 145] on input "ISWC ?" at bounding box center [520, 139] width 223 height 26
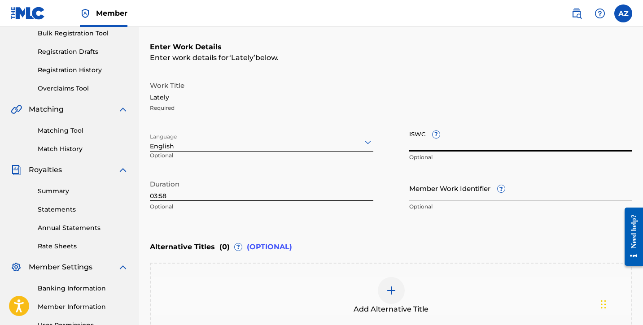
click at [469, 188] on input "Member Work Identifier ?" at bounding box center [520, 188] width 223 height 26
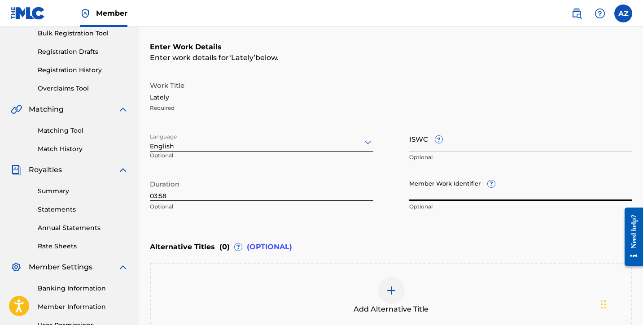
paste input "74660324"
type input "74660324"
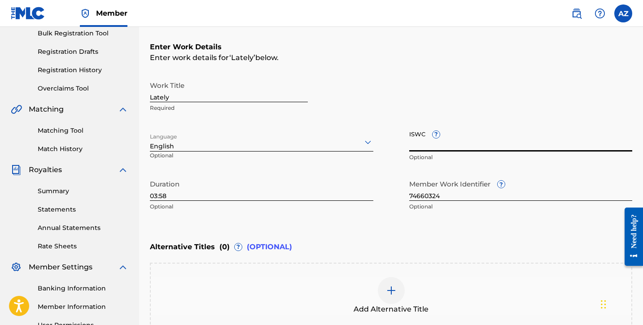
click at [459, 140] on input "ISWC ?" at bounding box center [520, 139] width 223 height 26
paste input "T-334.436.410-5"
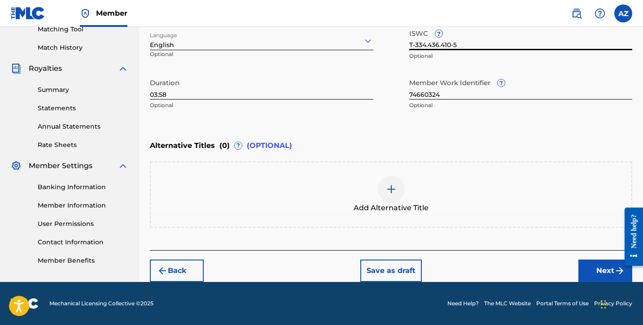
type input "T-334.436.410-5"
click at [587, 267] on button "Next" at bounding box center [605, 271] width 54 height 22
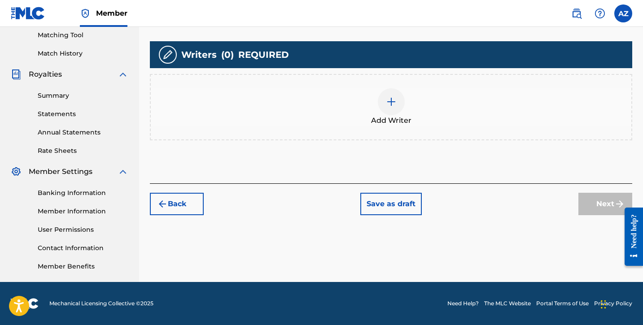
click at [411, 104] on div "Add Writer" at bounding box center [391, 107] width 480 height 38
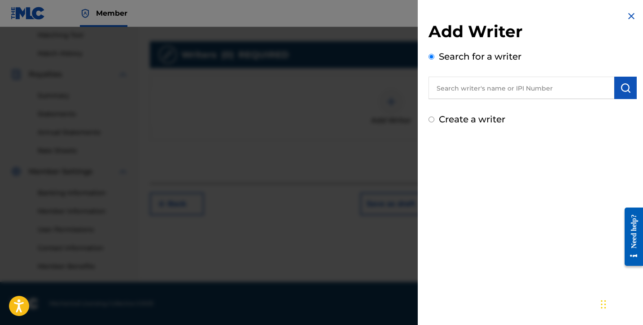
click at [432, 118] on input "Create a writer" at bounding box center [431, 120] width 6 height 6
radio input "false"
radio input "true"
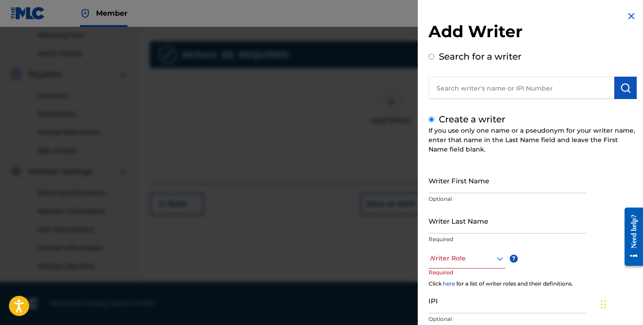
click at [454, 190] on input "Writer First Name" at bounding box center [507, 181] width 158 height 26
type input "[PERSON_NAME]"
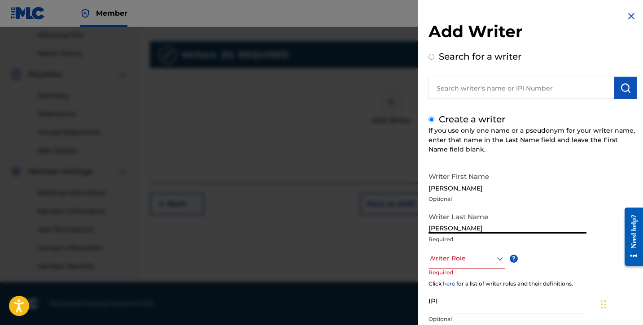
type input "[PERSON_NAME]"
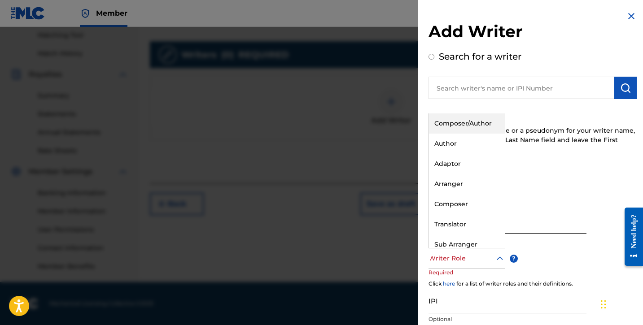
click at [489, 262] on div at bounding box center [466, 258] width 77 height 11
click at [463, 120] on div "Composer/Author" at bounding box center [467, 124] width 76 height 20
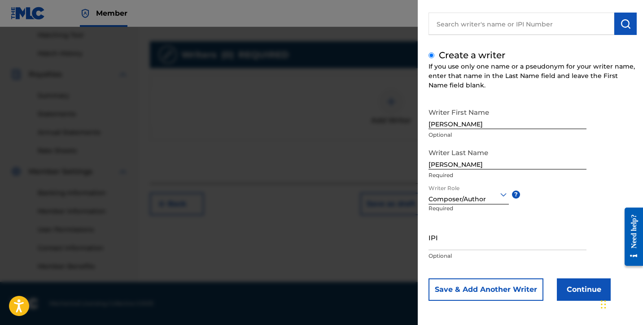
scroll to position [64, 0]
click at [459, 245] on input "IPI" at bounding box center [507, 238] width 158 height 26
paste input "01306083876"
type input "01306083876"
click at [580, 293] on button "Continue" at bounding box center [584, 290] width 54 height 22
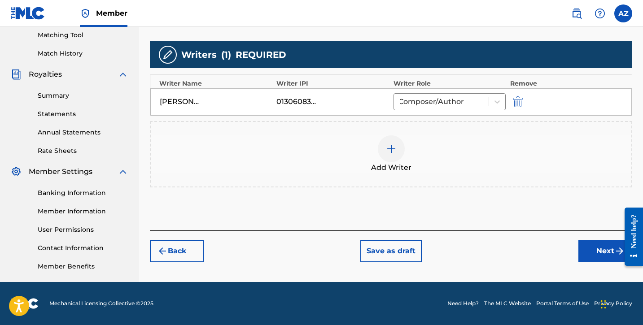
click at [591, 249] on button "Next" at bounding box center [605, 251] width 54 height 22
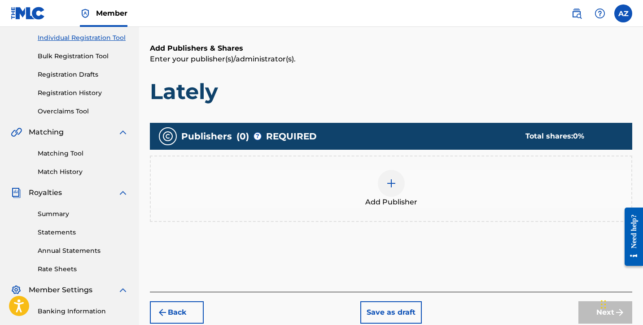
scroll to position [40, 0]
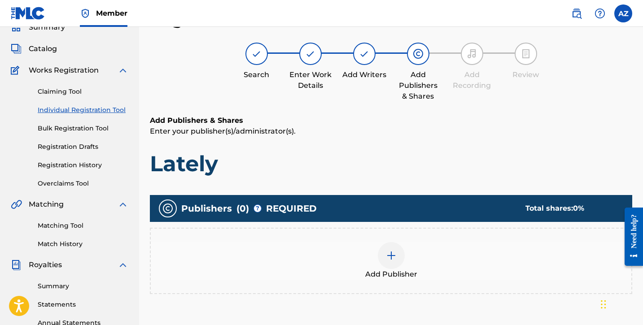
click at [389, 243] on div at bounding box center [391, 255] width 27 height 27
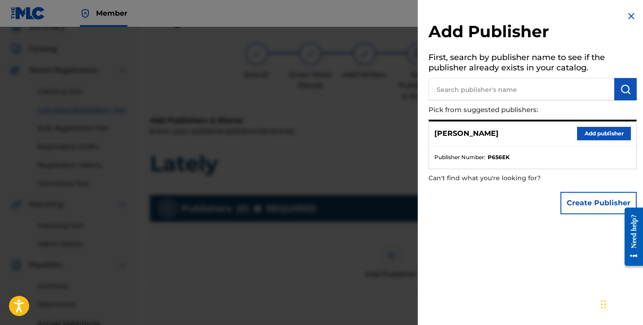
click at [606, 132] on button "Add publisher" at bounding box center [604, 133] width 54 height 13
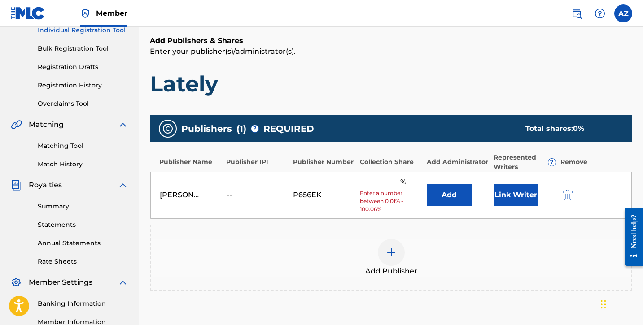
scroll to position [196, 0]
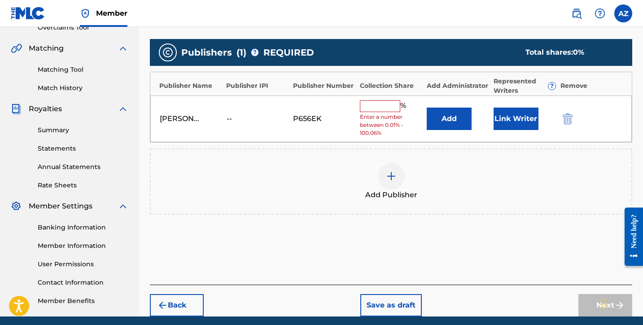
click at [375, 109] on input "text" at bounding box center [380, 106] width 40 height 12
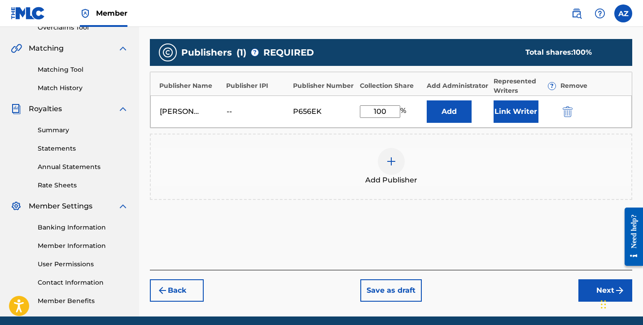
type input "100"
click at [589, 283] on button "Next" at bounding box center [605, 290] width 54 height 22
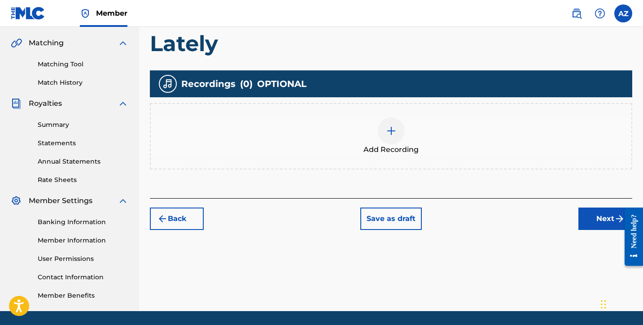
scroll to position [203, 0]
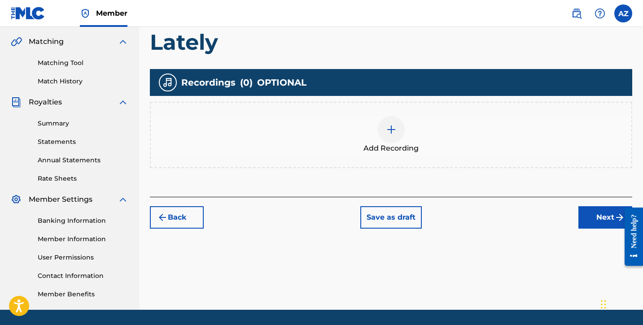
click at [393, 136] on div at bounding box center [391, 129] width 27 height 27
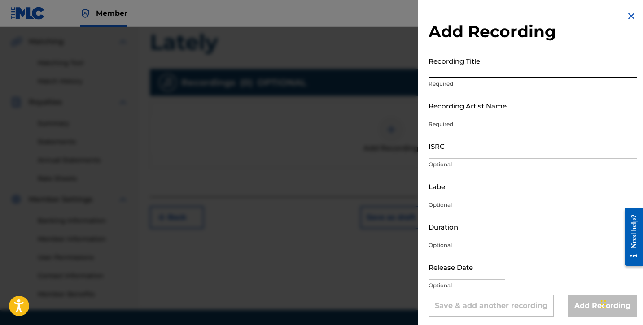
click at [454, 70] on input "Recording Title" at bounding box center [532, 65] width 208 height 26
type input "A"
type input "Lately"
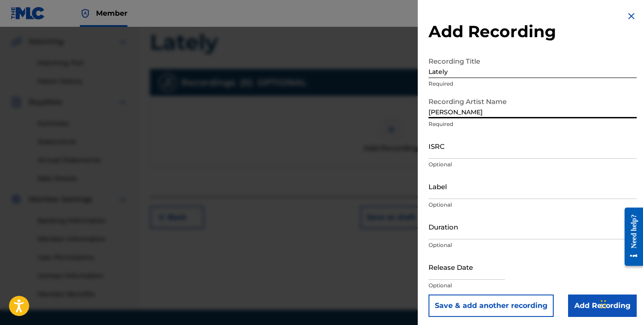
type input "[PERSON_NAME]"
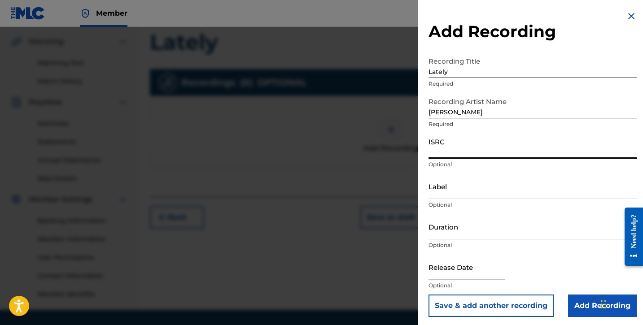
paste input "usl4q2579178"
type input "usl4q2579178"
click at [449, 232] on input "Duration" at bounding box center [532, 227] width 208 height 26
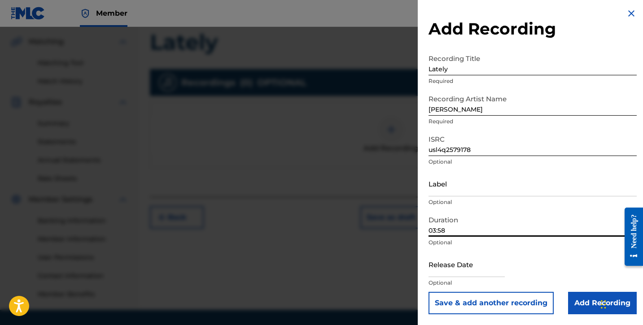
scroll to position [3, 0]
type input "03:58"
click at [581, 303] on input "Add Recording" at bounding box center [602, 303] width 69 height 22
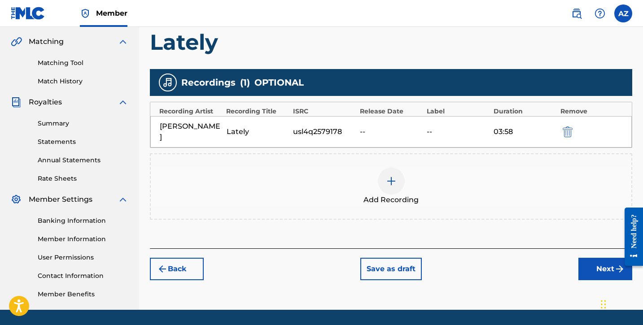
click at [591, 258] on button "Next" at bounding box center [605, 269] width 54 height 22
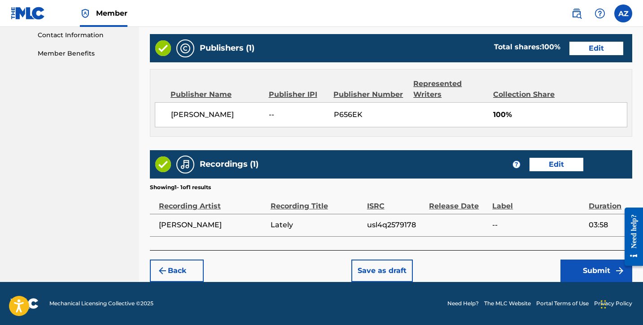
scroll to position [444, 0]
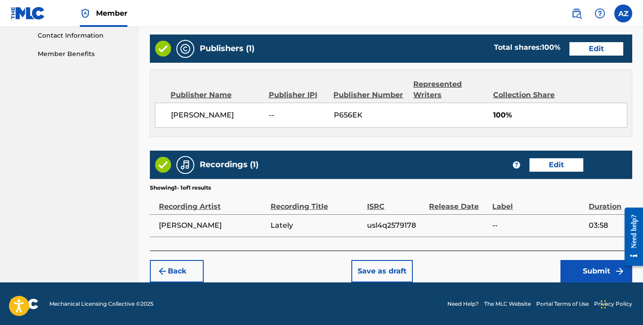
click at [579, 271] on button "Submit" at bounding box center [596, 271] width 72 height 22
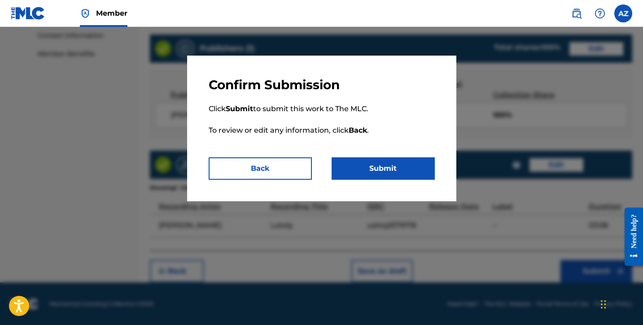
click at [382, 162] on button "Submit" at bounding box center [383, 168] width 103 height 22
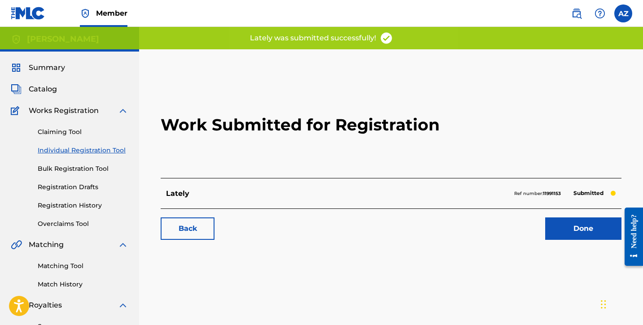
click at [586, 230] on link "Done" at bounding box center [583, 229] width 76 height 22
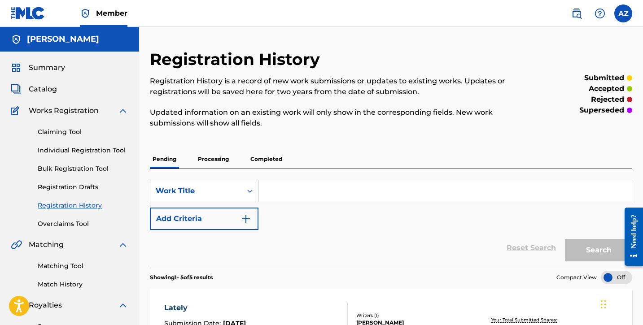
click at [94, 153] on link "Individual Registration Tool" at bounding box center [83, 150] width 91 height 9
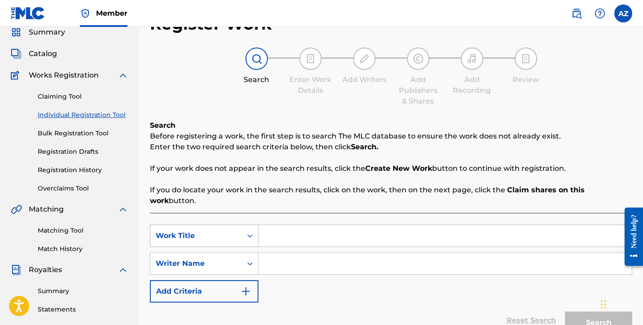
scroll to position [55, 0]
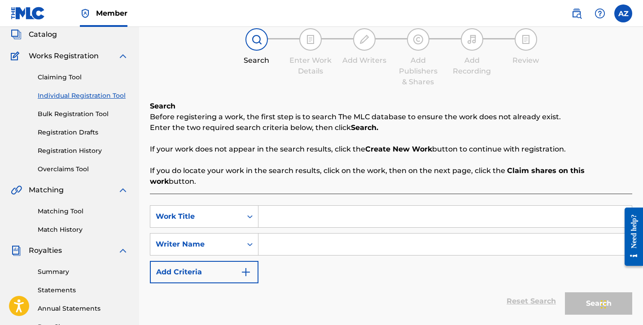
click at [280, 208] on input "Search Form" at bounding box center [444, 217] width 373 height 22
type input "Paper Wings"
click at [310, 238] on input "Search Form" at bounding box center [444, 245] width 373 height 22
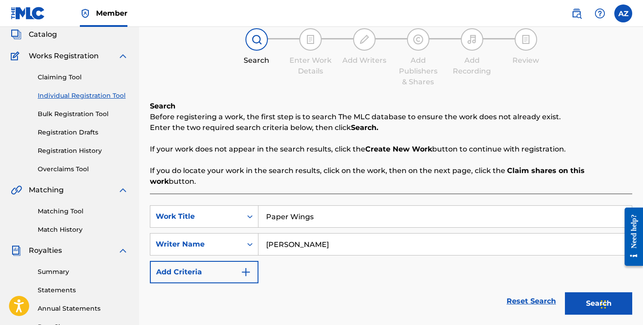
type input "[PERSON_NAME]"
click at [589, 301] on button "Search" at bounding box center [598, 304] width 67 height 22
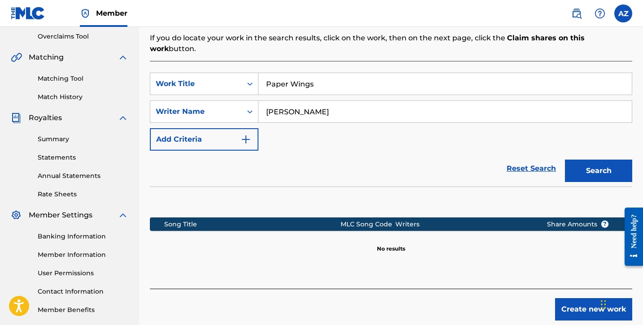
scroll to position [213, 0]
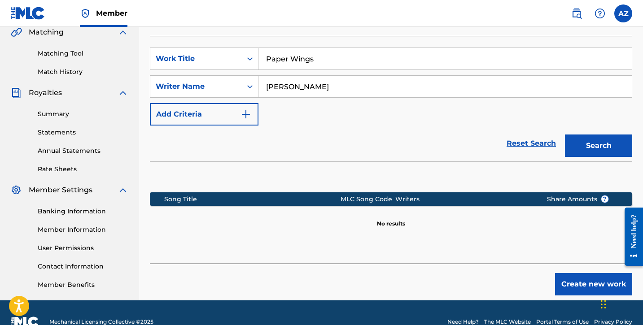
click at [577, 278] on button "Create new work" at bounding box center [593, 284] width 77 height 22
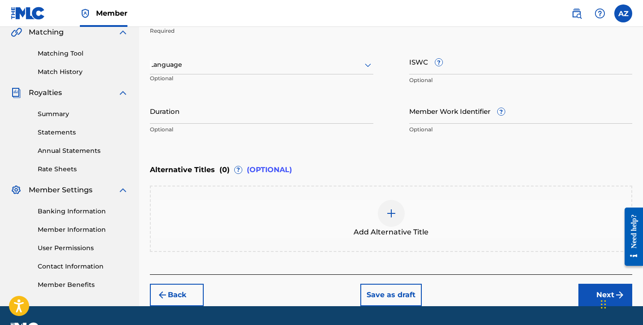
click at [304, 61] on div at bounding box center [261, 64] width 223 height 11
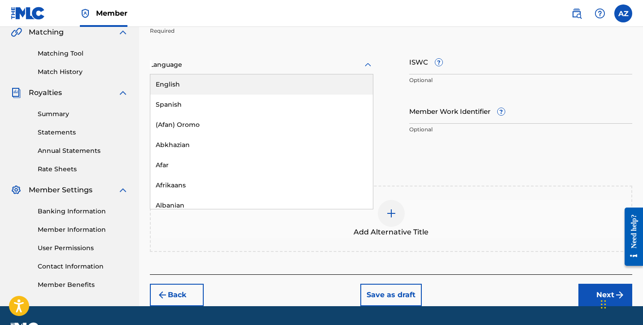
click at [263, 82] on div "English" at bounding box center [261, 84] width 223 height 20
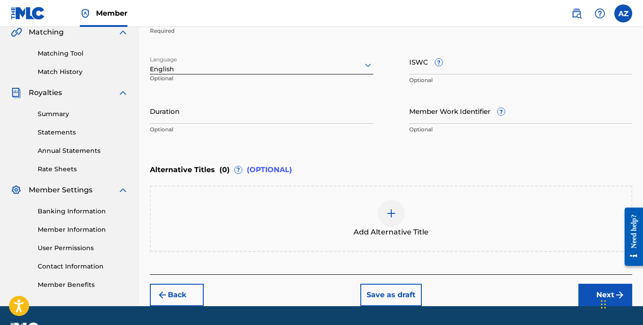
click at [240, 117] on input "Duration" at bounding box center [261, 111] width 223 height 26
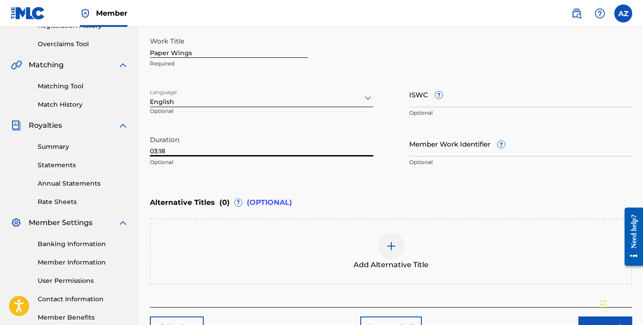
scroll to position [162, 0]
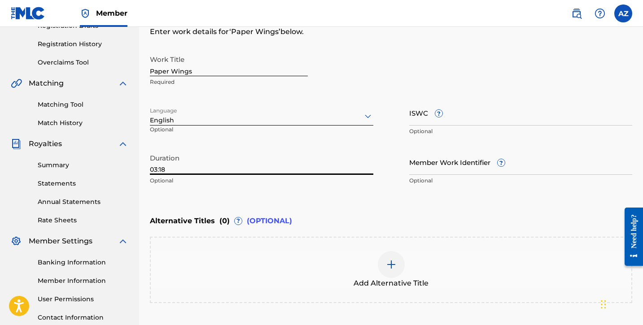
type input "03:18"
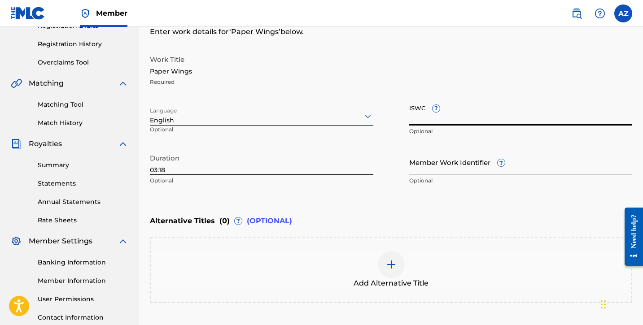
click at [431, 120] on input "ISWC ?" at bounding box center [520, 113] width 223 height 26
click at [467, 170] on input "Member Work Identifier ?" at bounding box center [520, 162] width 223 height 26
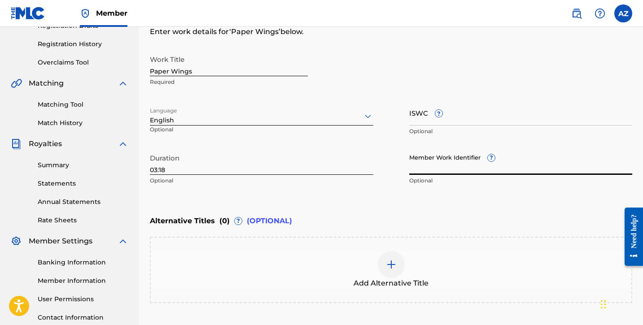
paste input "74660325"
type input "74660325"
click at [442, 117] on span "?" at bounding box center [439, 113] width 8 height 8
click at [442, 117] on input "ISWC ?" at bounding box center [520, 113] width 223 height 26
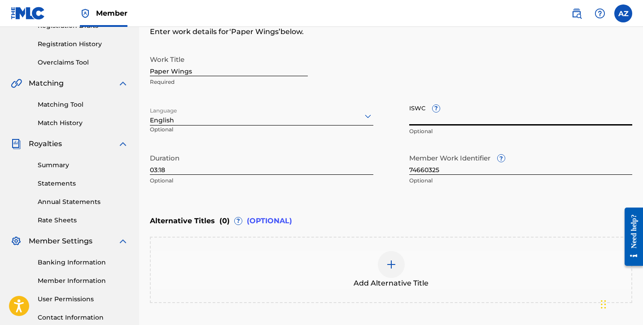
paste input "T-334.443.474-4"
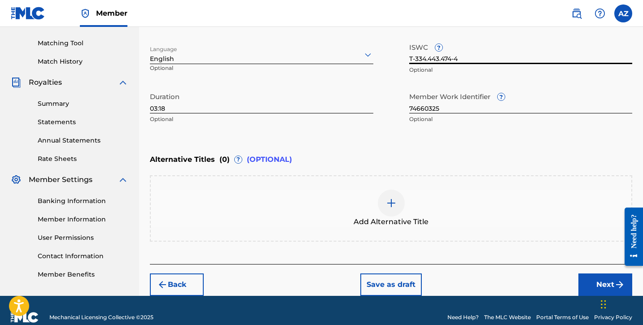
type input "T-334.443.474-4"
click at [596, 283] on button "Next" at bounding box center [605, 285] width 54 height 22
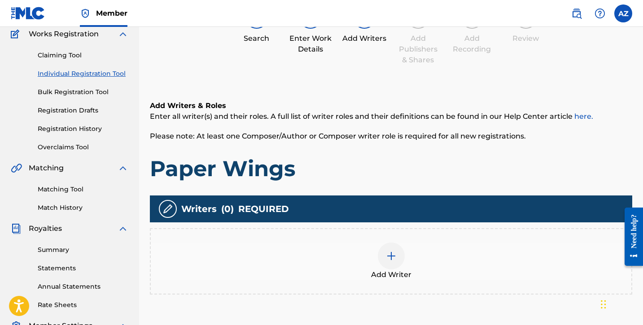
scroll to position [91, 0]
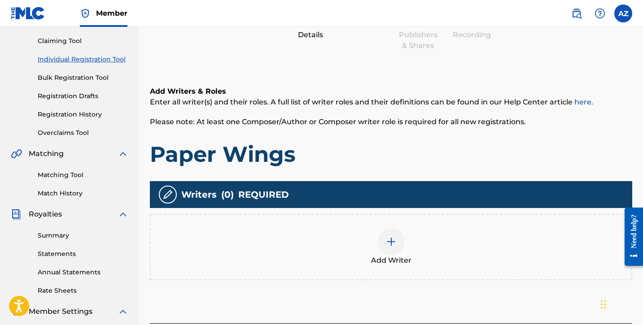
click at [380, 244] on div at bounding box center [391, 241] width 27 height 27
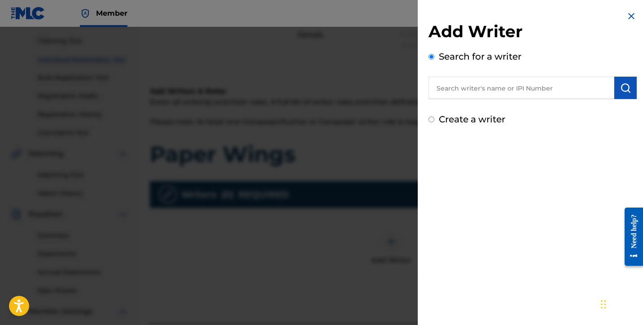
click at [449, 120] on label "Create a writer" at bounding box center [472, 119] width 66 height 11
radio input "true"
click at [434, 120] on input "Create a writer" at bounding box center [431, 120] width 6 height 6
radio input "false"
radio input "true"
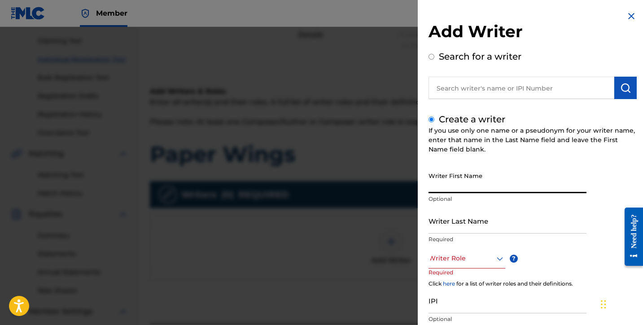
click at [458, 191] on input "Writer First Name" at bounding box center [507, 181] width 158 height 26
type input "[PERSON_NAME]"
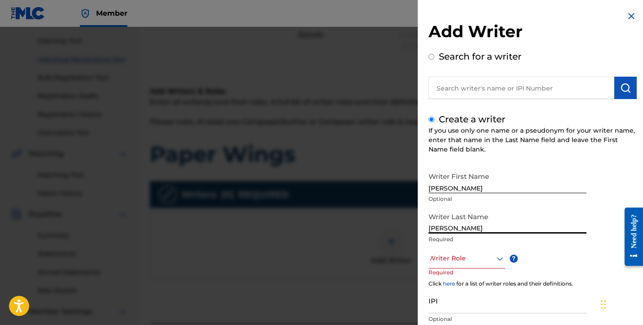
type input "[PERSON_NAME]"
click at [473, 260] on div at bounding box center [466, 258] width 77 height 11
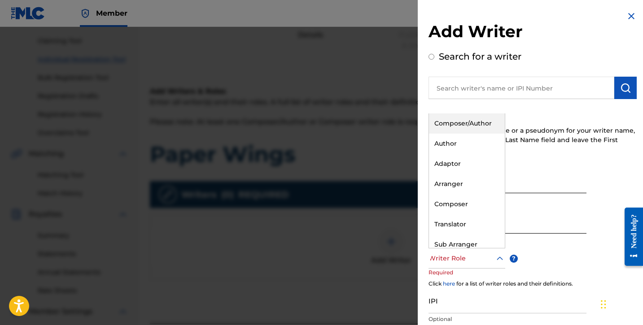
click at [465, 126] on div "Composer/Author" at bounding box center [467, 124] width 76 height 20
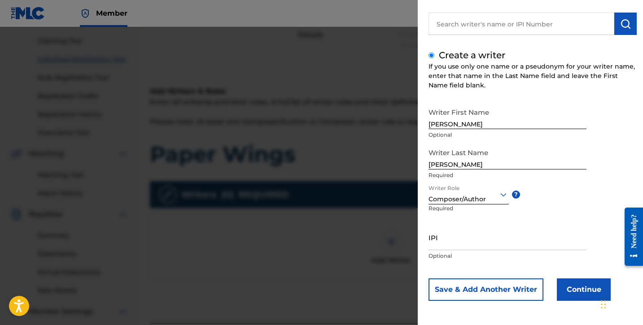
scroll to position [64, 0]
click at [449, 242] on input "IPI" at bounding box center [507, 238] width 158 height 26
paste input "01306083876"
type input "01306083876"
click at [576, 290] on button "Continue" at bounding box center [584, 290] width 54 height 22
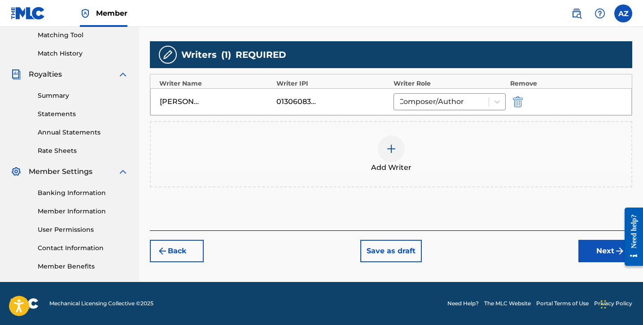
click at [603, 251] on button "Next" at bounding box center [605, 251] width 54 height 22
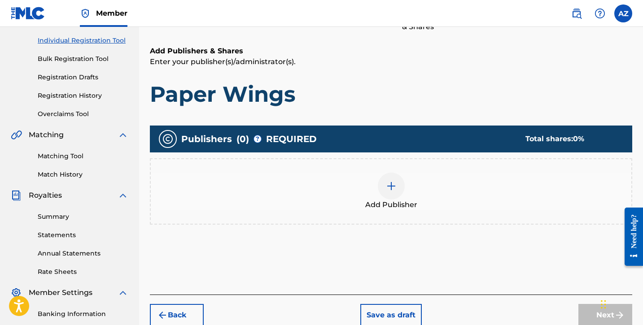
scroll to position [40, 0]
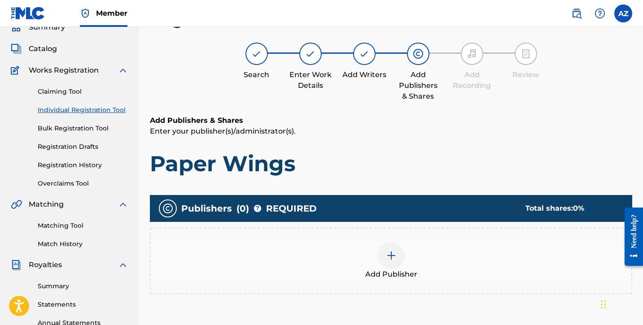
click at [393, 251] on img at bounding box center [391, 255] width 11 height 11
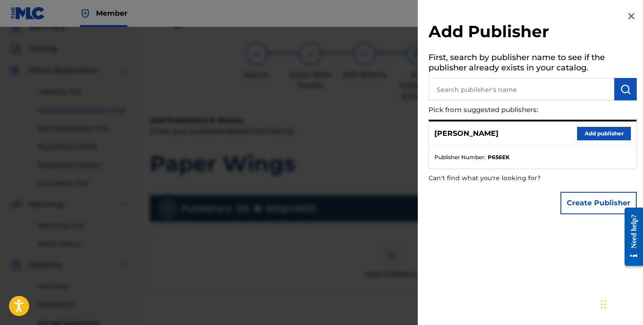
click at [588, 129] on button "Add publisher" at bounding box center [604, 133] width 54 height 13
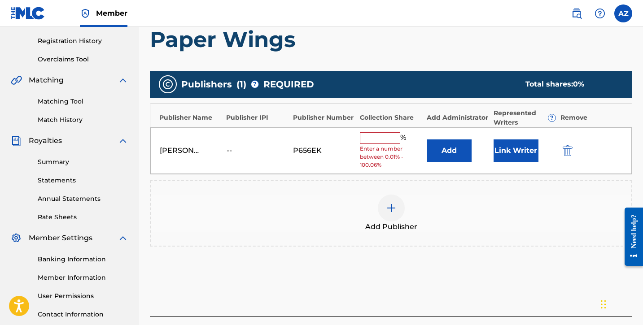
scroll to position [196, 0]
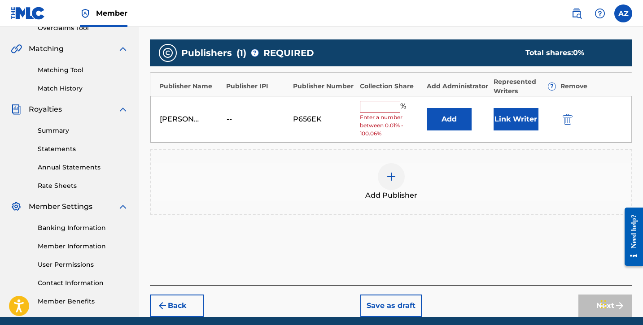
click at [376, 103] on input "text" at bounding box center [380, 107] width 40 height 12
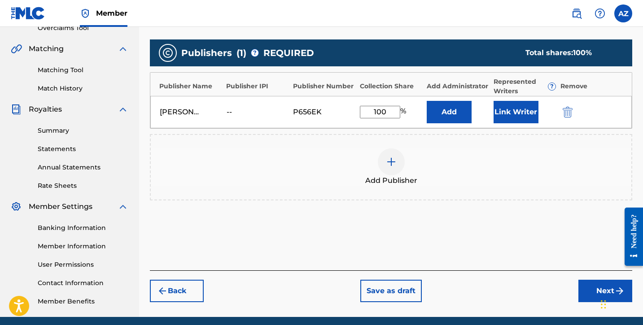
type input "100"
click at [587, 288] on button "Next" at bounding box center [605, 291] width 54 height 22
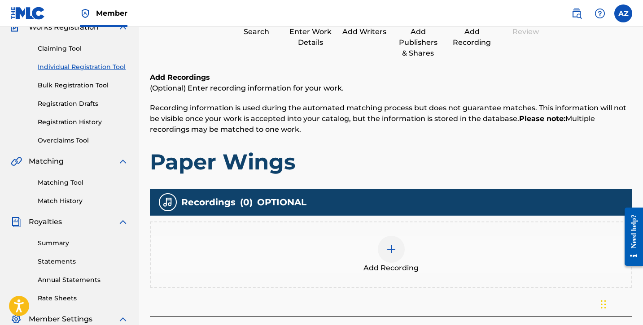
scroll to position [128, 0]
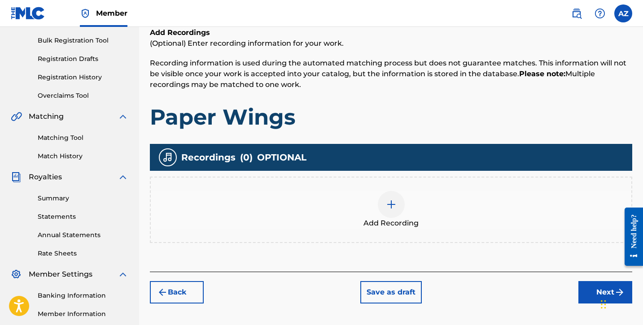
click at [409, 216] on div "Add Recording" at bounding box center [391, 210] width 480 height 38
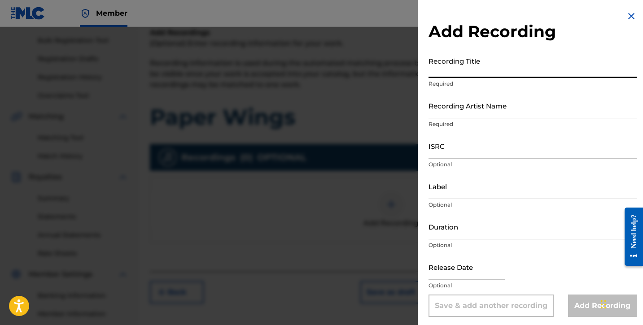
click at [470, 72] on input "Recording Title" at bounding box center [532, 65] width 208 height 26
type input "Paper Wings"
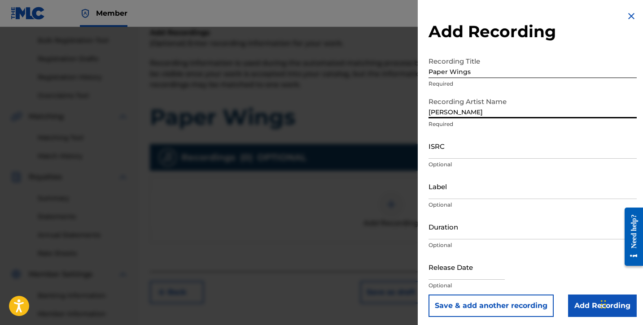
type input "[PERSON_NAME]"
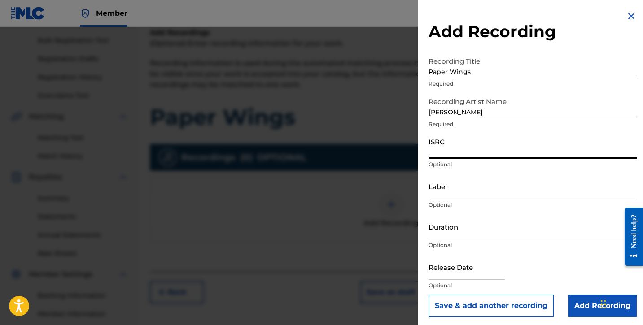
click at [458, 153] on input "ISRC" at bounding box center [532, 146] width 208 height 26
paste input "usl4q2579179"
type input "usl4q2579179"
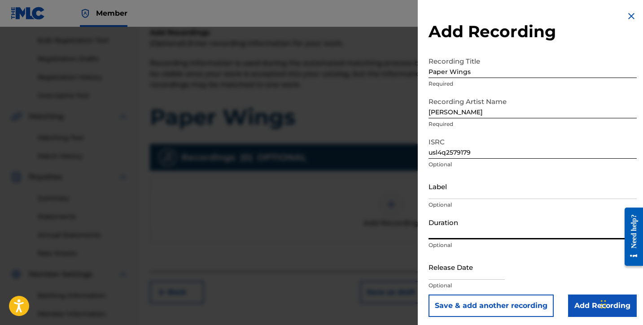
click at [447, 238] on input "Duration" at bounding box center [532, 227] width 208 height 26
type input "03:18"
click at [574, 306] on input "Add Recording" at bounding box center [602, 306] width 69 height 22
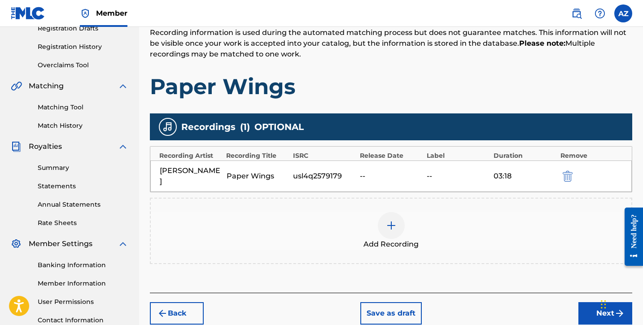
click at [585, 306] on button "Next" at bounding box center [605, 313] width 54 height 22
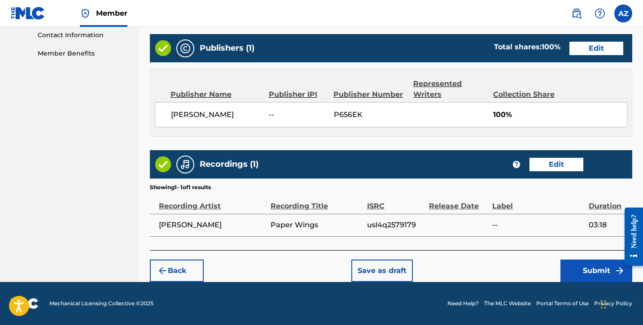
scroll to position [444, 0]
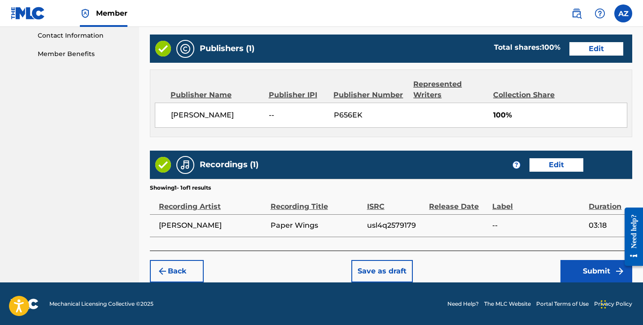
click at [586, 266] on button "Submit" at bounding box center [596, 271] width 72 height 22
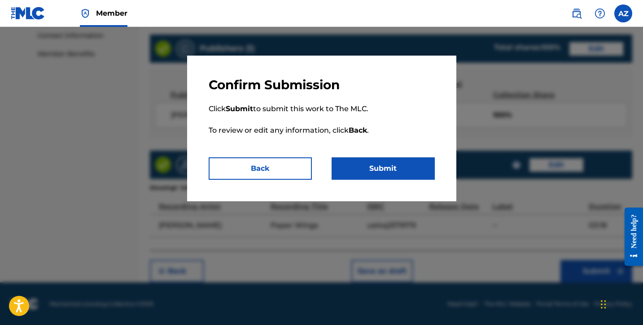
click at [388, 170] on button "Submit" at bounding box center [383, 168] width 103 height 22
click at [388, 171] on button "Submit" at bounding box center [383, 168] width 103 height 22
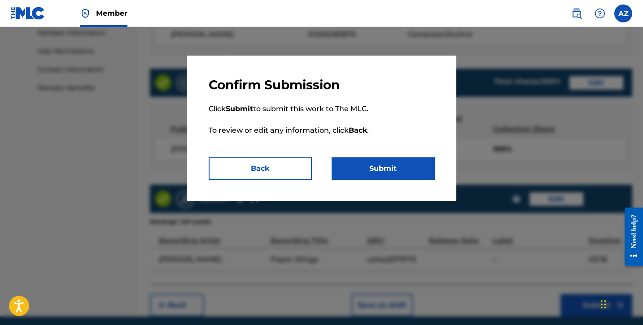
scroll to position [409, 0]
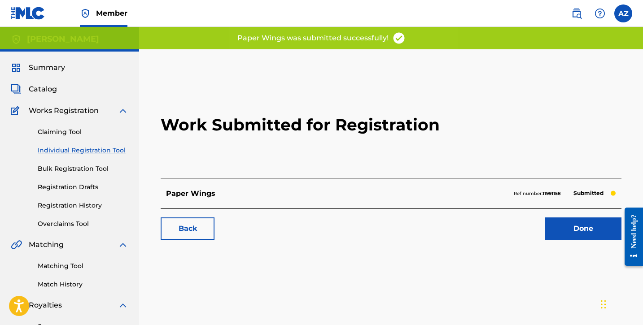
click at [584, 98] on h2 "Work Submitted for Registration" at bounding box center [391, 125] width 461 height 106
click at [563, 231] on link "Done" at bounding box center [583, 229] width 76 height 22
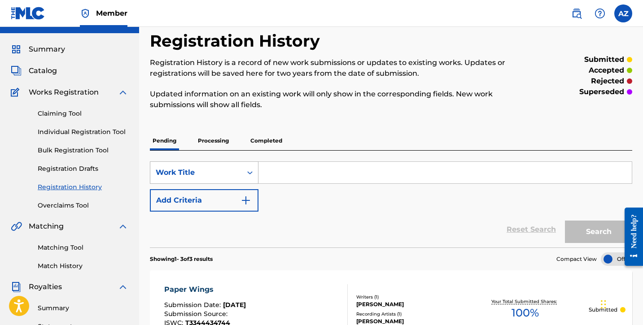
scroll to position [13, 0]
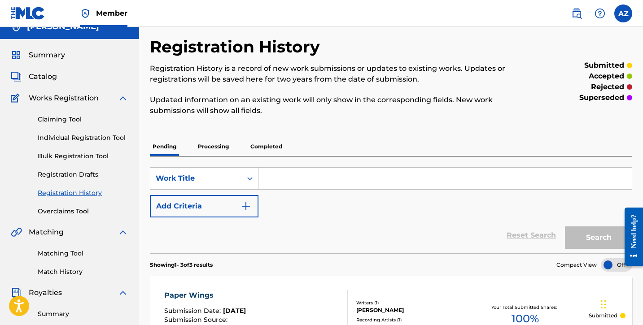
click at [79, 139] on link "Individual Registration Tool" at bounding box center [83, 137] width 91 height 9
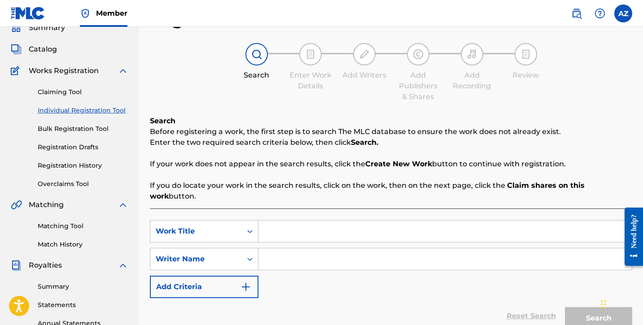
scroll to position [67, 0]
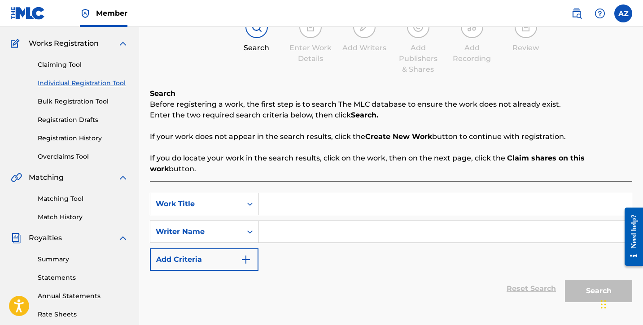
click at [375, 197] on input "Search Form" at bounding box center [444, 204] width 373 height 22
type input "Soulmates Exist After All"
click at [399, 231] on input "Search Form" at bounding box center [444, 232] width 373 height 22
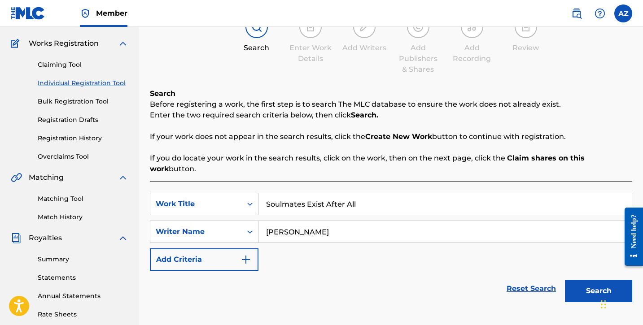
type input "[PERSON_NAME]"
click at [587, 280] on button "Search" at bounding box center [598, 291] width 67 height 22
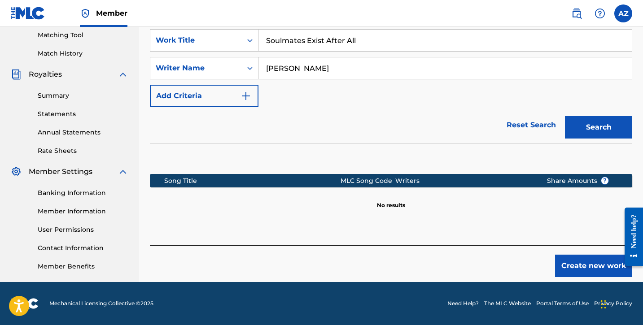
scroll to position [231, 0]
click at [569, 261] on button "Create new work" at bounding box center [593, 266] width 77 height 22
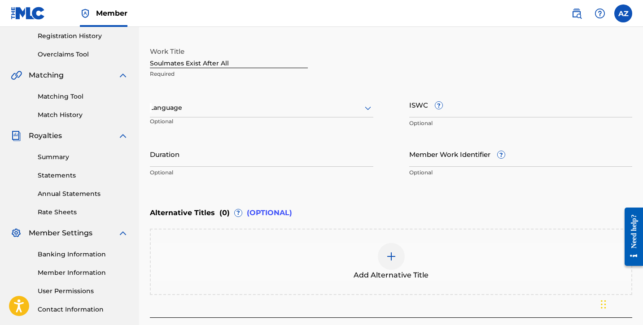
scroll to position [155, 0]
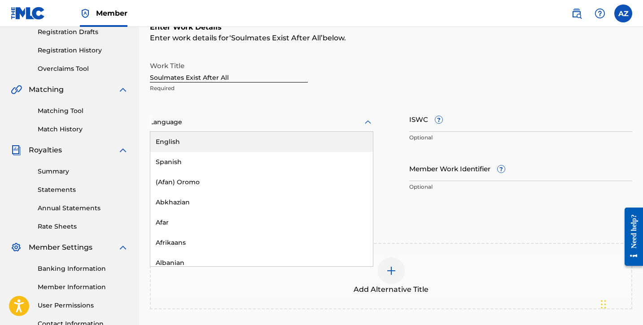
click at [360, 126] on div at bounding box center [261, 122] width 223 height 11
click at [326, 140] on div "English" at bounding box center [261, 142] width 223 height 20
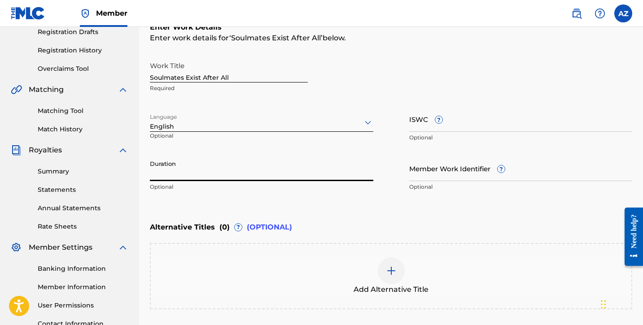
click at [222, 176] on input "Duration" at bounding box center [261, 169] width 223 height 26
type input "03:21"
click at [421, 126] on input "ISWC ?" at bounding box center [520, 119] width 223 height 26
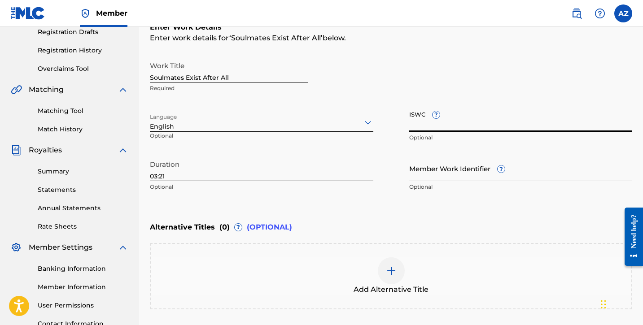
click at [488, 179] on input "Member Work Identifier ?" at bounding box center [520, 169] width 223 height 26
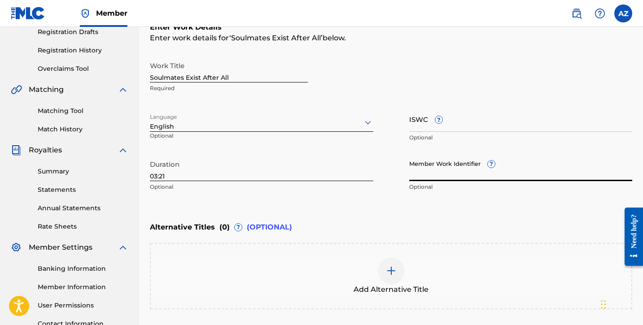
paste input "74660124"
type input "74660124"
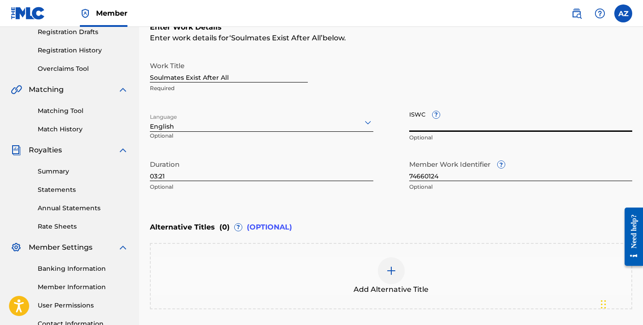
click at [481, 123] on input "ISWC ?" at bounding box center [520, 119] width 223 height 26
paste input "T-334.443.566-7"
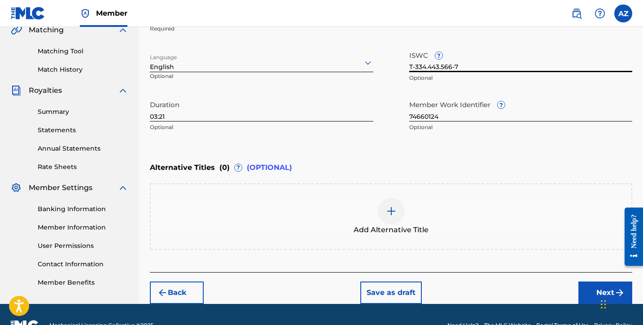
type input "T-334.443.566-7"
click at [590, 291] on button "Next" at bounding box center [605, 293] width 54 height 22
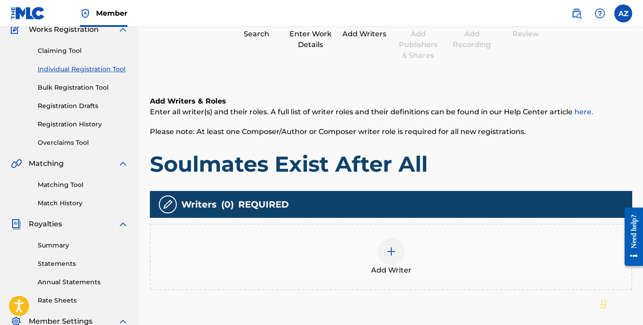
scroll to position [40, 0]
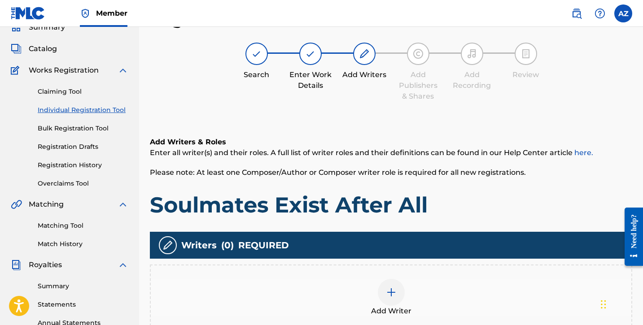
click at [407, 298] on div "Add Writer" at bounding box center [391, 298] width 480 height 38
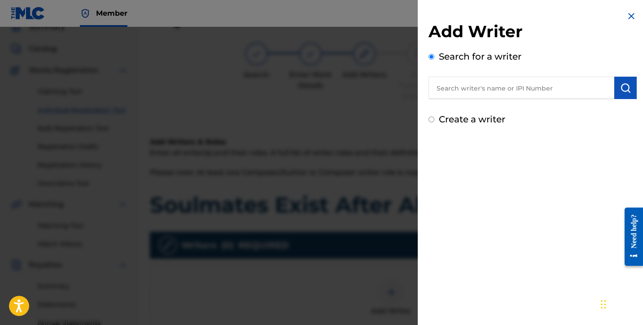
click at [472, 123] on label "Create a writer" at bounding box center [472, 119] width 66 height 11
radio input "true"
click at [434, 122] on input "Create a writer" at bounding box center [431, 120] width 6 height 6
radio input "false"
radio input "true"
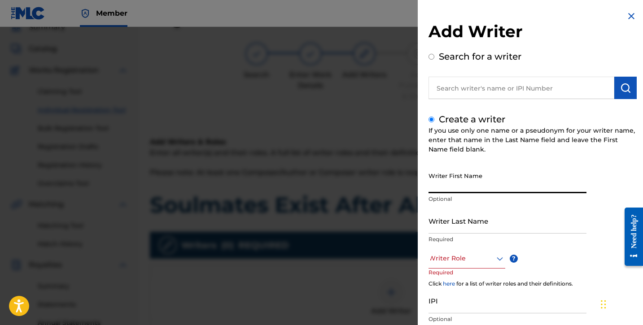
click at [463, 192] on input "Writer First Name" at bounding box center [507, 181] width 158 height 26
type input "[PERSON_NAME]"
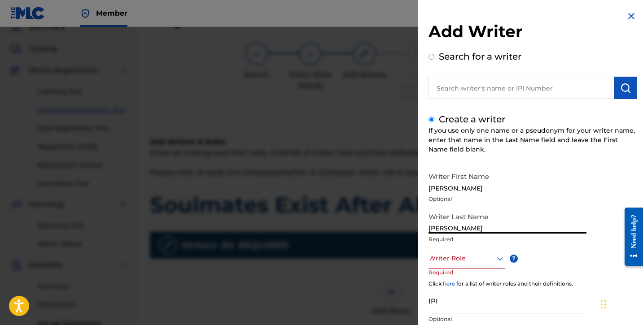
type input "[PERSON_NAME]"
click at [463, 261] on div at bounding box center [466, 258] width 77 height 11
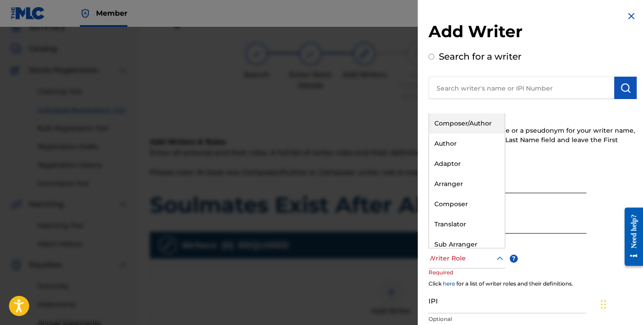
click at [471, 115] on div "Composer/Author" at bounding box center [467, 124] width 76 height 20
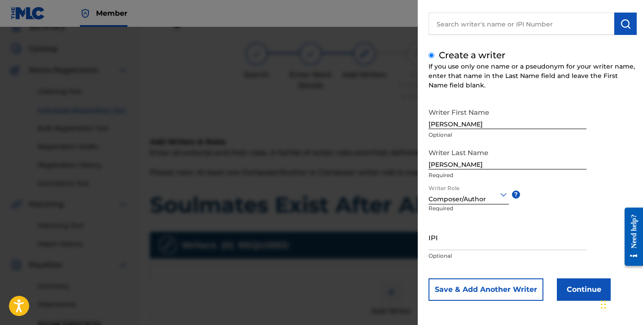
scroll to position [64, 0]
click at [448, 242] on input "IPI" at bounding box center [507, 238] width 158 height 26
paste input "01306083876"
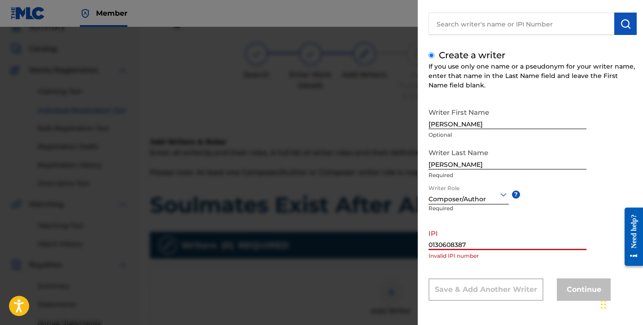
type input "01306083876"
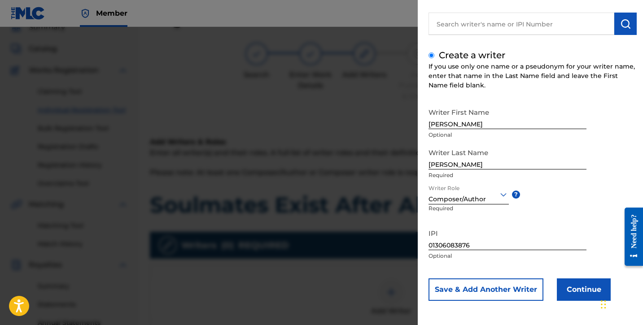
click at [571, 293] on button "Continue" at bounding box center [584, 290] width 54 height 22
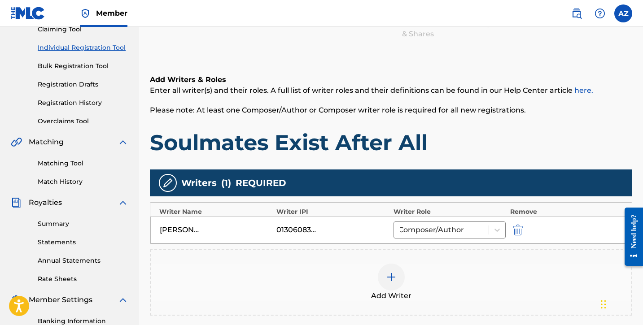
scroll to position [175, 0]
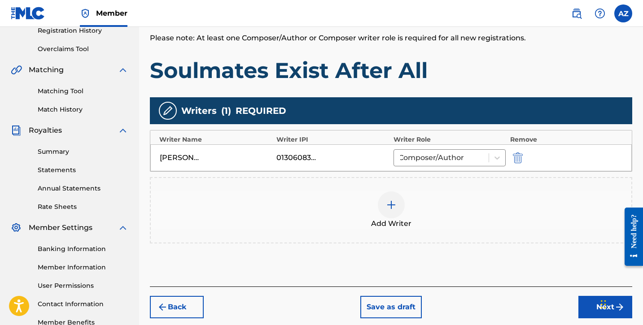
click at [583, 304] on button "Next" at bounding box center [605, 307] width 54 height 22
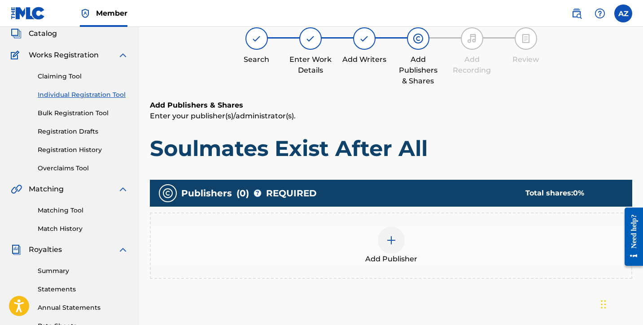
scroll to position [40, 0]
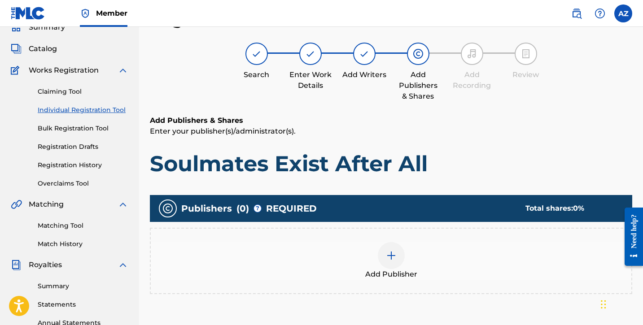
click at [380, 250] on div at bounding box center [391, 255] width 27 height 27
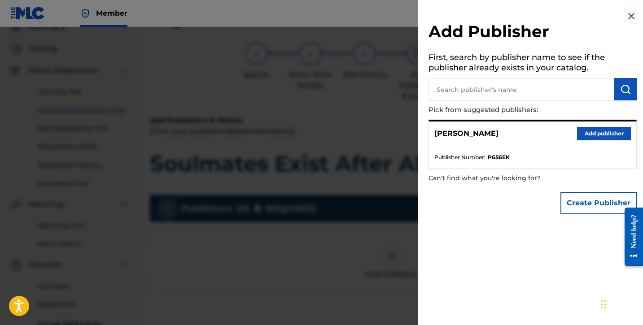
click at [607, 138] on button "Add publisher" at bounding box center [604, 133] width 54 height 13
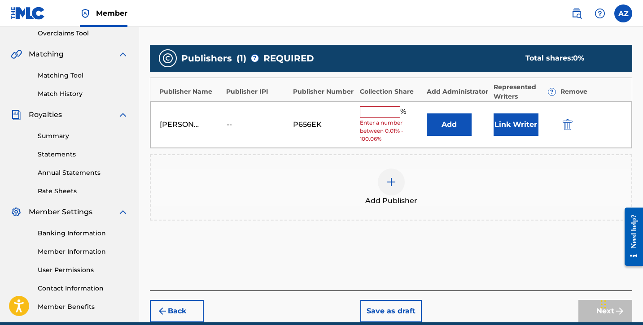
scroll to position [199, 0]
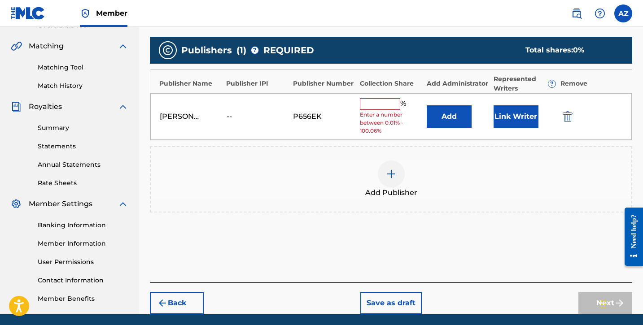
click at [369, 108] on input "text" at bounding box center [380, 104] width 40 height 12
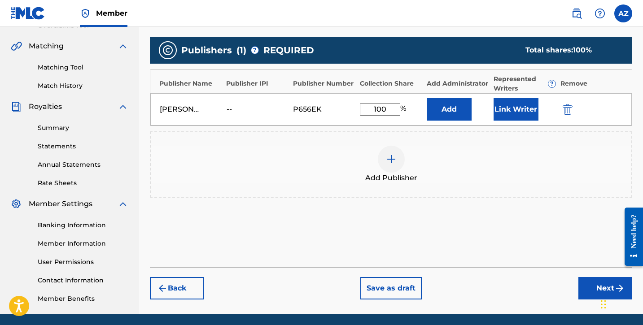
type input "100"
click at [593, 287] on button "Next" at bounding box center [605, 288] width 54 height 22
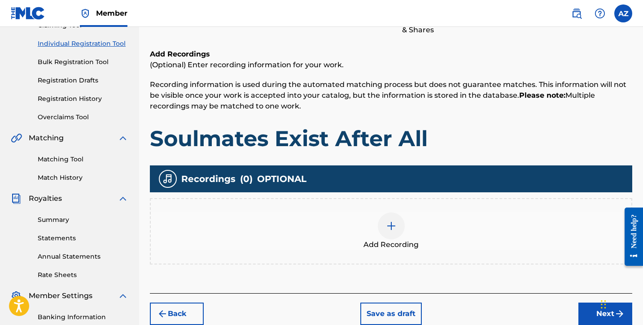
scroll to position [160, 0]
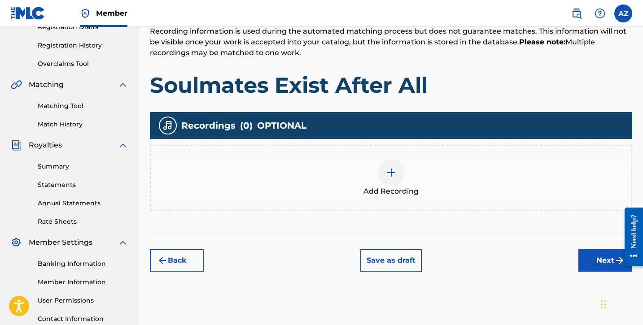
click at [406, 184] on div "Add Recording" at bounding box center [391, 178] width 480 height 38
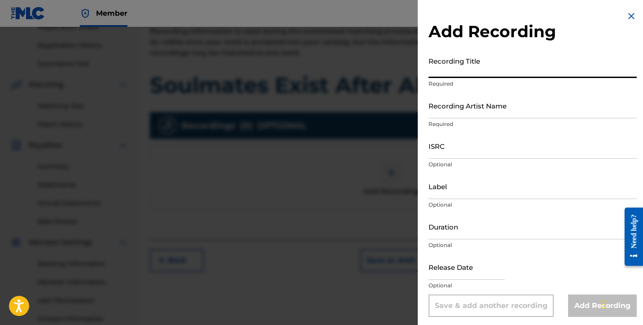
click at [485, 73] on input "Recording Title" at bounding box center [532, 65] width 208 height 26
type input "Soulmates Exist After All"
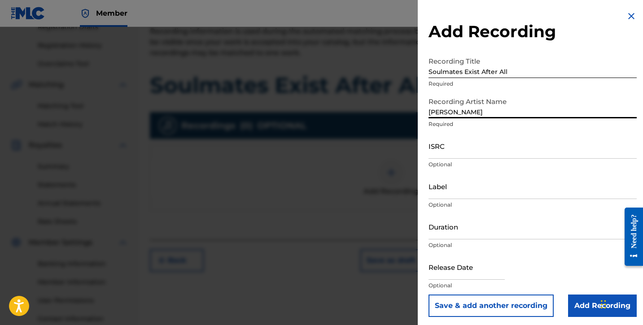
type input "[PERSON_NAME]"
click at [459, 155] on input "ISRC" at bounding box center [532, 146] width 208 height 26
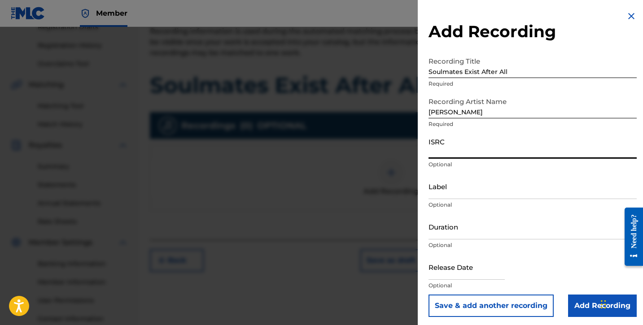
paste input "usl4q2579180"
type input "usl4q2579180"
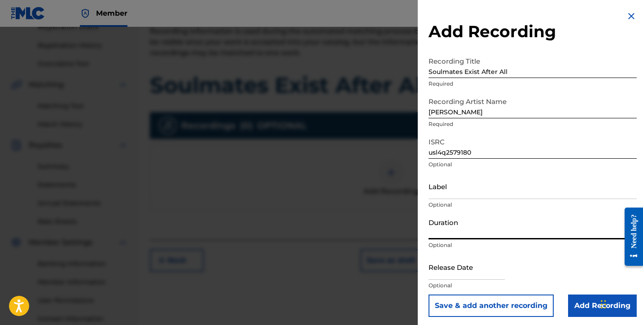
click at [445, 233] on input "Duration" at bounding box center [532, 227] width 208 height 26
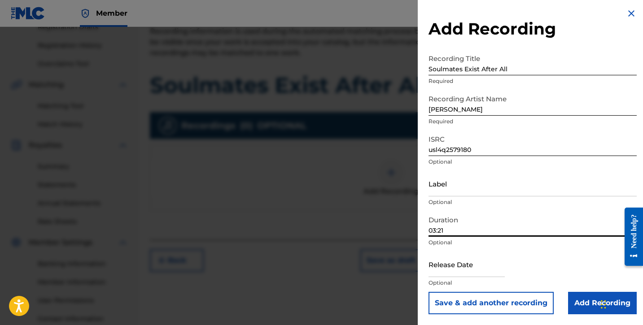
scroll to position [3, 0]
type input "03:21"
click at [580, 308] on input "Add Recording" at bounding box center [602, 303] width 69 height 22
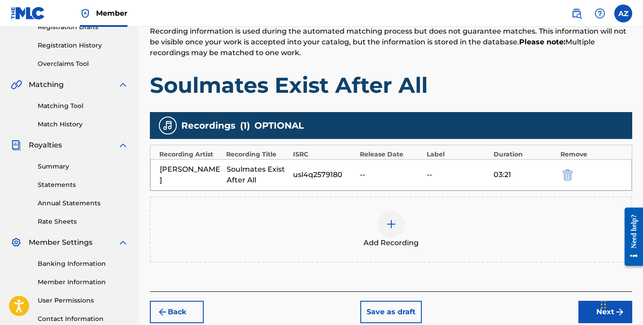
click at [582, 310] on button "Next" at bounding box center [605, 312] width 54 height 22
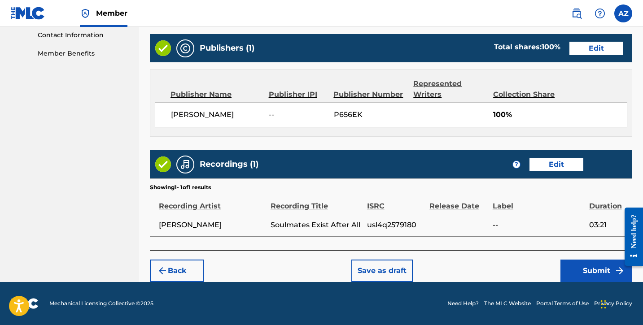
scroll to position [444, 0]
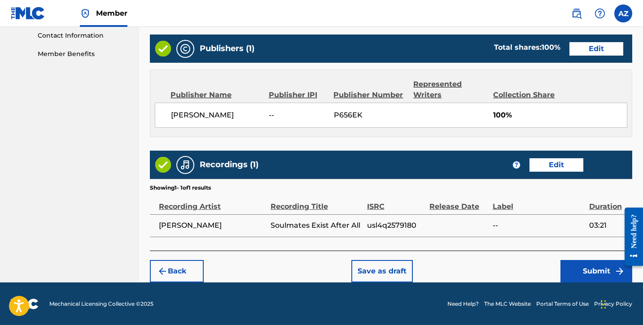
click at [579, 271] on button "Submit" at bounding box center [596, 271] width 72 height 22
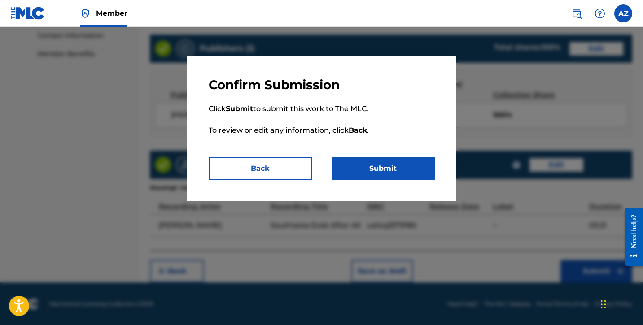
click at [404, 166] on button "Submit" at bounding box center [383, 168] width 103 height 22
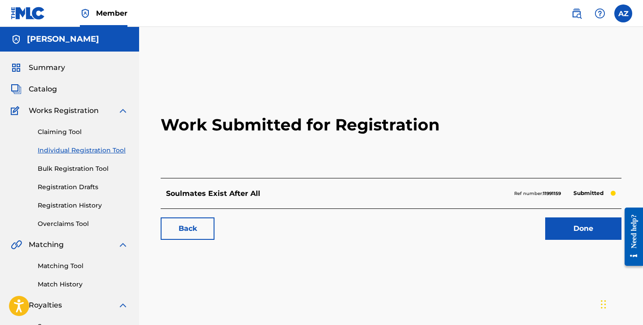
click at [579, 232] on link "Done" at bounding box center [583, 229] width 76 height 22
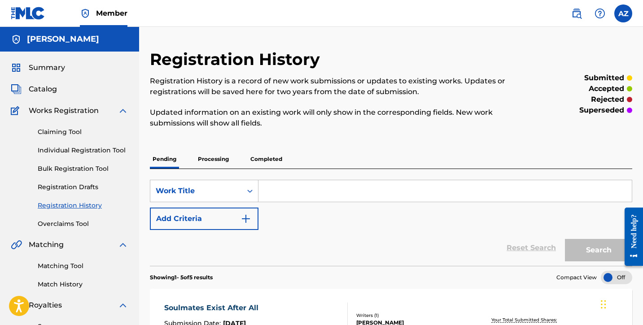
click at [75, 151] on link "Individual Registration Tool" at bounding box center [83, 150] width 91 height 9
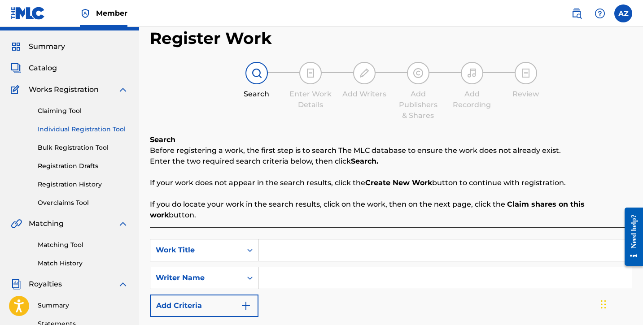
scroll to position [37, 0]
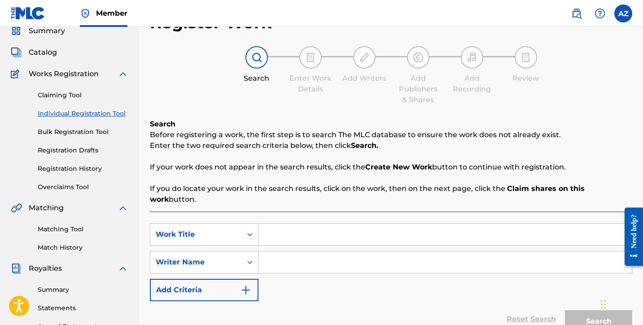
click at [284, 233] on input "Search Form" at bounding box center [444, 235] width 373 height 22
type input "It's Expected"
click at [293, 253] on input "Search Form" at bounding box center [444, 263] width 373 height 22
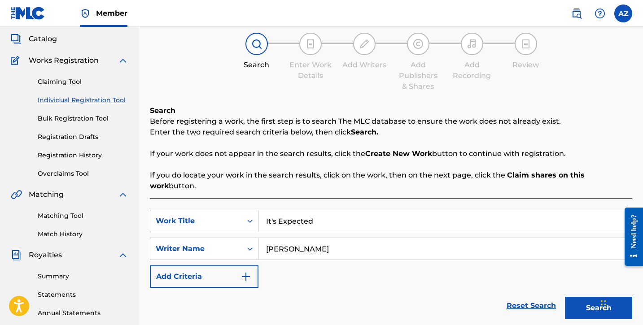
scroll to position [90, 0]
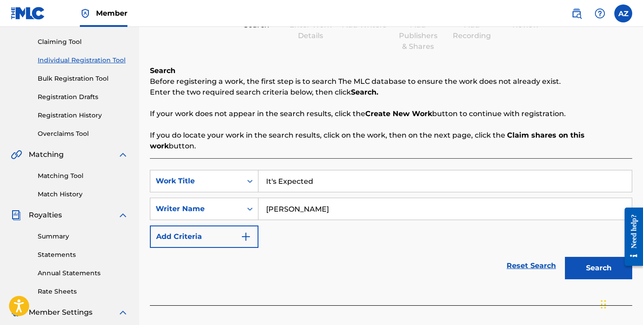
type input "[PERSON_NAME]"
click at [581, 258] on button "Search" at bounding box center [598, 268] width 67 height 22
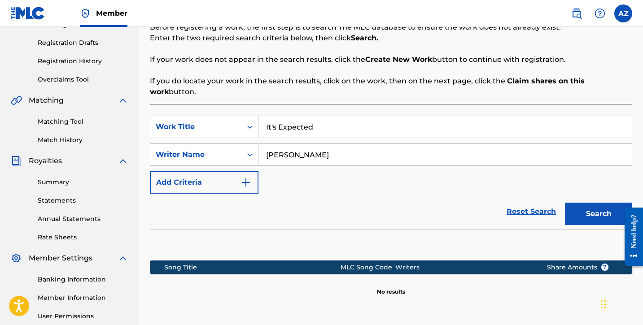
scroll to position [201, 0]
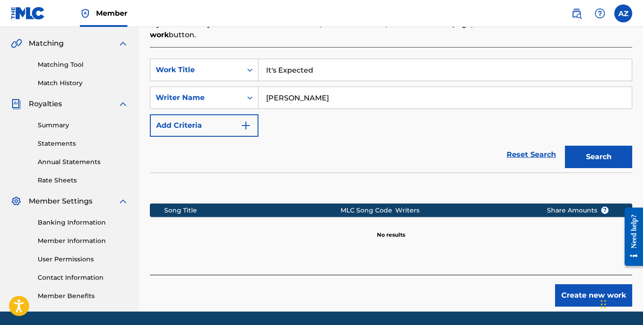
click at [587, 284] on button "Create new work" at bounding box center [593, 295] width 77 height 22
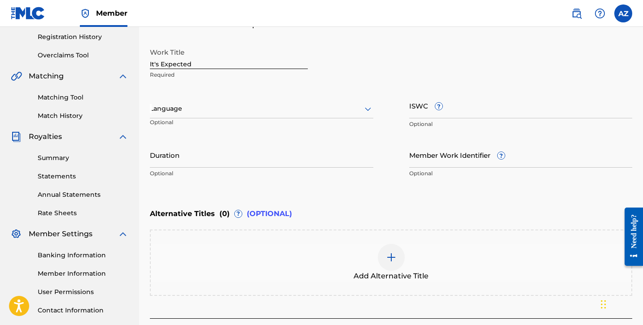
scroll to position [153, 0]
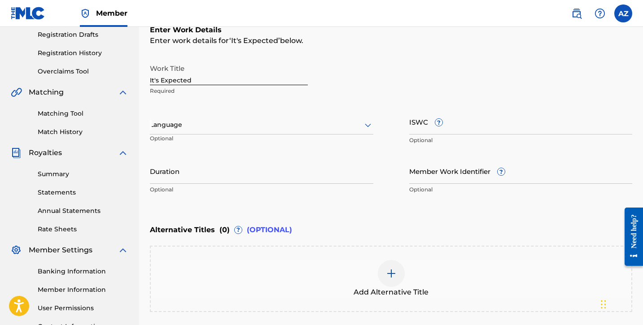
click at [355, 123] on div at bounding box center [261, 124] width 223 height 11
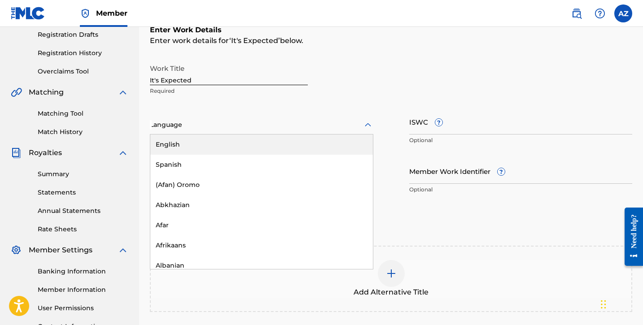
click at [317, 146] on div "English" at bounding box center [261, 145] width 223 height 20
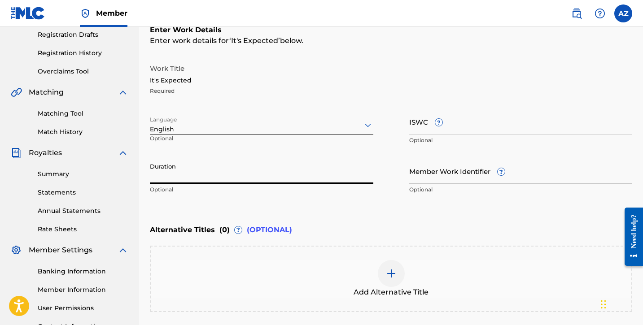
click at [253, 180] on input "Duration" at bounding box center [261, 171] width 223 height 26
type input "03:59"
click at [459, 131] on input "ISWC ?" at bounding box center [520, 122] width 223 height 26
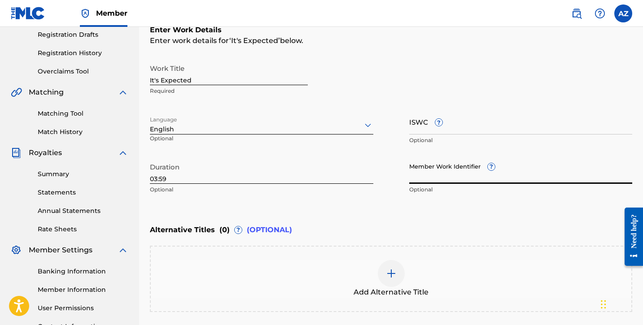
click at [440, 176] on input "Member Work Identifier ?" at bounding box center [520, 171] width 223 height 26
paste input "74660301"
type input "74660301"
click at [449, 131] on input "ISWC ?" at bounding box center [520, 122] width 223 height 26
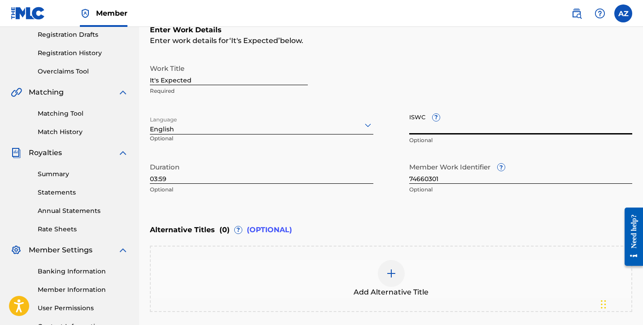
paste input "T-334.436.440-1"
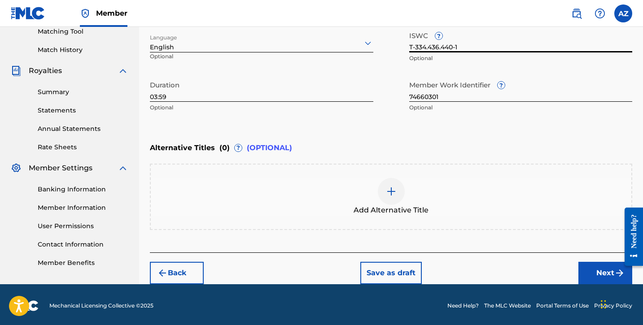
scroll to position [236, 0]
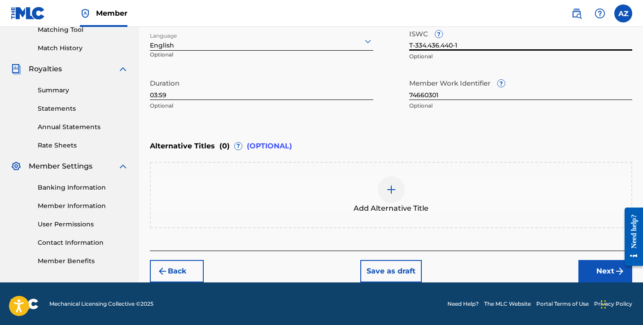
type input "T-334.436.440-1"
click at [589, 269] on button "Next" at bounding box center [605, 271] width 54 height 22
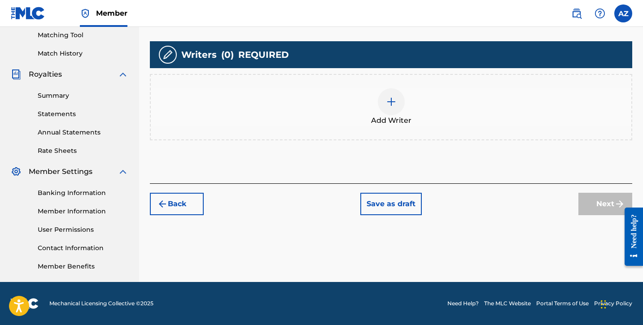
click at [389, 112] on div at bounding box center [391, 101] width 27 height 27
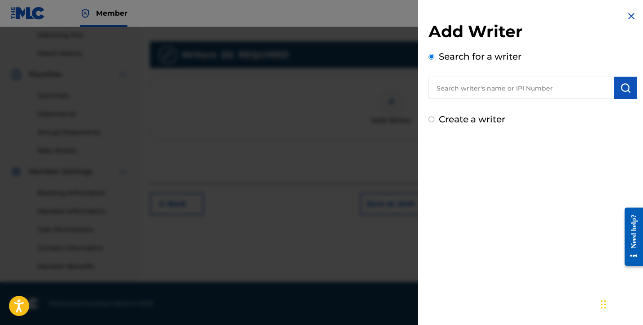
click at [429, 121] on input "Create a writer" at bounding box center [431, 120] width 6 height 6
radio input "false"
radio input "true"
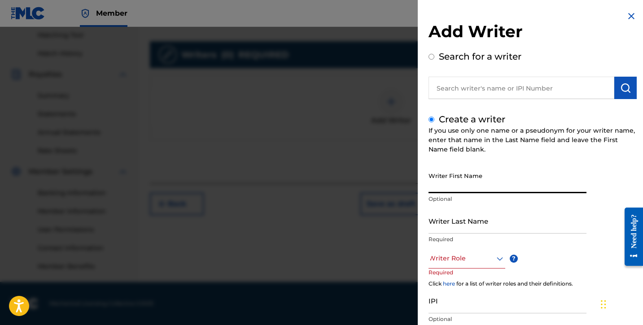
click at [443, 186] on input "Writer First Name" at bounding box center [507, 181] width 158 height 26
type input "[PERSON_NAME]"
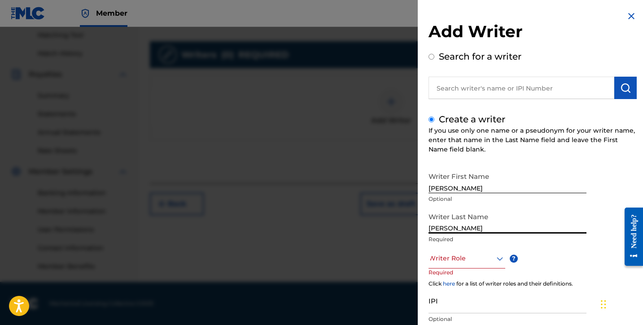
type input "[PERSON_NAME]"
click at [469, 265] on div "Writer Role" at bounding box center [466, 259] width 77 height 20
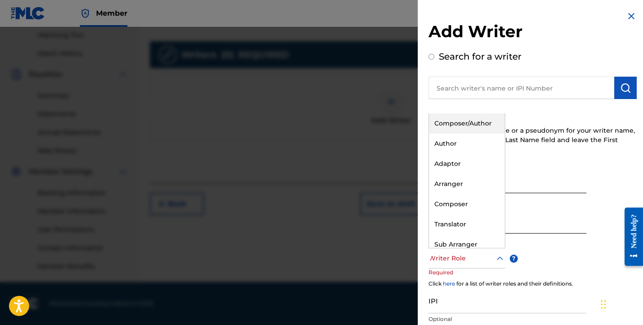
click at [463, 127] on div "Composer/Author" at bounding box center [467, 124] width 76 height 20
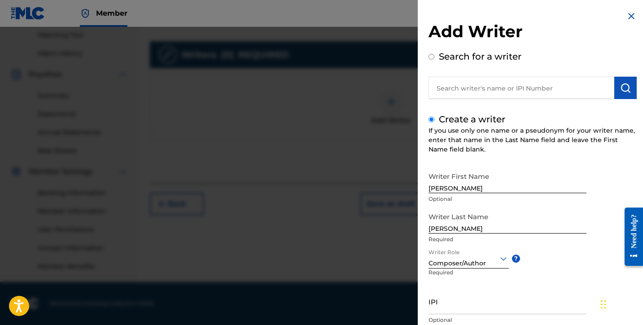
scroll to position [55, 0]
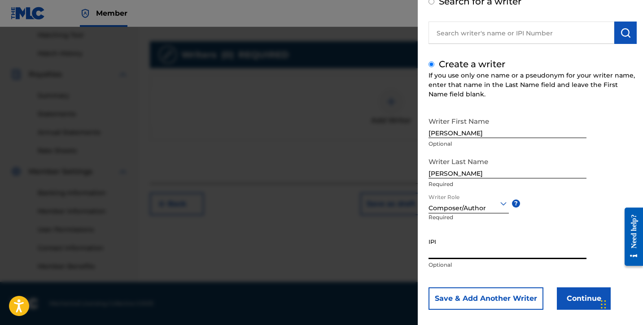
click at [478, 254] on input "IPI" at bounding box center [507, 247] width 158 height 26
paste input "01306083876"
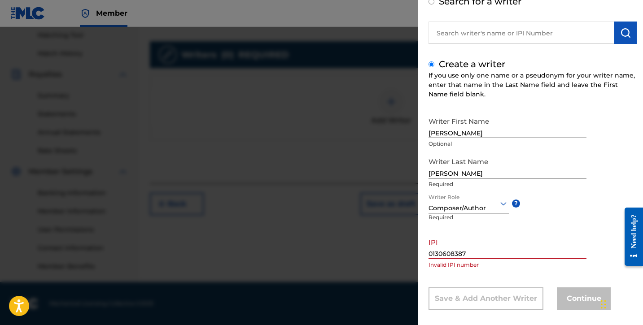
type input "01306083876"
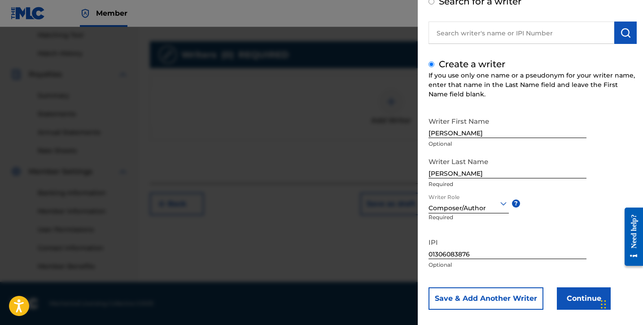
click at [578, 302] on button "Continue" at bounding box center [584, 299] width 54 height 22
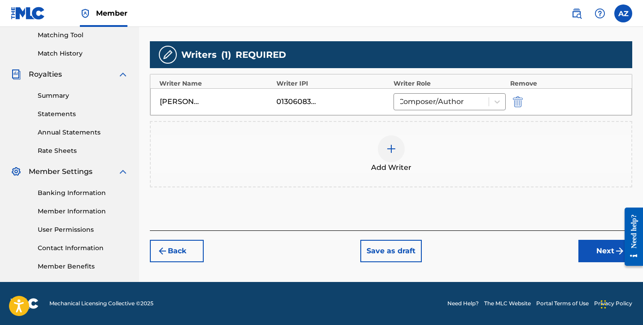
click at [581, 247] on button "Next" at bounding box center [605, 251] width 54 height 22
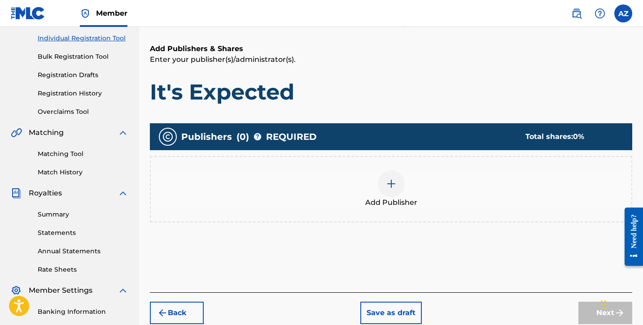
scroll to position [40, 0]
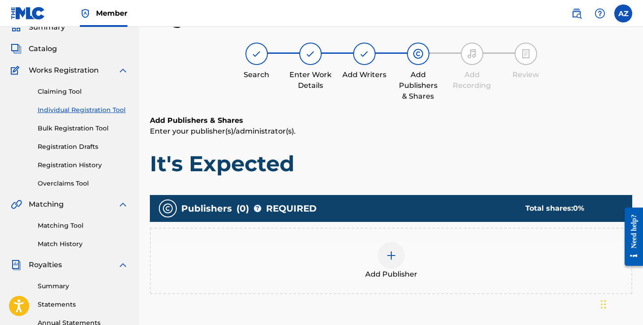
click at [416, 253] on div "Add Publisher" at bounding box center [391, 261] width 480 height 38
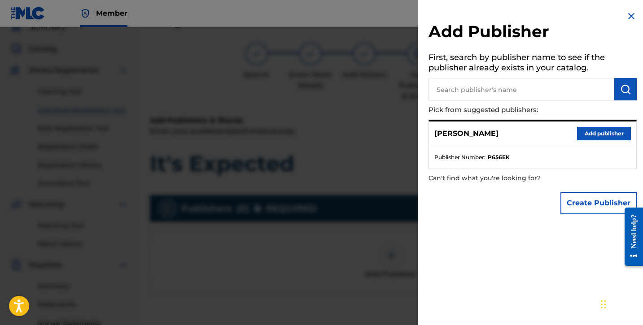
click at [617, 137] on button "Add publisher" at bounding box center [604, 133] width 54 height 13
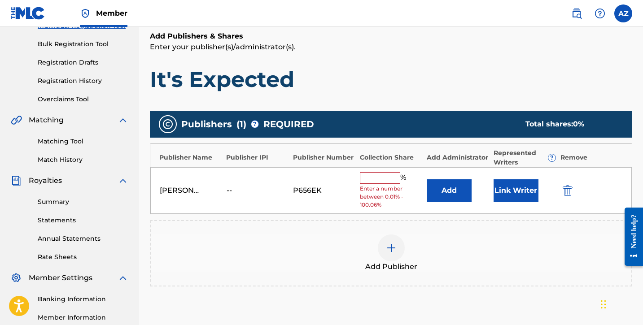
scroll to position [224, 0]
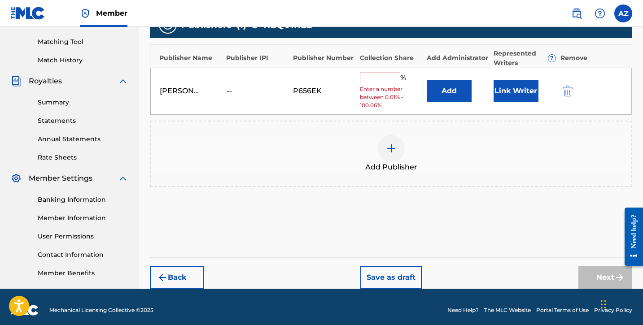
click at [374, 76] on input "text" at bounding box center [380, 79] width 40 height 12
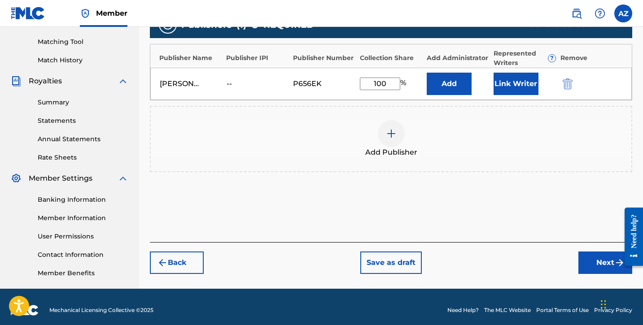
type input "100"
click at [601, 261] on button "Next" at bounding box center [605, 263] width 54 height 22
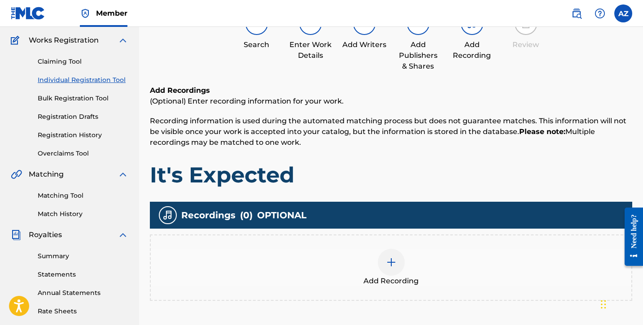
scroll to position [87, 0]
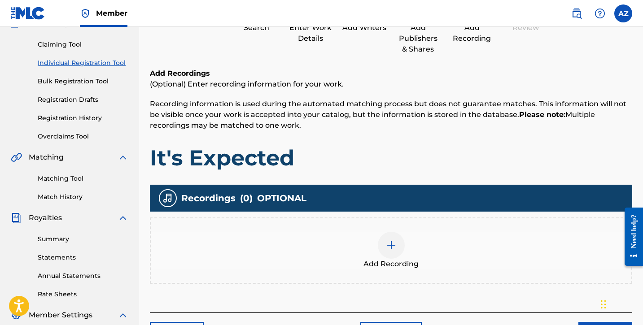
click at [401, 234] on div "Add Recording" at bounding box center [391, 251] width 480 height 38
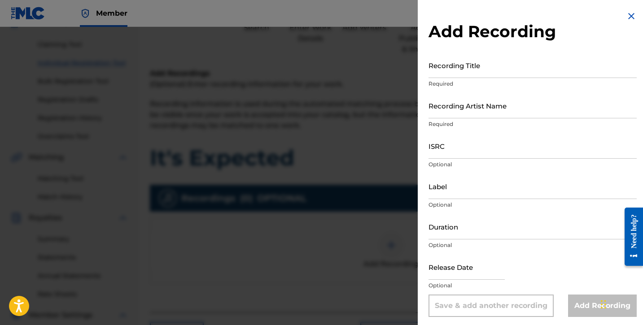
click at [480, 71] on input "Recording Title" at bounding box center [532, 65] width 208 height 26
type input "It's Expected"
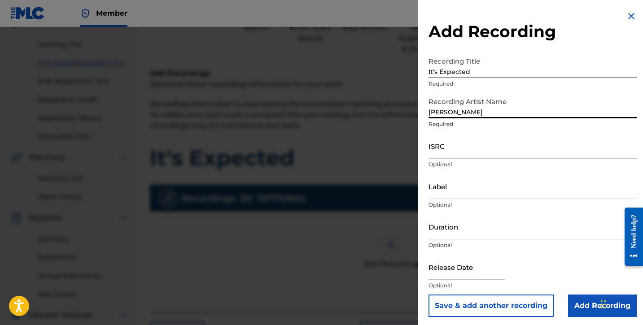
type input "[PERSON_NAME]"
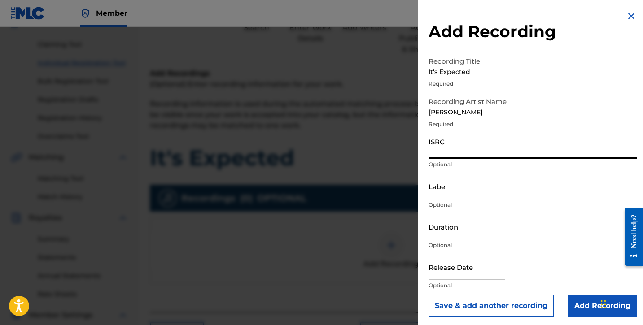
paste input "usl4q2579181"
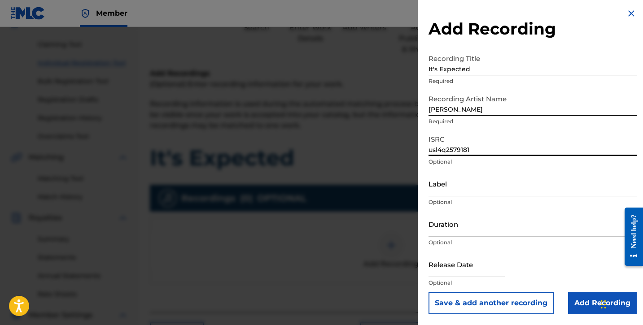
scroll to position [3, 0]
type input "usl4q2579181"
click at [445, 230] on input "Duration" at bounding box center [532, 224] width 208 height 26
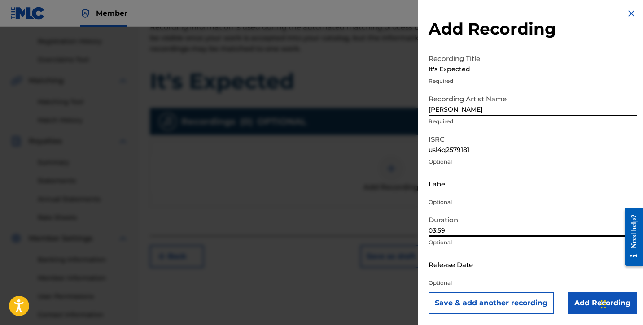
scroll to position [175, 0]
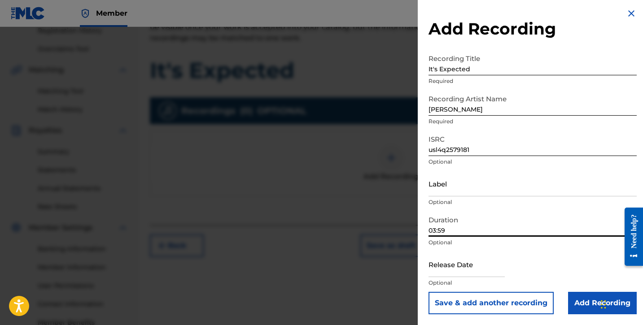
type input "03:59"
click at [572, 304] on input "Add Recording" at bounding box center [602, 303] width 69 height 22
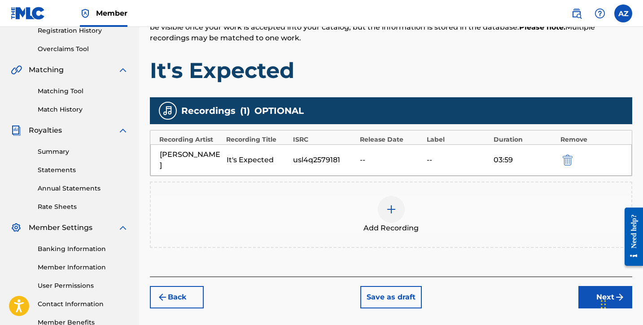
click at [587, 286] on button "Next" at bounding box center [605, 297] width 54 height 22
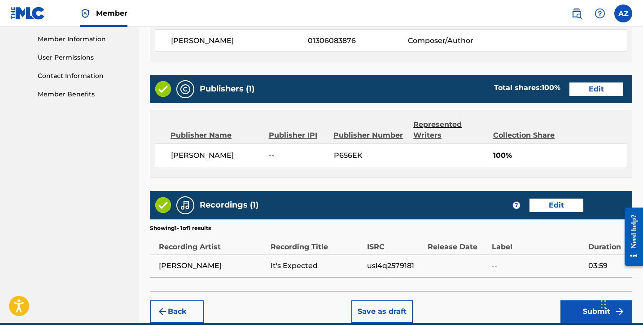
scroll to position [438, 0]
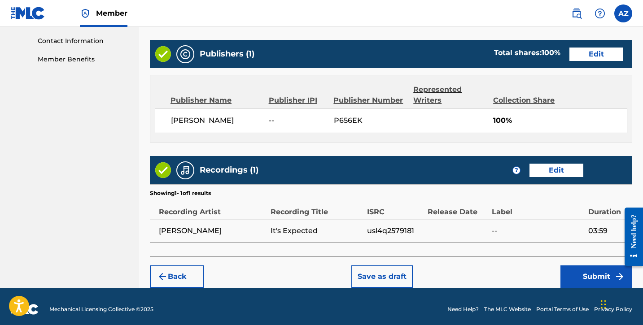
click at [582, 279] on button "Submit" at bounding box center [596, 277] width 72 height 22
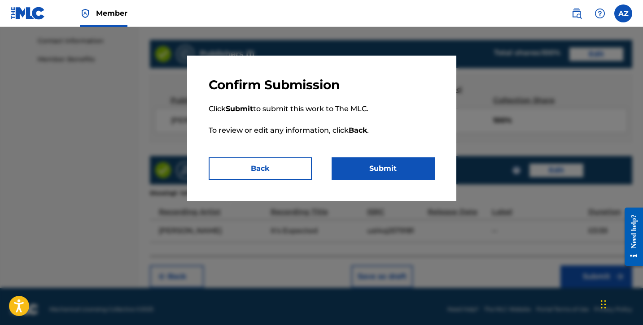
click at [393, 175] on button "Submit" at bounding box center [383, 168] width 103 height 22
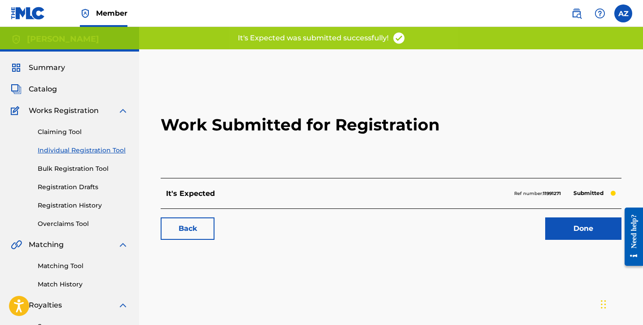
click at [560, 234] on link "Done" at bounding box center [583, 229] width 76 height 22
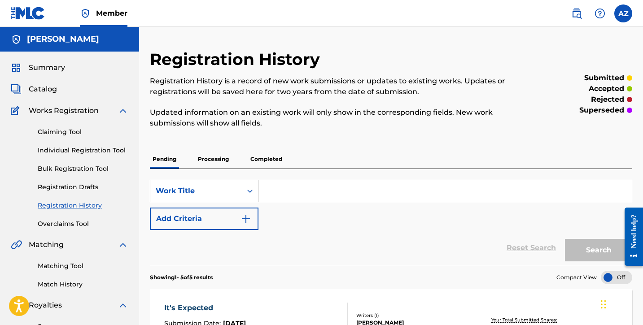
click at [91, 149] on link "Individual Registration Tool" at bounding box center [83, 150] width 91 height 9
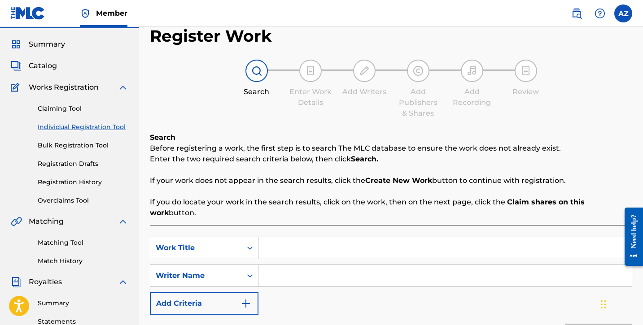
scroll to position [82, 0]
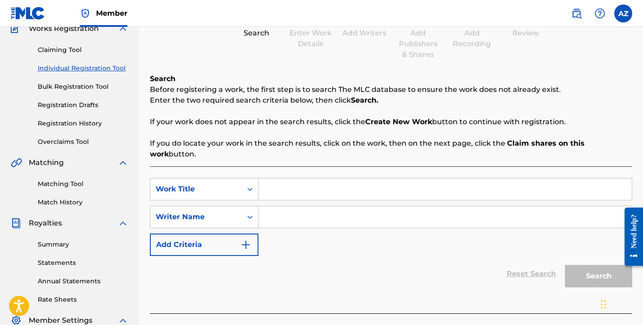
click at [283, 180] on input "Search Form" at bounding box center [444, 190] width 373 height 22
type input "End of the Road"
click at [298, 206] on input "Search Form" at bounding box center [444, 217] width 373 height 22
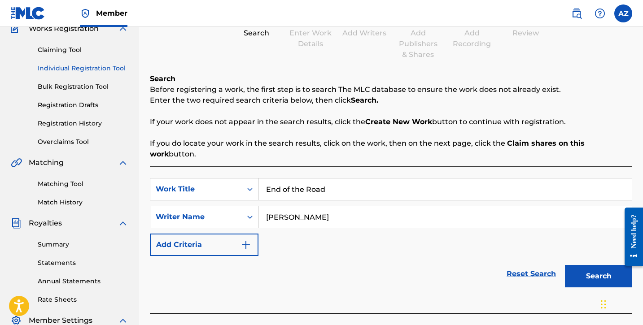
type input "[PERSON_NAME]"
click at [587, 269] on button "Search" at bounding box center [598, 276] width 67 height 22
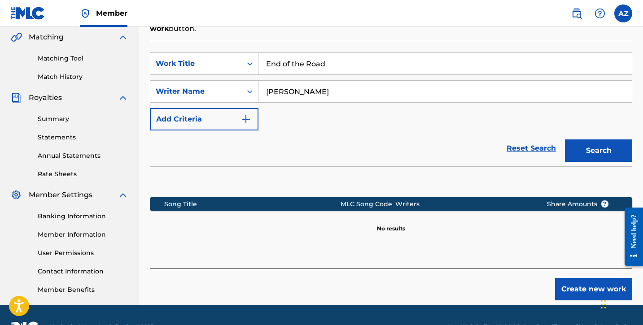
scroll to position [210, 0]
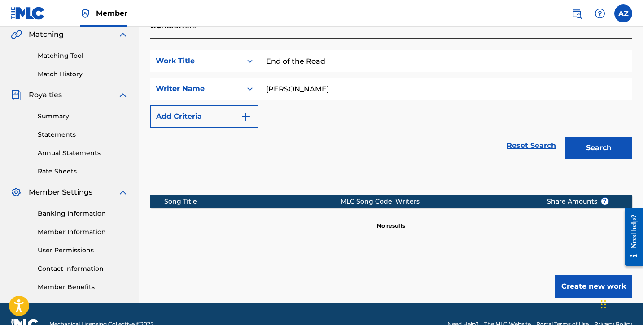
click at [583, 278] on button "Create new work" at bounding box center [593, 286] width 77 height 22
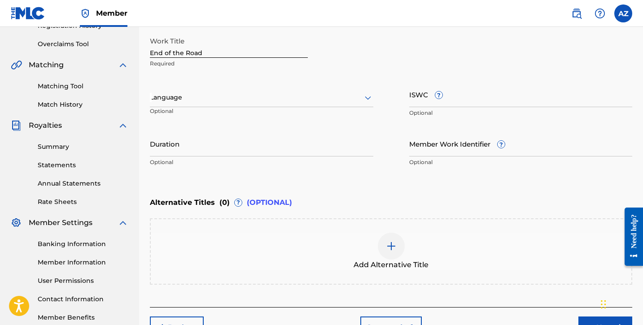
scroll to position [174, 0]
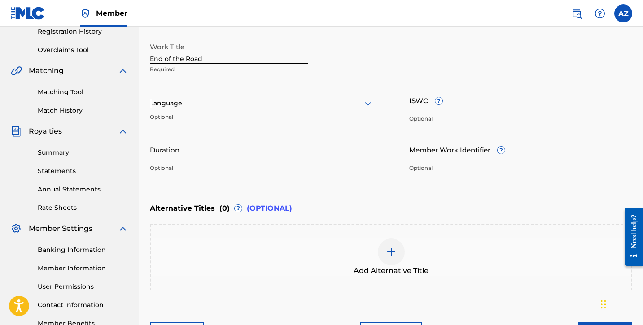
click at [207, 155] on input "Duration" at bounding box center [261, 150] width 223 height 26
type input "03:01"
click at [251, 104] on div at bounding box center [261, 103] width 223 height 11
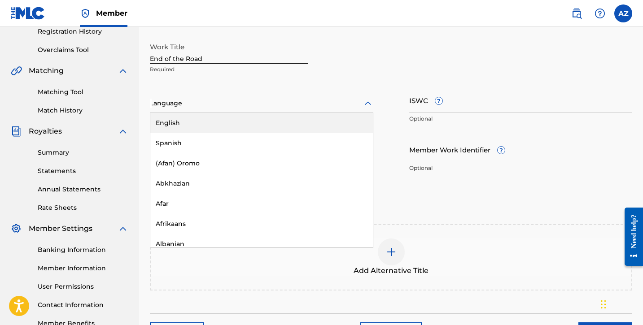
click at [247, 127] on div "English" at bounding box center [261, 123] width 223 height 20
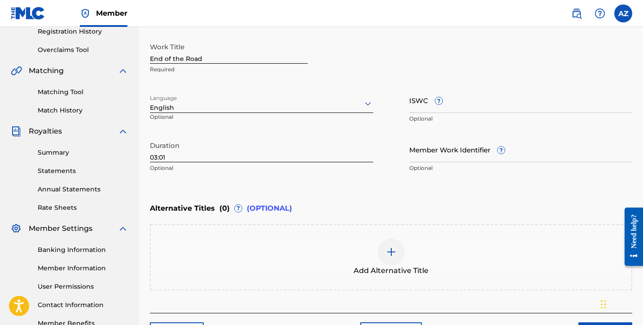
click at [441, 106] on input "ISWC ?" at bounding box center [520, 100] width 223 height 26
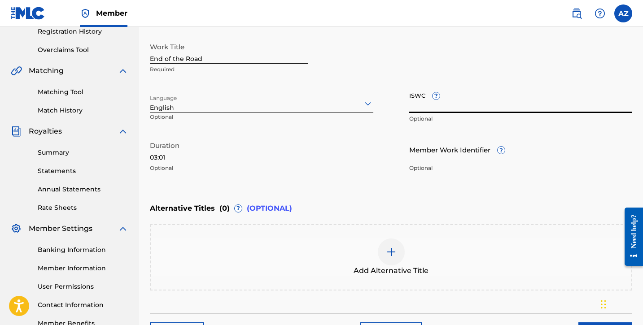
click at [448, 161] on input "Member Work Identifier ?" at bounding box center [520, 150] width 223 height 26
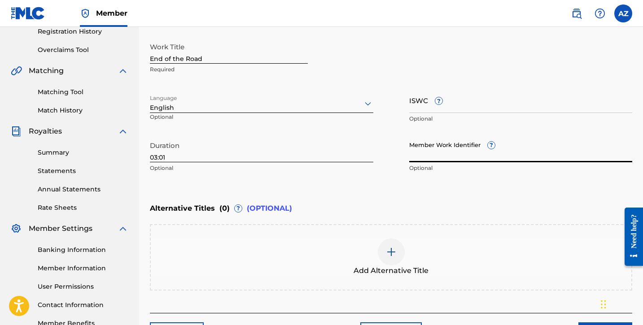
paste input "74660245"
type input "74660245"
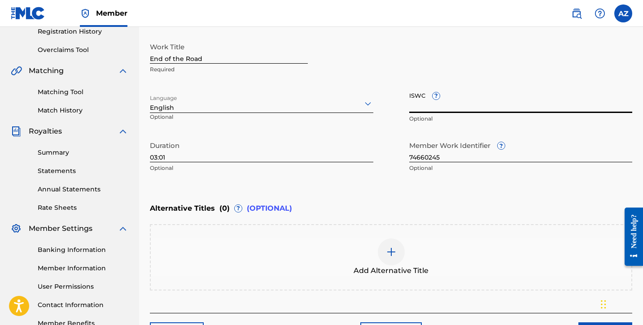
click at [456, 103] on input "ISWC ?" at bounding box center [520, 100] width 223 height 26
paste input "T-334.436.473-0"
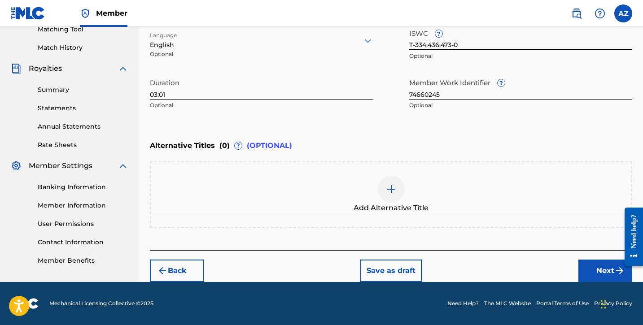
type input "T-334.436.473-0"
click at [603, 275] on button "Next" at bounding box center [605, 271] width 54 height 22
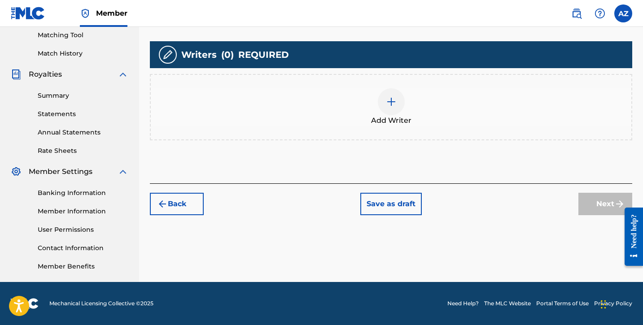
click at [387, 102] on img at bounding box center [391, 101] width 11 height 11
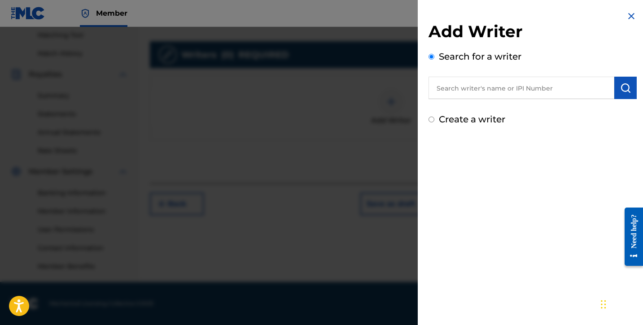
click at [431, 120] on input "Create a writer" at bounding box center [431, 120] width 6 height 6
radio input "false"
radio input "true"
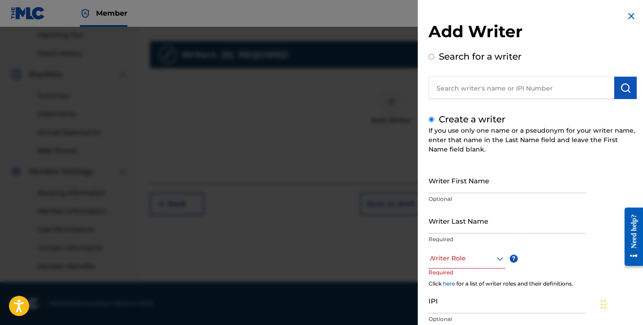
click at [467, 187] on input "Writer First Name" at bounding box center [507, 181] width 158 height 26
type input "[PERSON_NAME]"
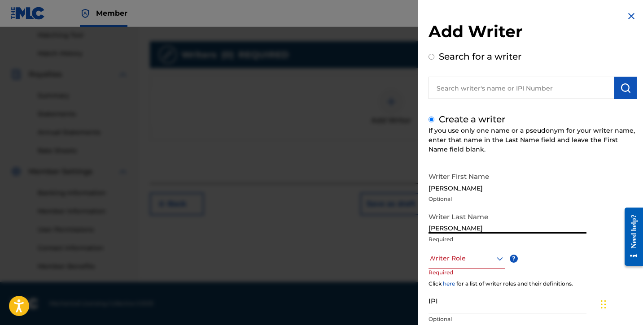
type input "[PERSON_NAME]"
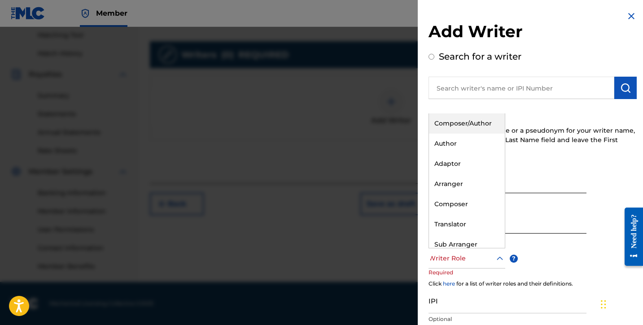
click at [470, 257] on div at bounding box center [466, 258] width 77 height 11
click at [469, 128] on div "Composer/Author" at bounding box center [467, 124] width 76 height 20
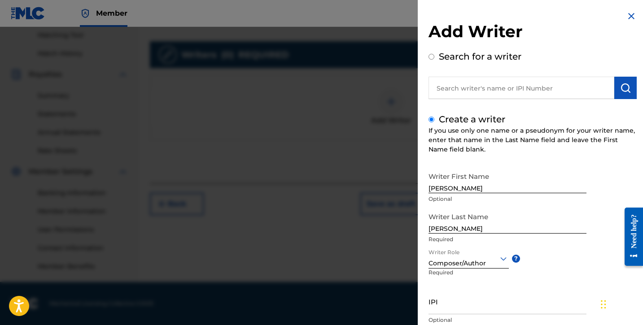
scroll to position [64, 0]
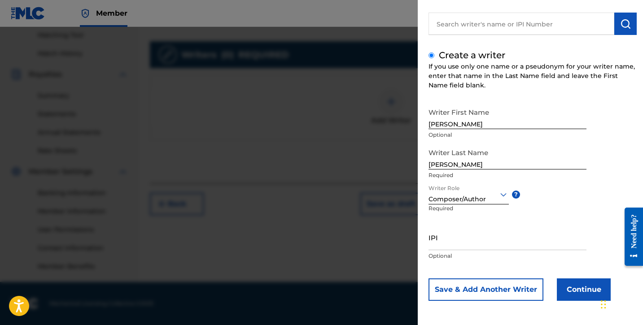
click at [453, 241] on input "IPI" at bounding box center [507, 238] width 158 height 26
paste input "01306083876"
type input "01306083876"
click at [572, 292] on button "Continue" at bounding box center [584, 290] width 54 height 22
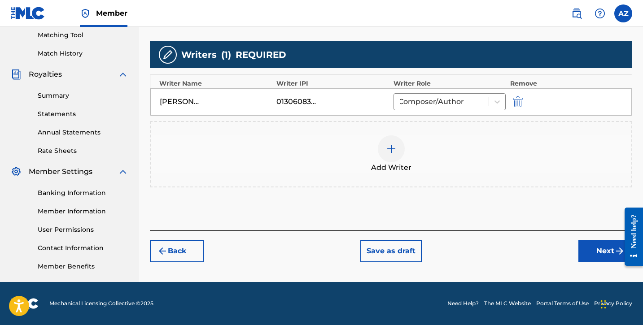
click at [590, 251] on button "Next" at bounding box center [605, 251] width 54 height 22
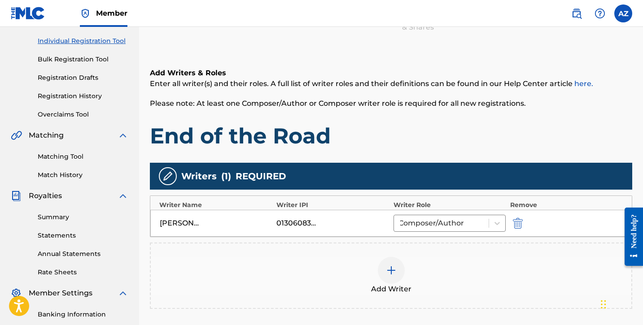
scroll to position [40, 0]
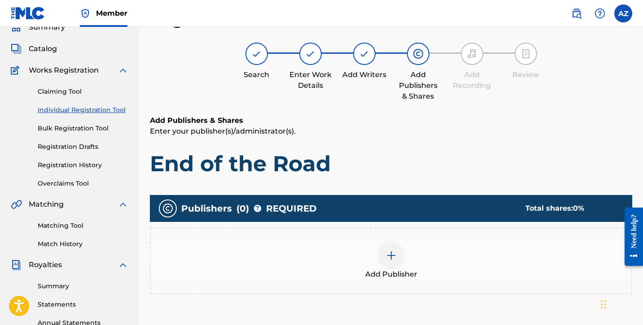
click at [389, 257] on img at bounding box center [391, 255] width 11 height 11
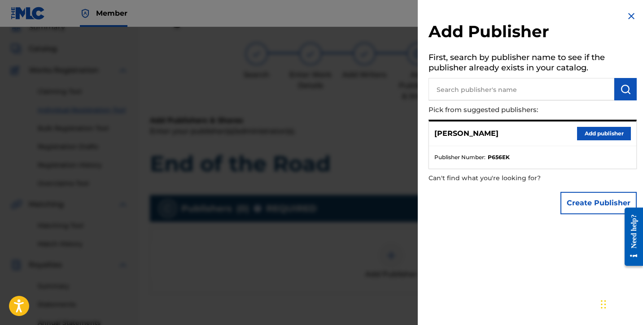
click at [592, 133] on button "Add publisher" at bounding box center [604, 133] width 54 height 13
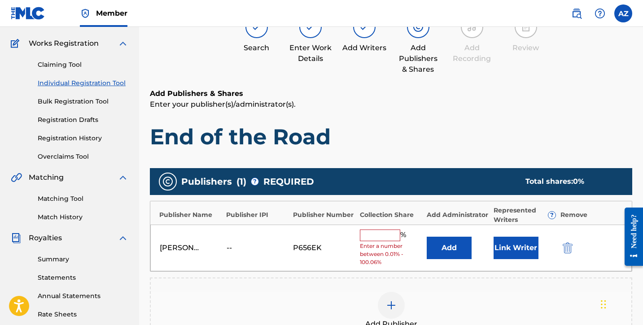
scroll to position [89, 0]
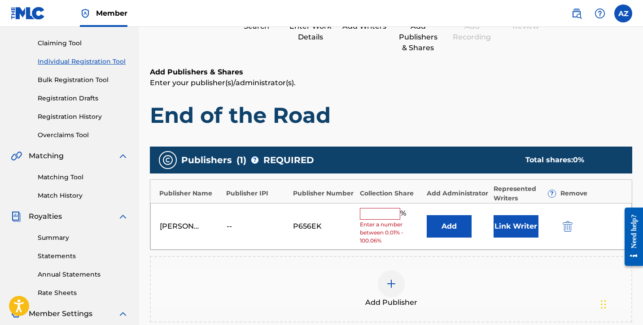
click at [388, 214] on input "text" at bounding box center [380, 214] width 40 height 12
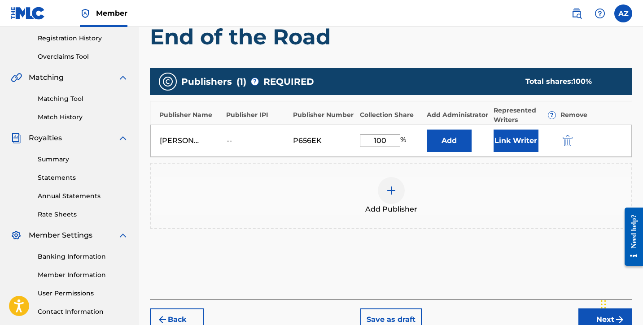
scroll to position [175, 0]
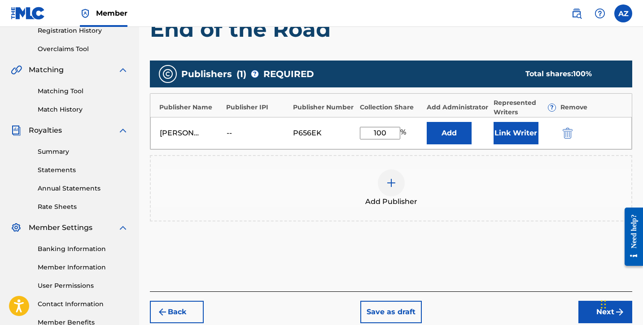
type input "100"
click at [584, 312] on button "Next" at bounding box center [605, 312] width 54 height 22
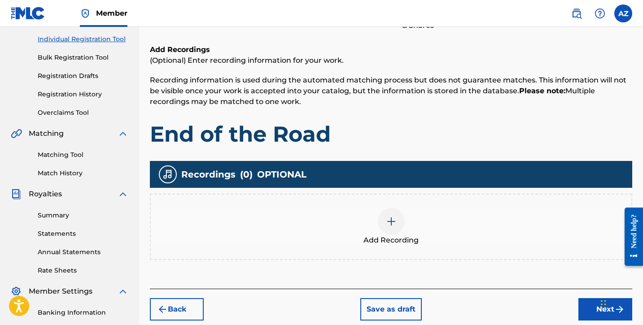
scroll to position [127, 0]
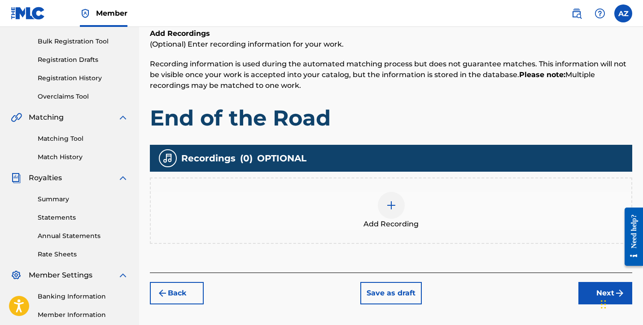
click at [397, 218] on div "Add Recording" at bounding box center [391, 211] width 480 height 38
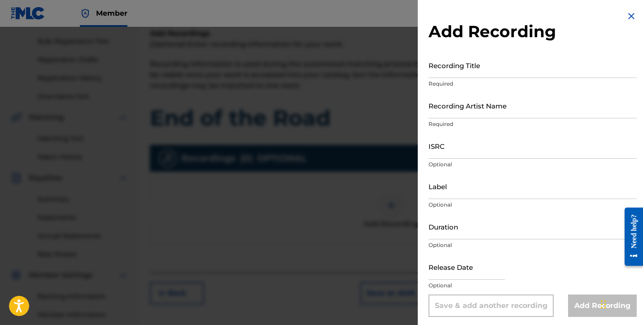
click at [471, 62] on input "Recording Title" at bounding box center [532, 65] width 208 height 26
type input "End of the Road"
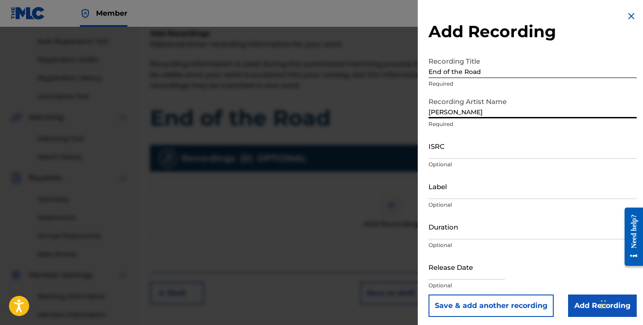
type input "[PERSON_NAME]"
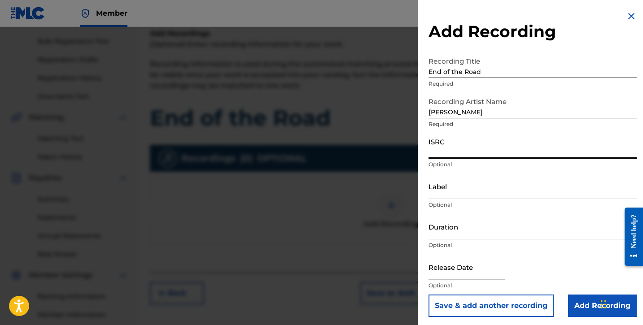
paste input "usl4q2579182"
type input "usl4q2579182"
click at [452, 193] on input "Label" at bounding box center [532, 187] width 208 height 26
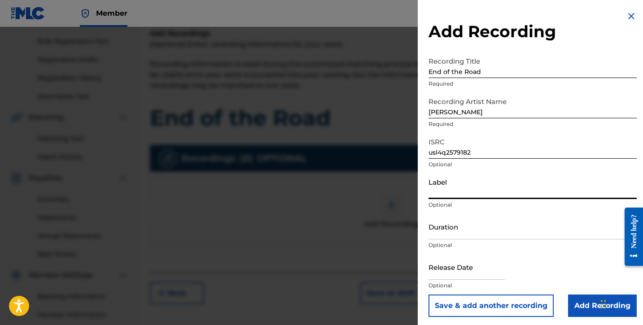
click at [453, 234] on input "Duration" at bounding box center [532, 227] width 208 height 26
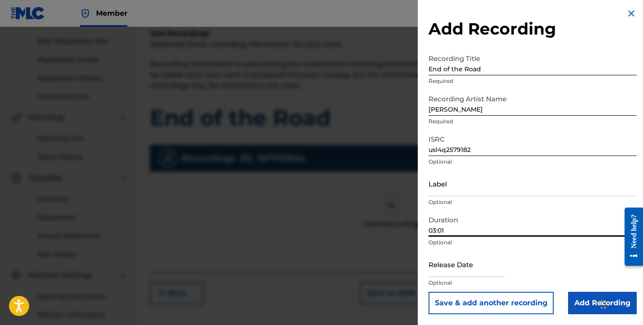
scroll to position [3, 0]
type input "03:01"
click at [588, 306] on input "Add Recording" at bounding box center [602, 303] width 69 height 22
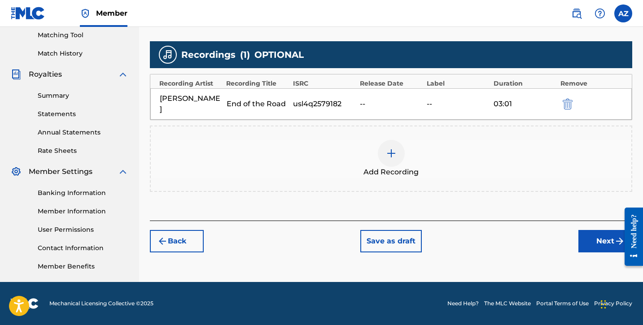
click at [592, 231] on button "Next" at bounding box center [605, 241] width 54 height 22
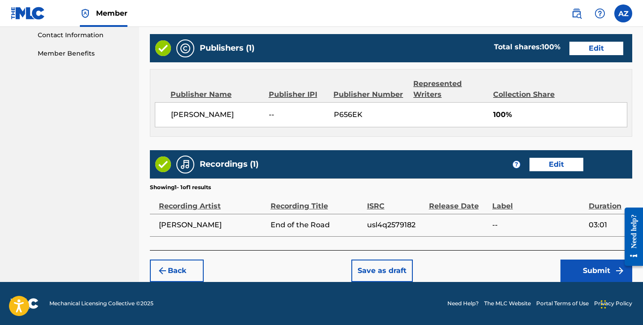
scroll to position [444, 0]
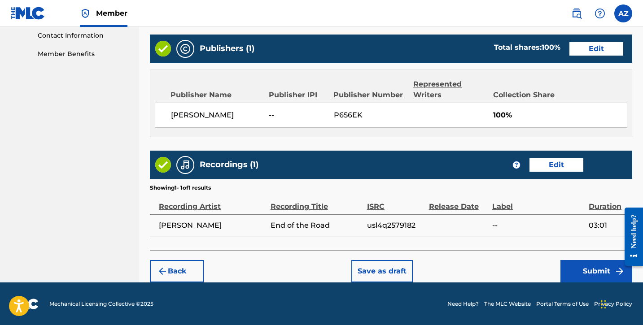
click at [581, 271] on button "Submit" at bounding box center [596, 271] width 72 height 22
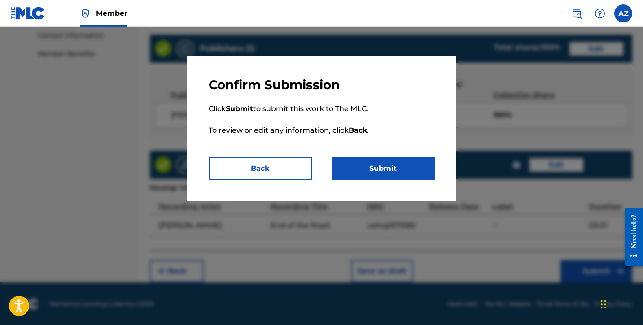
click at [402, 172] on button "Submit" at bounding box center [383, 168] width 103 height 22
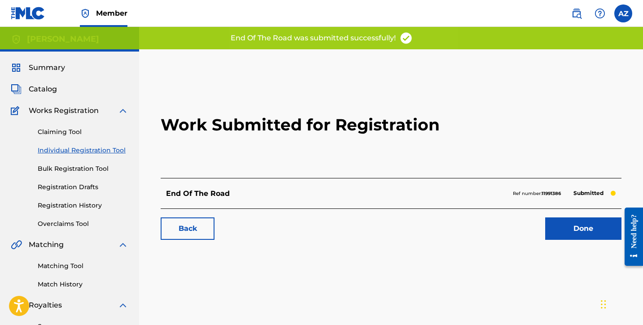
click at [568, 230] on link "Done" at bounding box center [583, 229] width 76 height 22
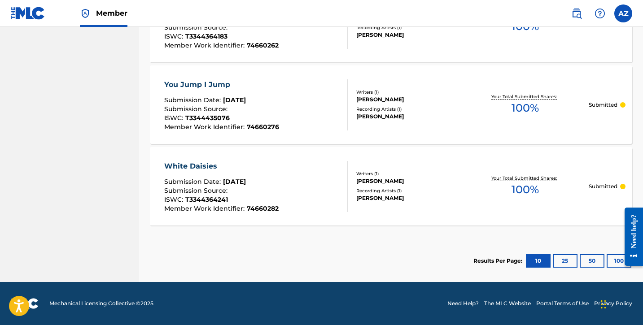
scroll to position [873, 0]
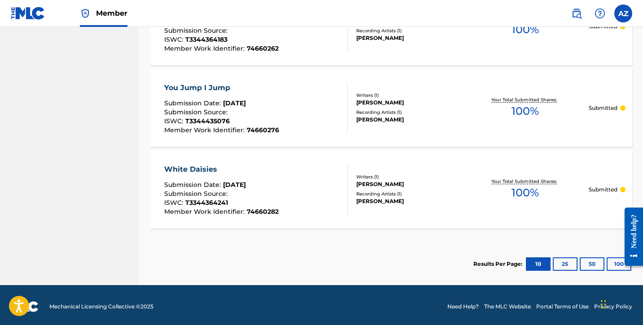
click at [564, 266] on button "25" at bounding box center [565, 264] width 25 height 13
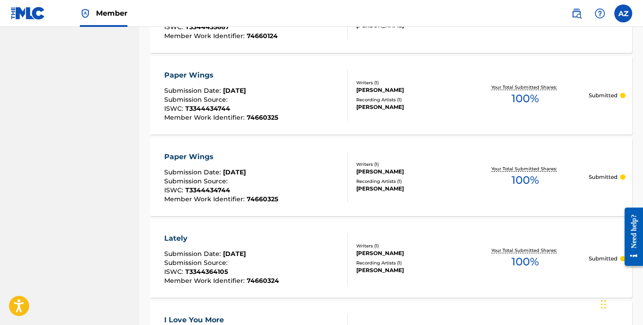
scroll to position [476, 0]
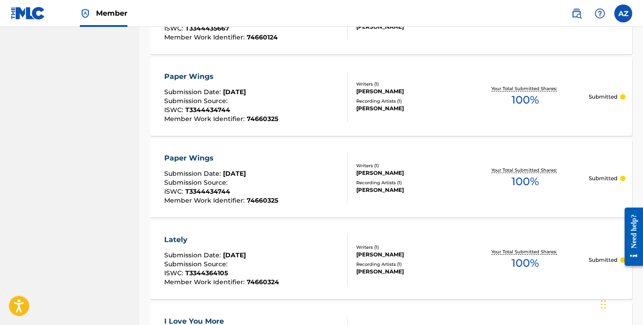
click at [406, 175] on div "[PERSON_NAME]" at bounding box center [409, 173] width 106 height 8
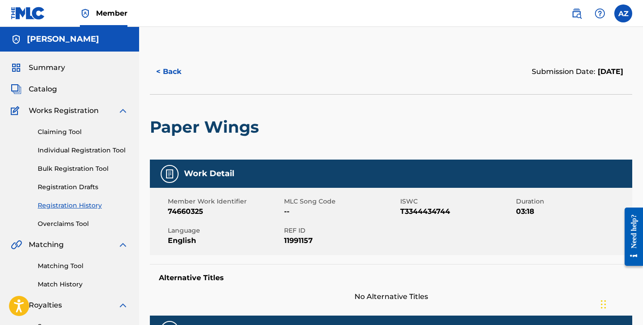
click at [176, 69] on button "< Back" at bounding box center [177, 72] width 54 height 22
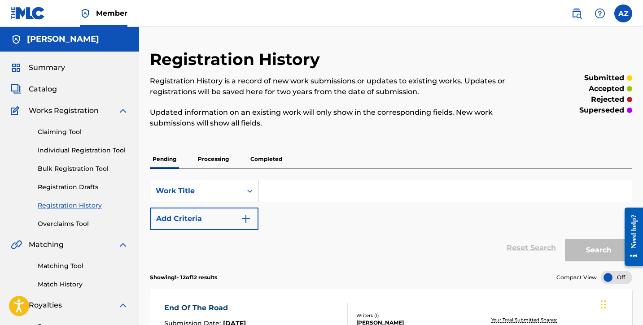
click at [218, 159] on p "Processing" at bounding box center [213, 159] width 36 height 19
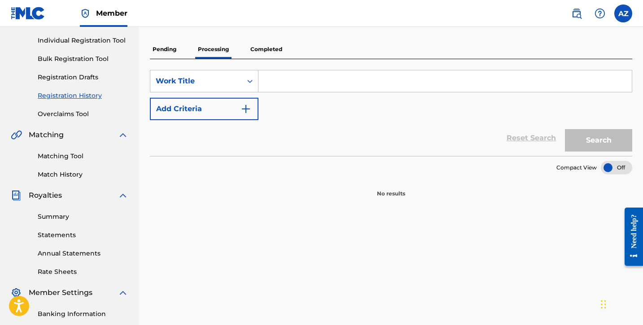
scroll to position [90, 0]
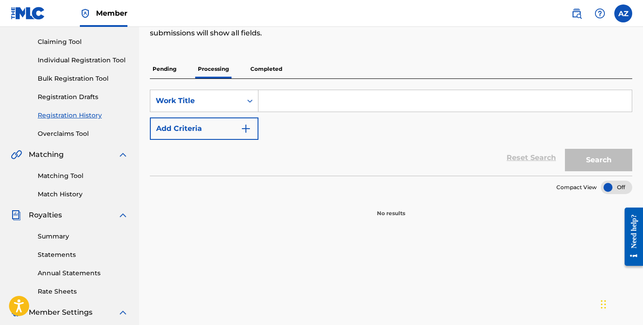
click at [168, 71] on p "Pending" at bounding box center [164, 69] width 29 height 19
